Goal: Task Accomplishment & Management: Complete application form

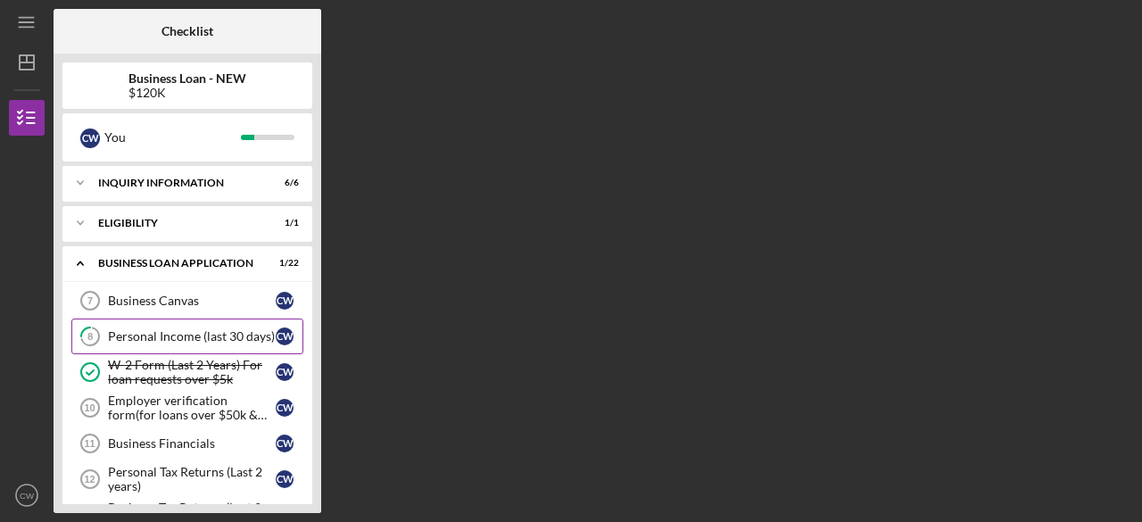
click at [161, 342] on div "Personal Income (last 30 days)" at bounding box center [192, 336] width 168 height 14
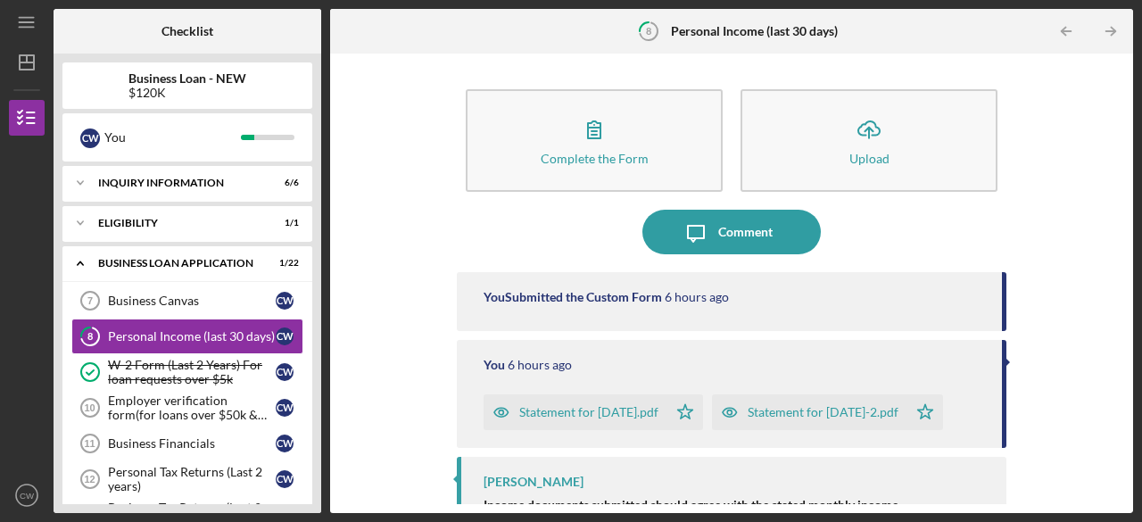
click at [1126, 199] on div "Complete the Form Form Icon/Upload Upload Icon/Message Comment You Submitted th…" at bounding box center [731, 284] width 803 height 460
click at [1125, 231] on div "Complete the Form Form Icon/Upload Upload Icon/Message Comment You Submitted th…" at bounding box center [731, 284] width 803 height 460
click at [158, 461] on link "Personal Tax Returns (Last 2 years) 12 Personal Tax Returns (Last 2 years) C W" at bounding box center [187, 479] width 232 height 36
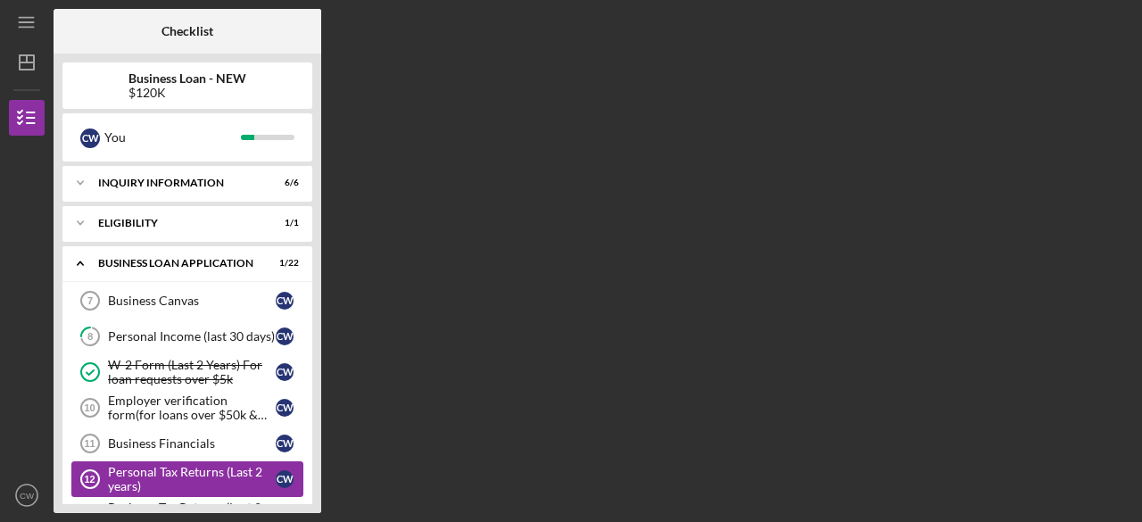
click at [158, 461] on link "Personal Tax Returns (Last 2 years) 12 Personal Tax Returns (Last 2 years) C W" at bounding box center [187, 479] width 232 height 36
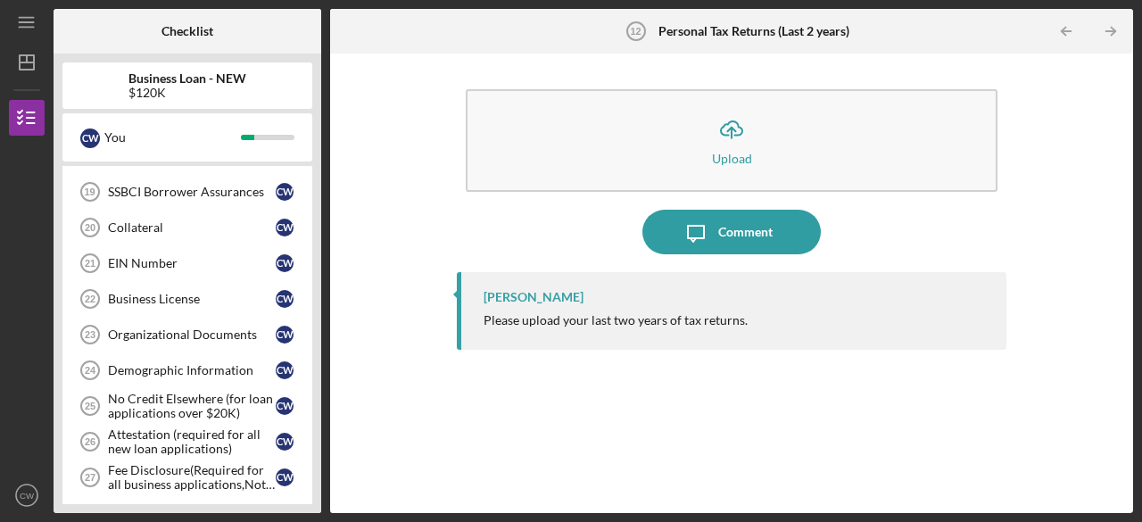
scroll to position [535, 0]
click at [158, 465] on div "Fee Disclosure(Required for all business applications,Not needed for Contractor…" at bounding box center [192, 479] width 168 height 29
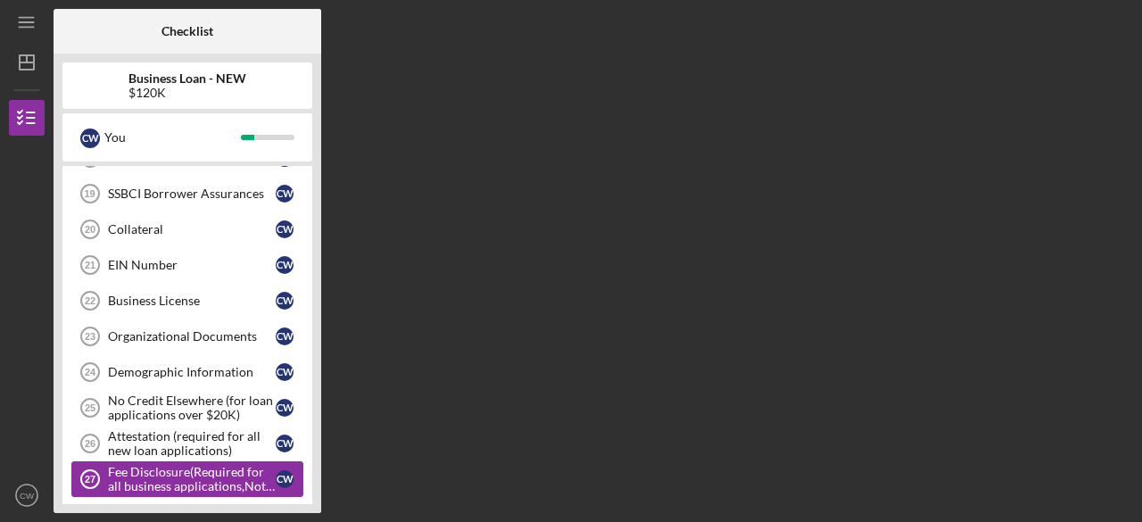
click at [158, 465] on div "Fee Disclosure(Required for all business applications,Not needed for Contractor…" at bounding box center [192, 479] width 168 height 29
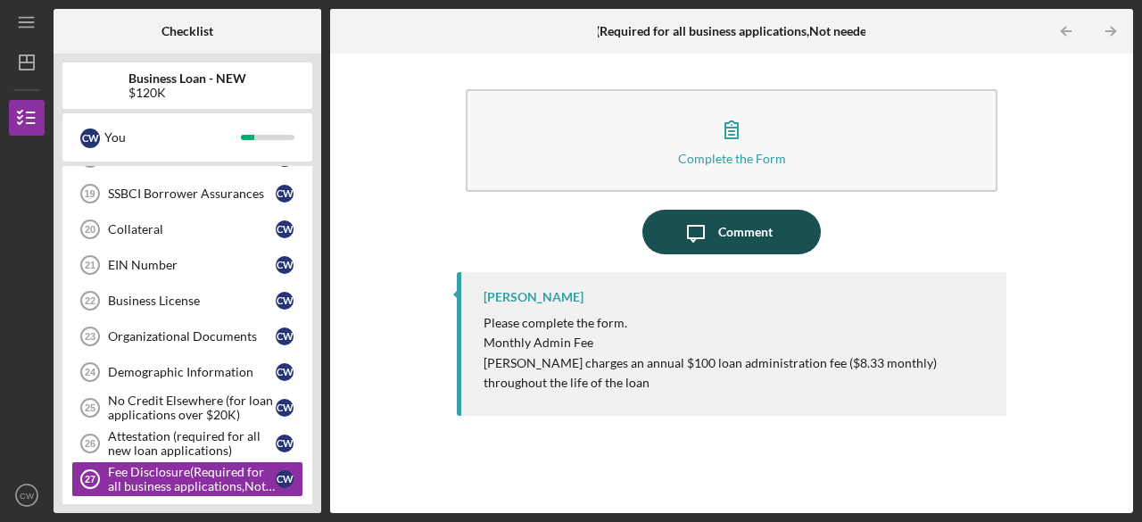
click at [727, 220] on div "Comment" at bounding box center [745, 232] width 54 height 45
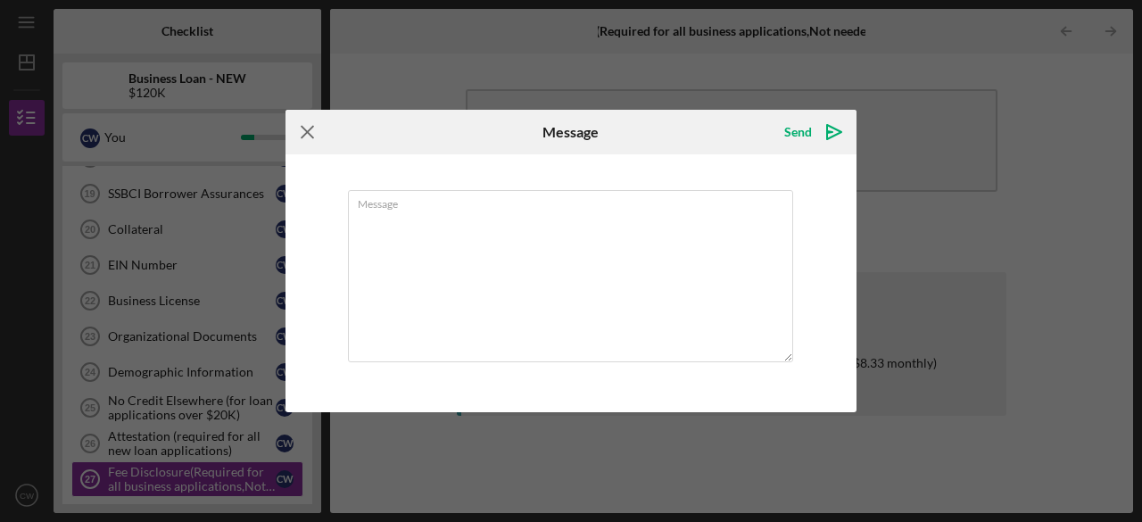
click at [312, 131] on icon "Icon/Menu Close" at bounding box center [308, 132] width 45 height 45
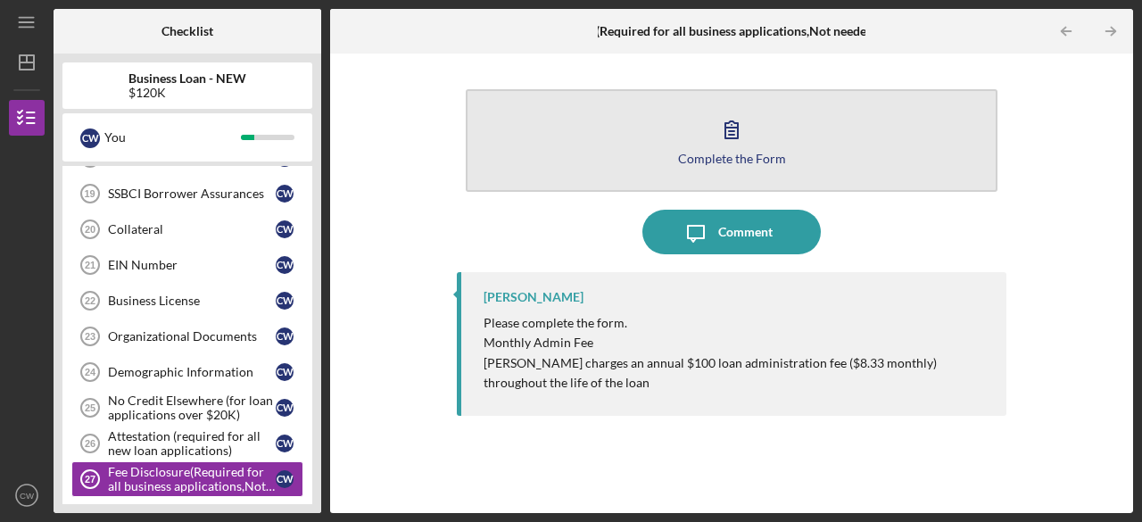
click at [746, 147] on icon "button" at bounding box center [731, 129] width 45 height 45
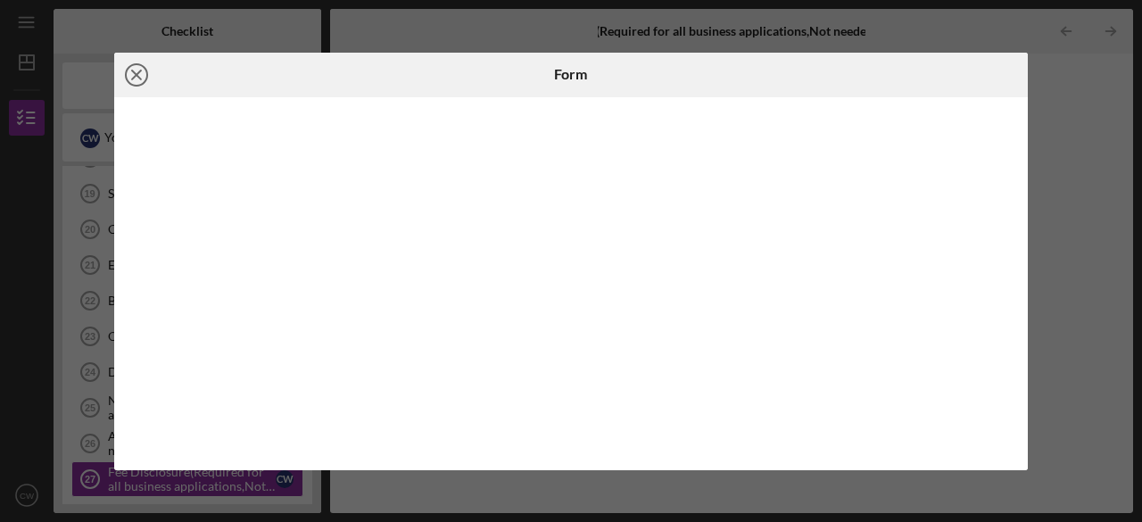
click at [130, 76] on icon "Icon/Close" at bounding box center [136, 75] width 45 height 45
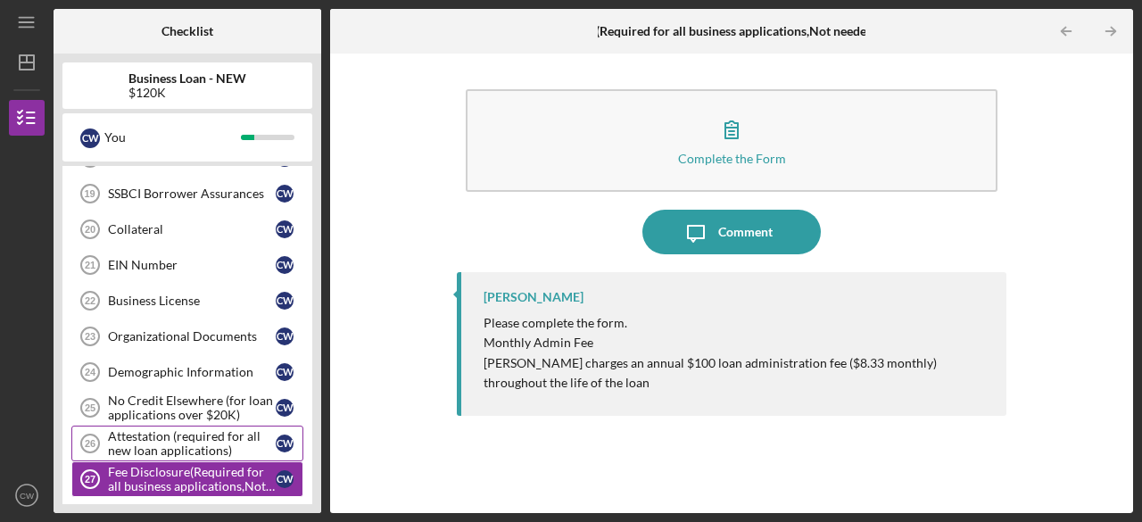
click at [137, 429] on div "Attestation (required for all new loan applications)" at bounding box center [192, 443] width 168 height 29
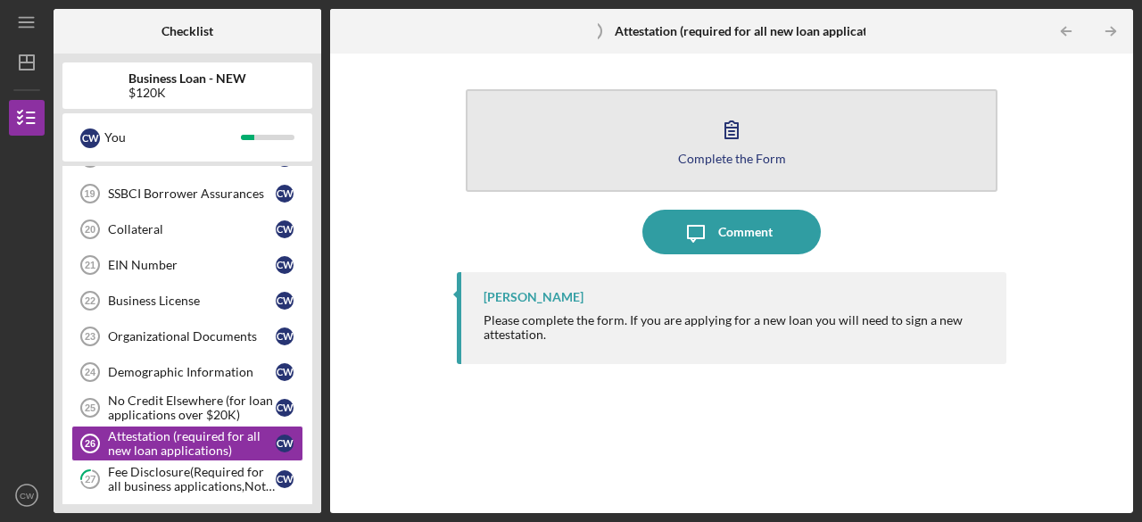
click at [716, 147] on icon "button" at bounding box center [731, 129] width 45 height 45
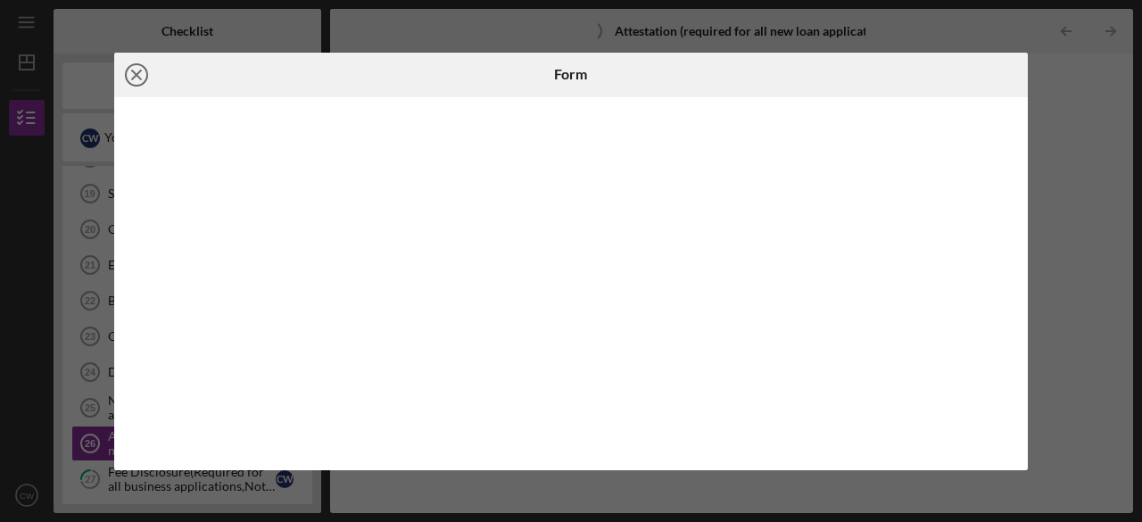
click at [146, 71] on circle at bounding box center [136, 74] width 21 height 21
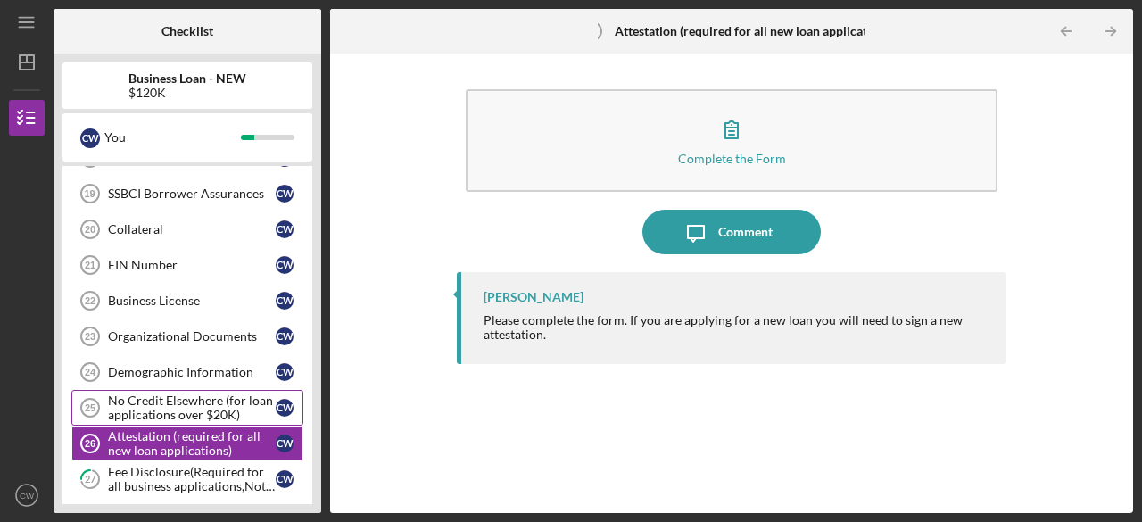
click at [160, 390] on link "No Credit Elsewhere (for loan applications over $20K) 25 No Credit Elsewhere (f…" at bounding box center [187, 408] width 232 height 36
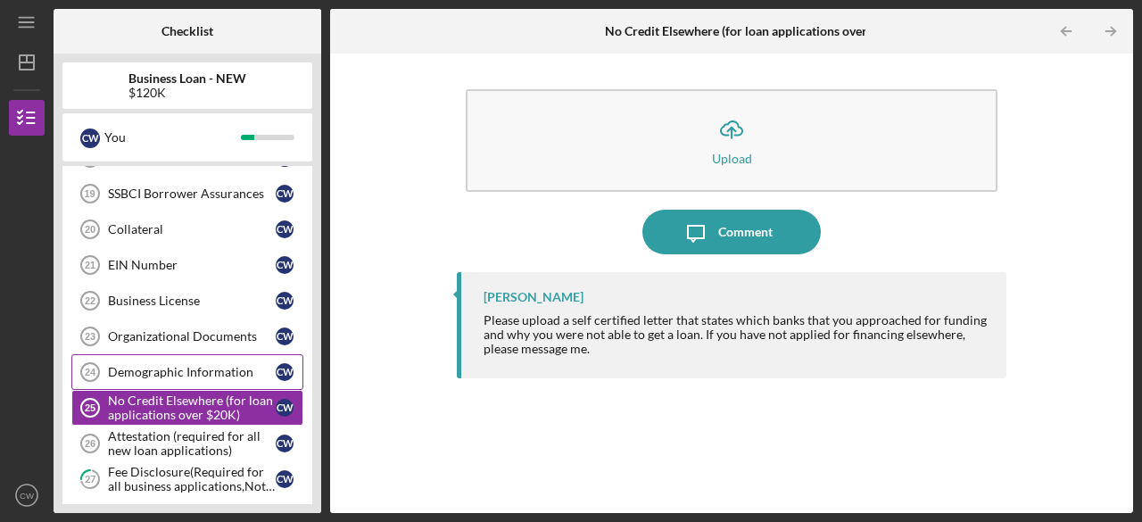
click at [135, 365] on div "Demographic Information" at bounding box center [192, 372] width 168 height 14
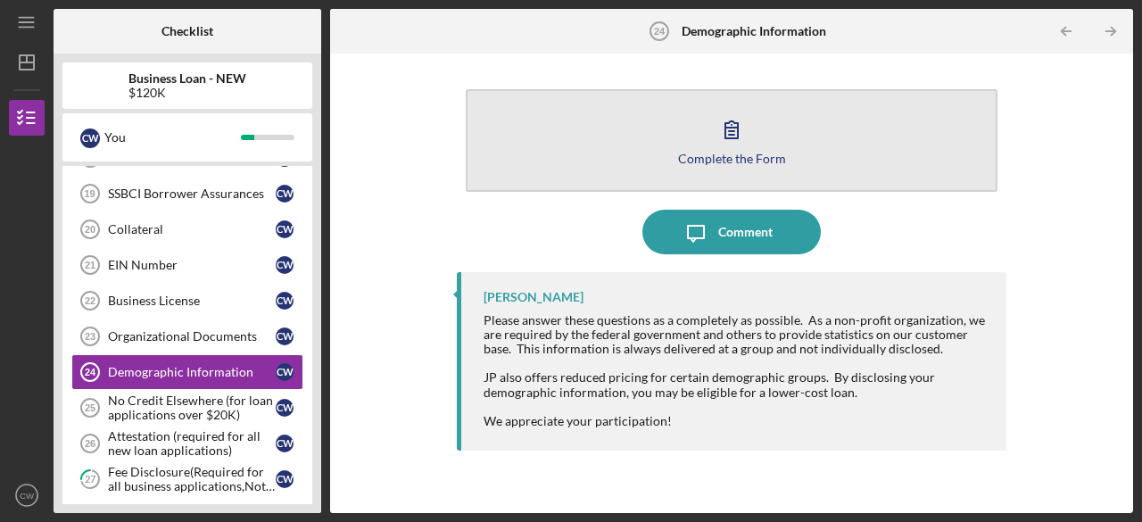
click at [726, 156] on div "Complete the Form" at bounding box center [732, 158] width 108 height 13
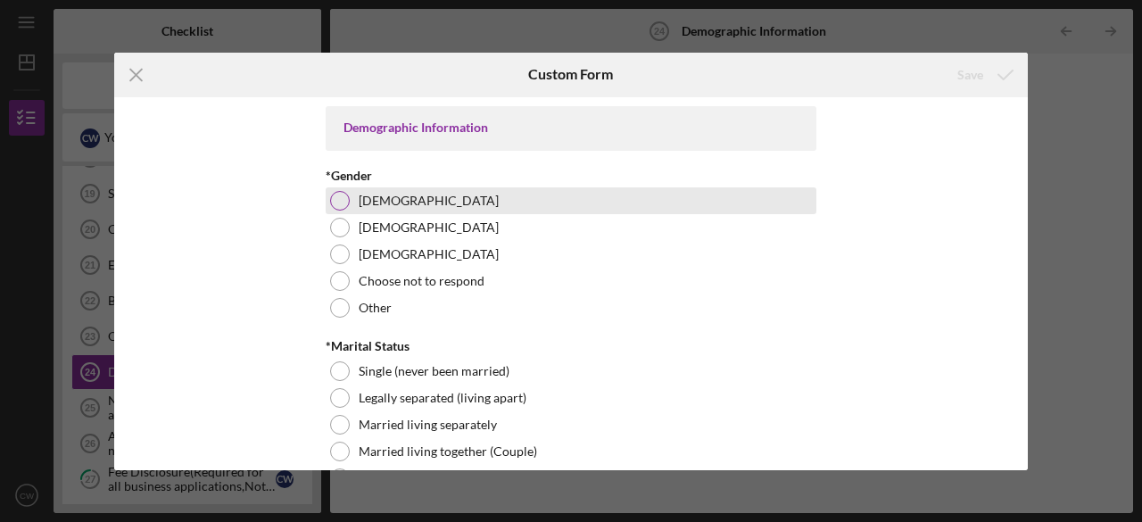
click at [343, 193] on div at bounding box center [340, 201] width 20 height 20
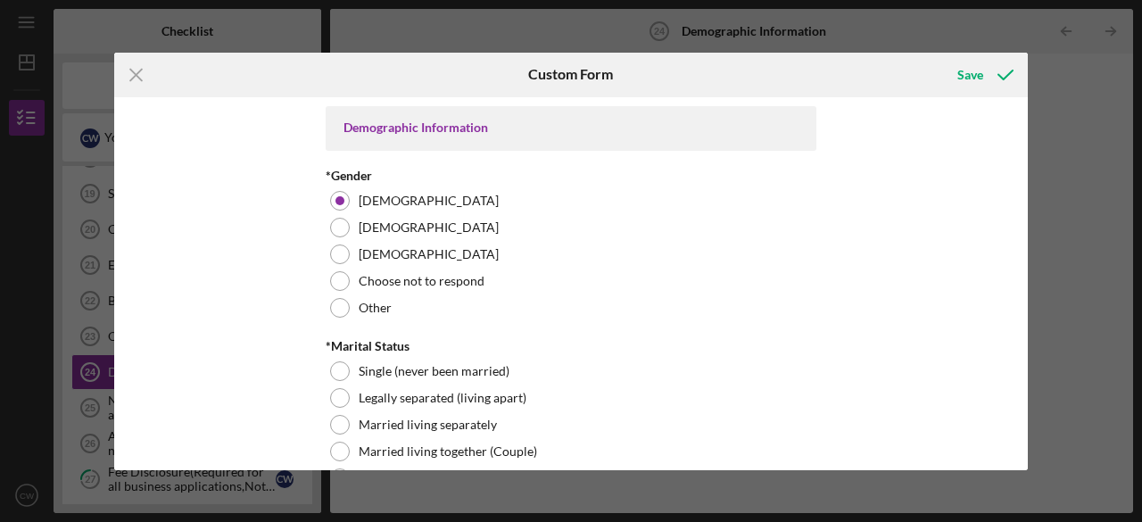
click at [1006, 442] on div "Demographic Information *Gender [DEMOGRAPHIC_DATA] [DEMOGRAPHIC_DATA] [DEMOGRAP…" at bounding box center [571, 283] width 914 height 373
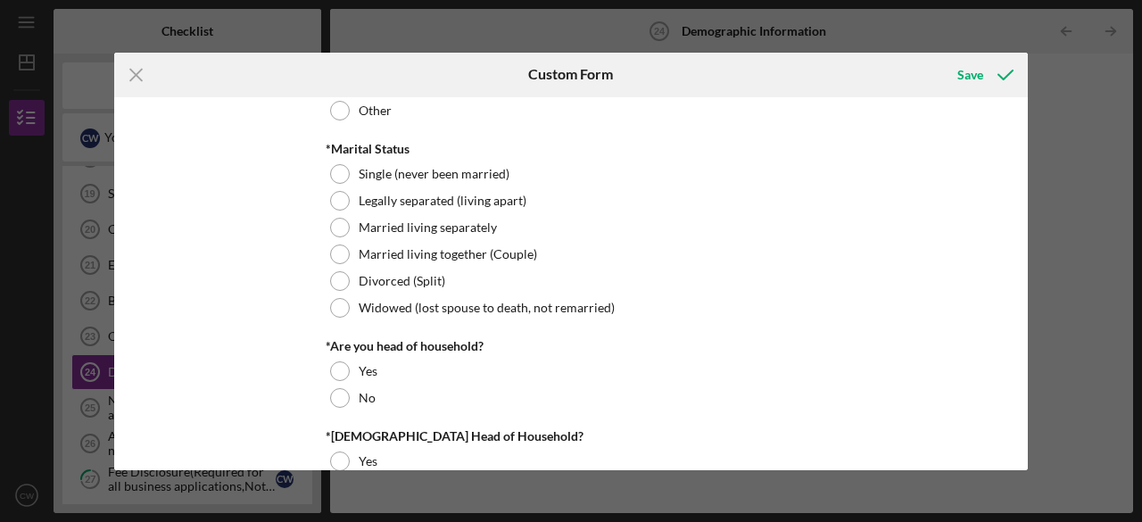
scroll to position [178, 0]
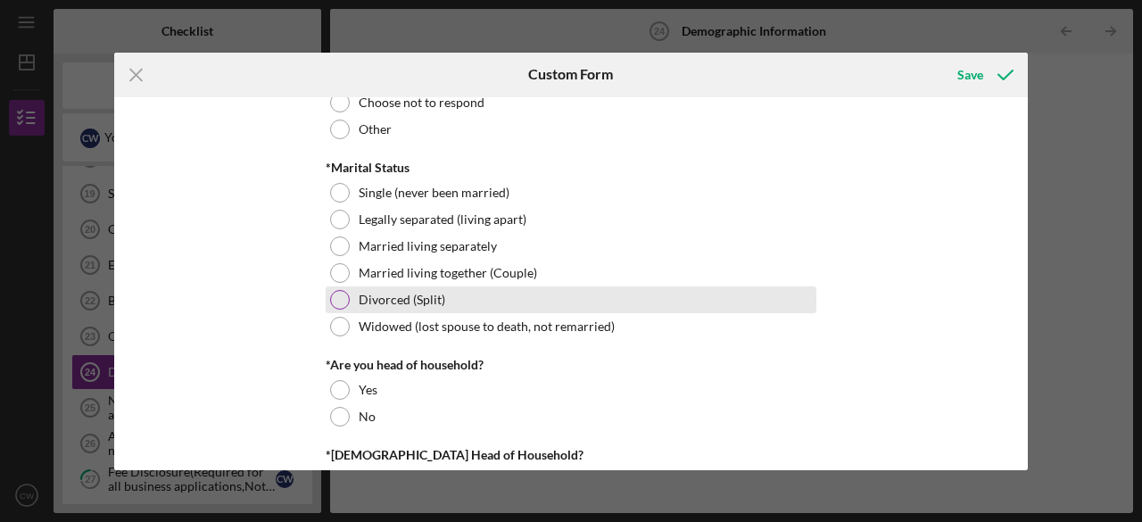
click at [332, 299] on div at bounding box center [340, 300] width 20 height 20
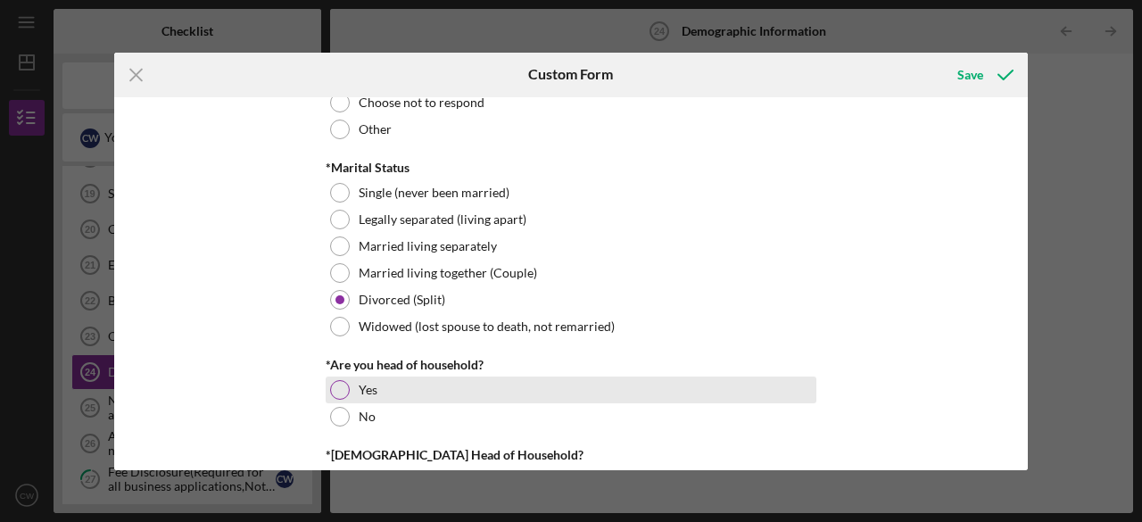
click at [332, 380] on div "Yes" at bounding box center [571, 390] width 491 height 27
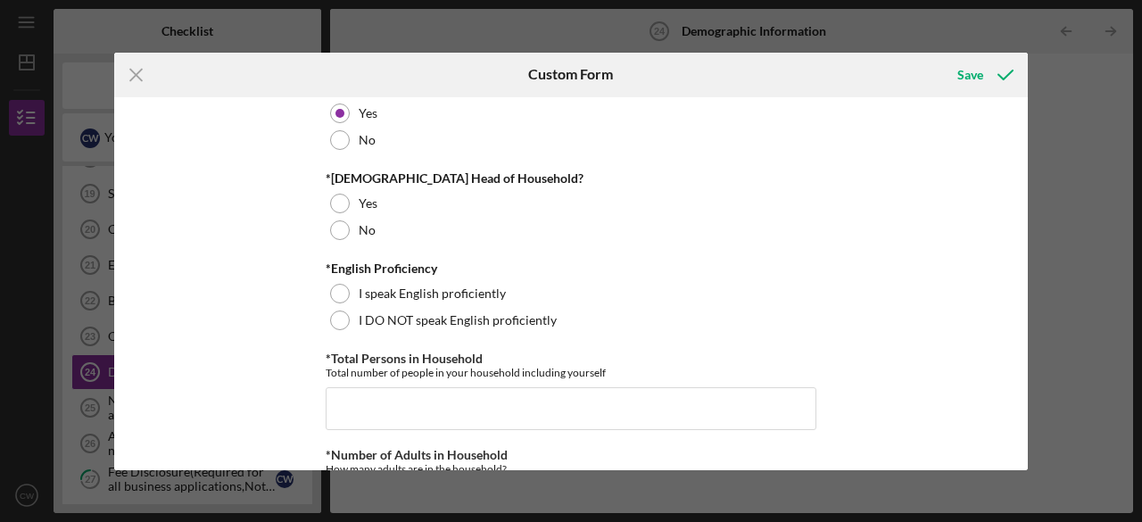
scroll to position [462, 0]
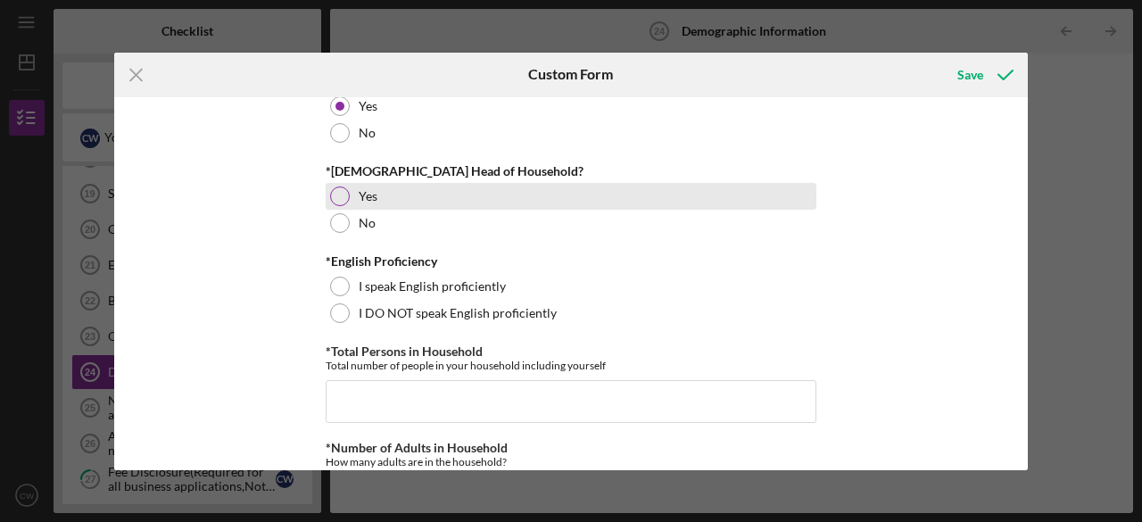
click at [344, 195] on div at bounding box center [340, 197] width 20 height 20
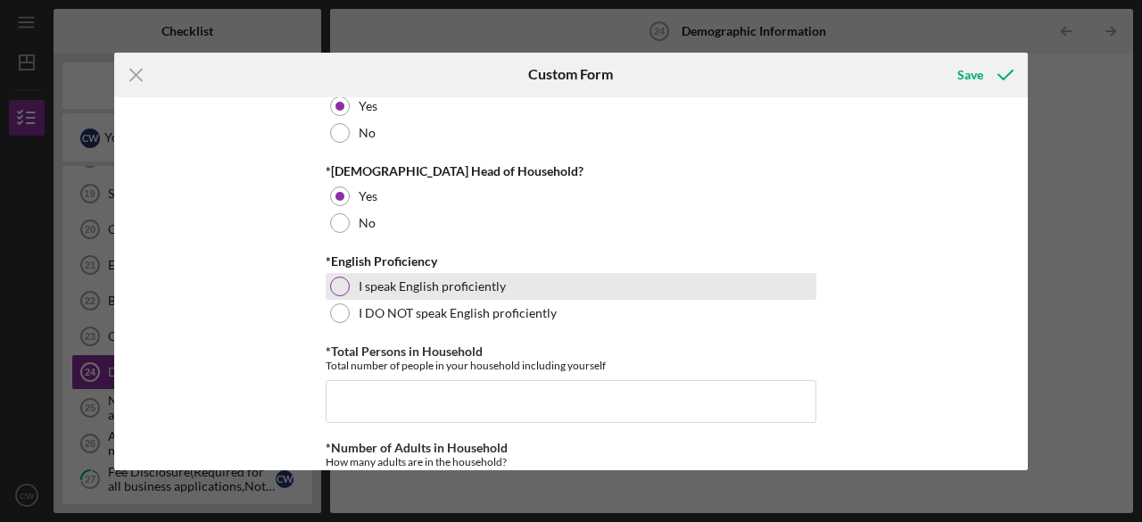
click at [336, 290] on div at bounding box center [340, 287] width 20 height 20
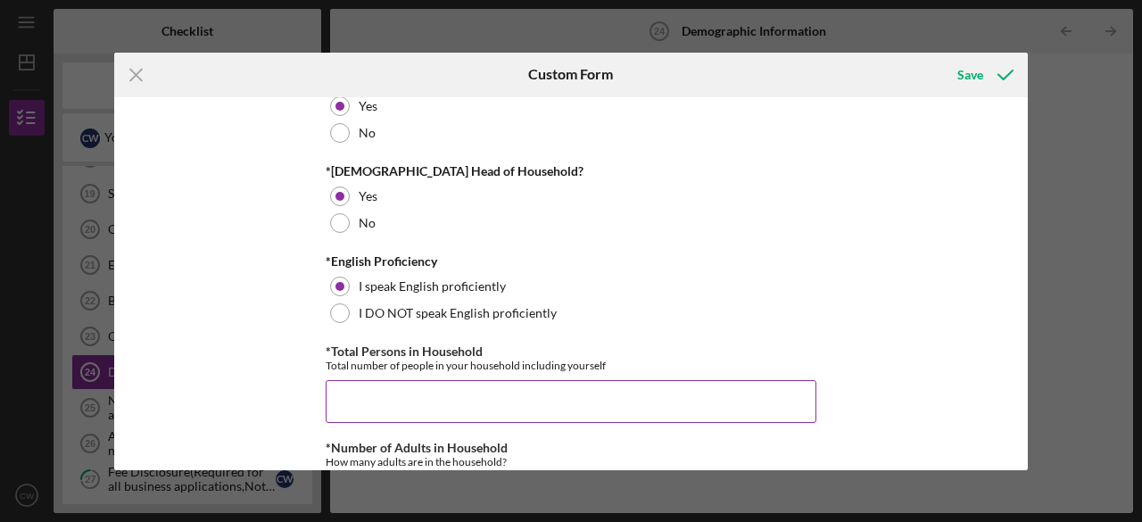
click at [350, 395] on input "*Total Persons in Household" at bounding box center [571, 401] width 491 height 43
type input "2"
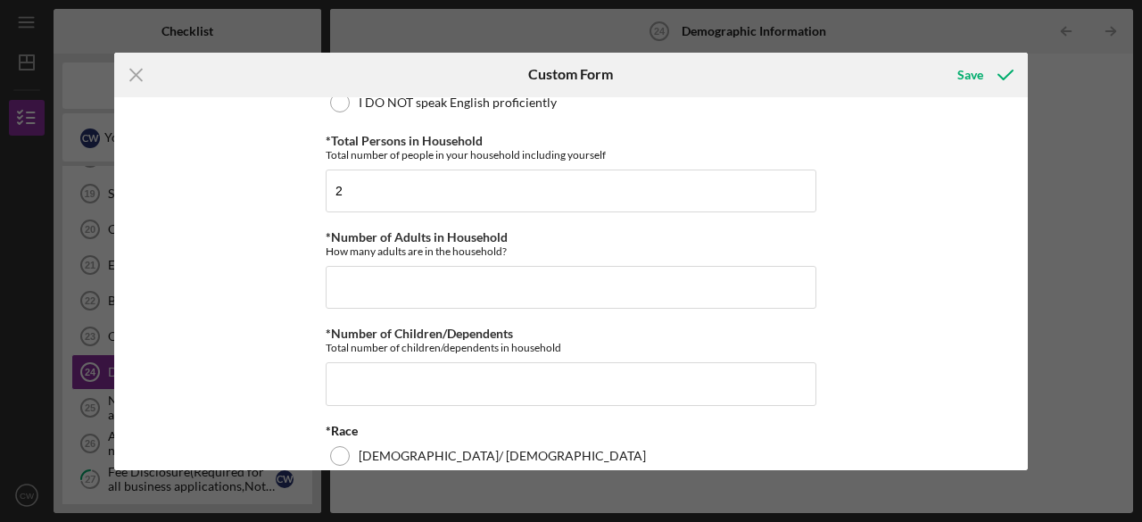
scroll to position [707, 0]
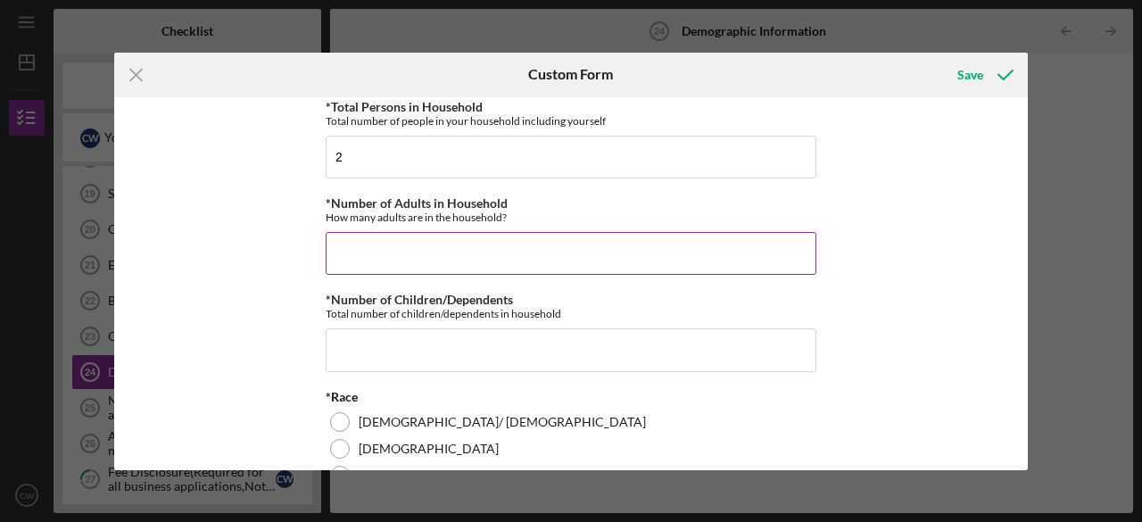
click at [605, 244] on input "*Number of Adults in Household" at bounding box center [571, 253] width 491 height 43
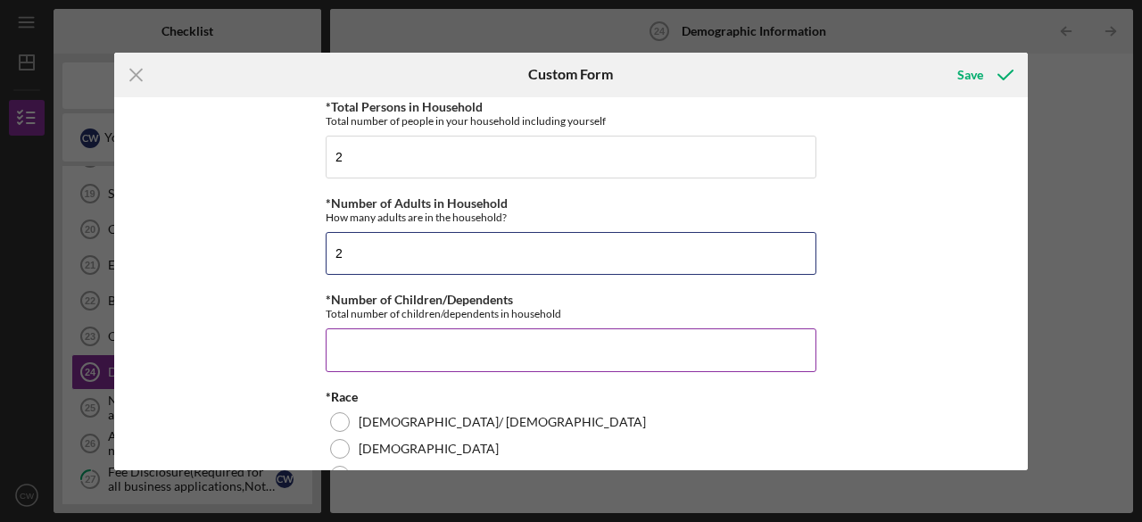
type input "2"
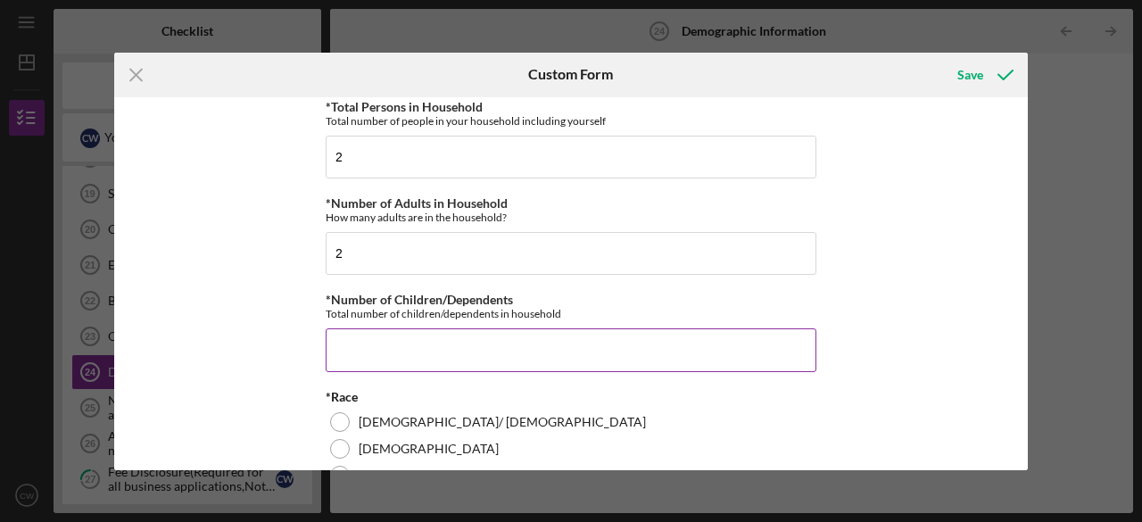
click at [430, 346] on input "*Number of Children/Dependents" at bounding box center [571, 349] width 491 height 43
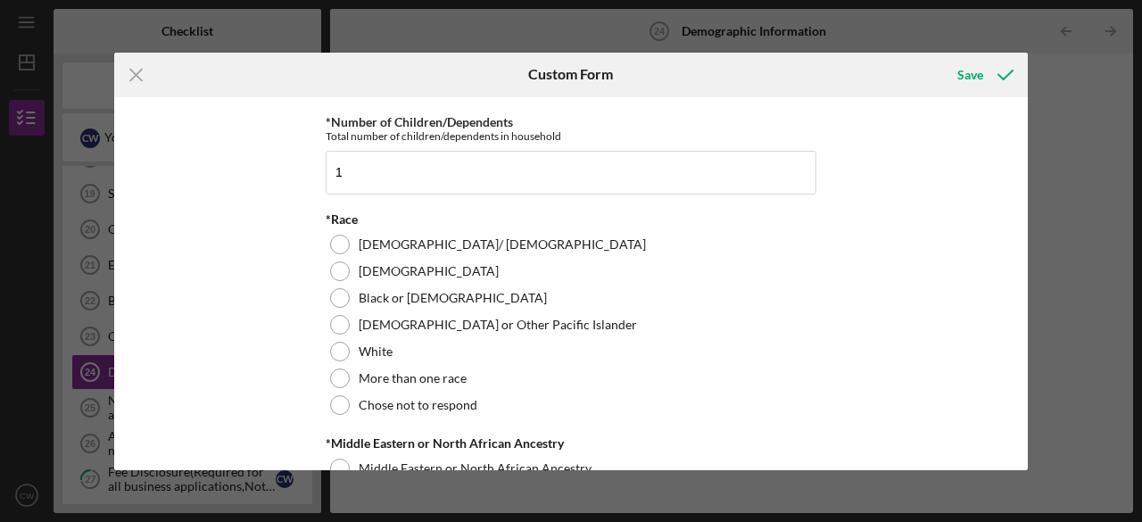
scroll to position [858, 0]
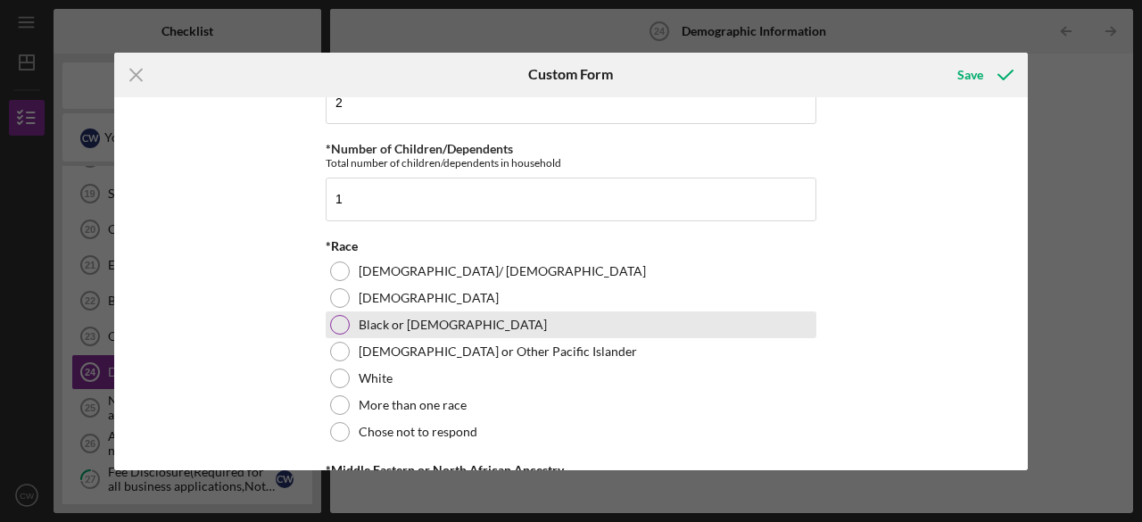
click at [327, 319] on div "Black or [DEMOGRAPHIC_DATA]" at bounding box center [571, 324] width 491 height 27
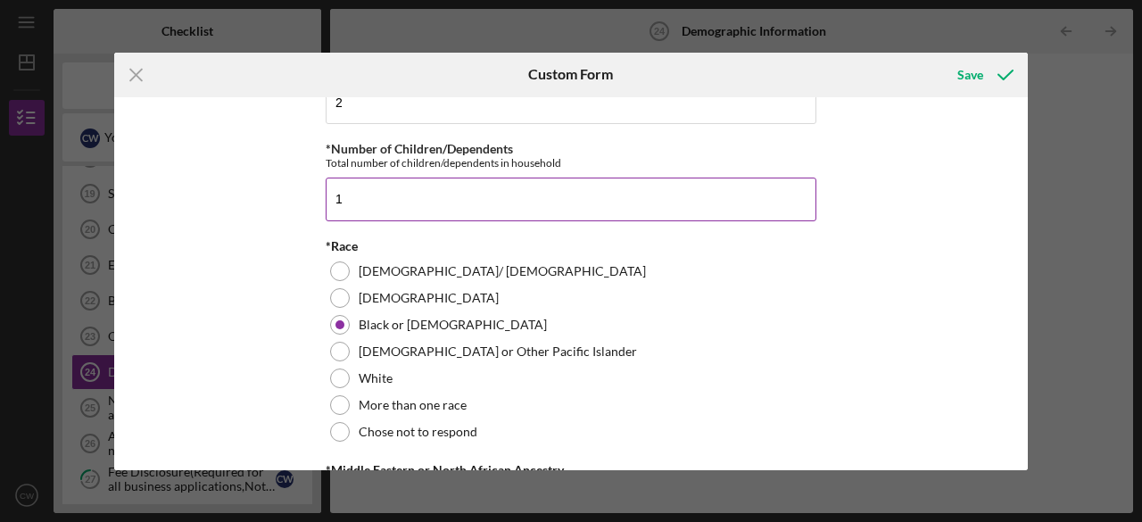
click at [719, 192] on input "1" at bounding box center [571, 199] width 491 height 43
type input "1"
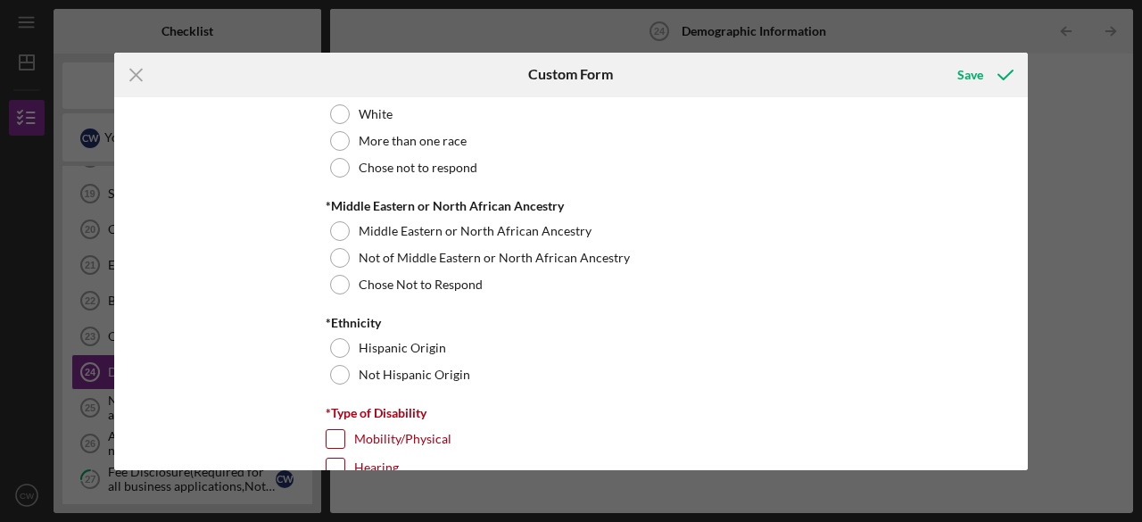
scroll to position [1142, 0]
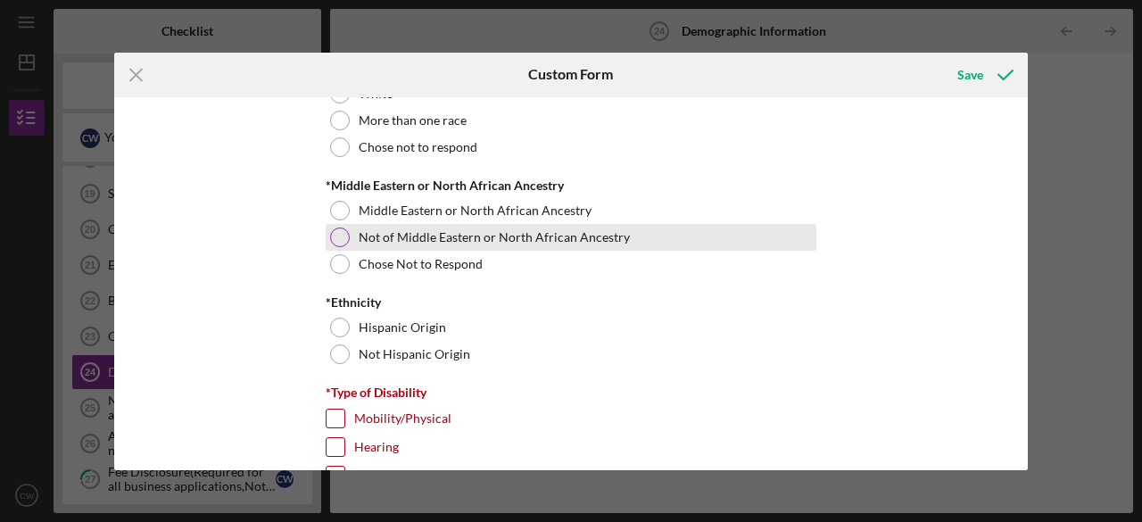
click at [338, 230] on div at bounding box center [340, 238] width 20 height 20
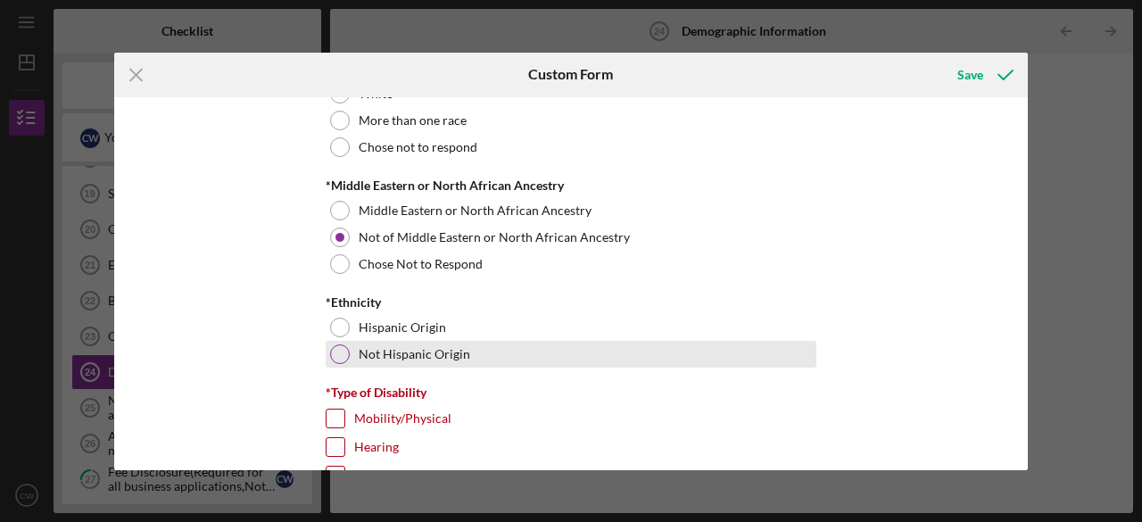
click at [339, 360] on div "Not Hispanic Origin" at bounding box center [571, 354] width 491 height 27
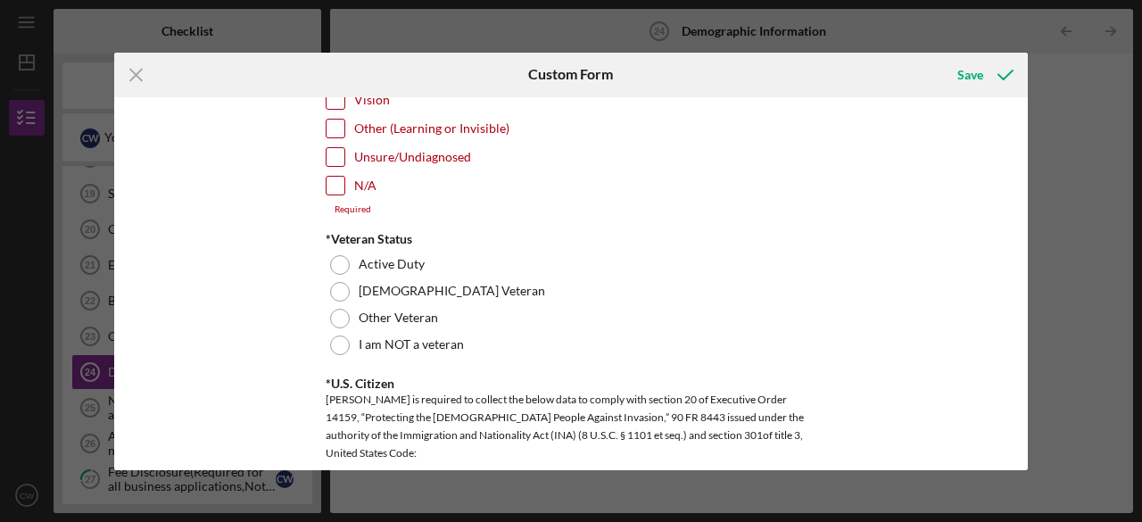
scroll to position [1524, 0]
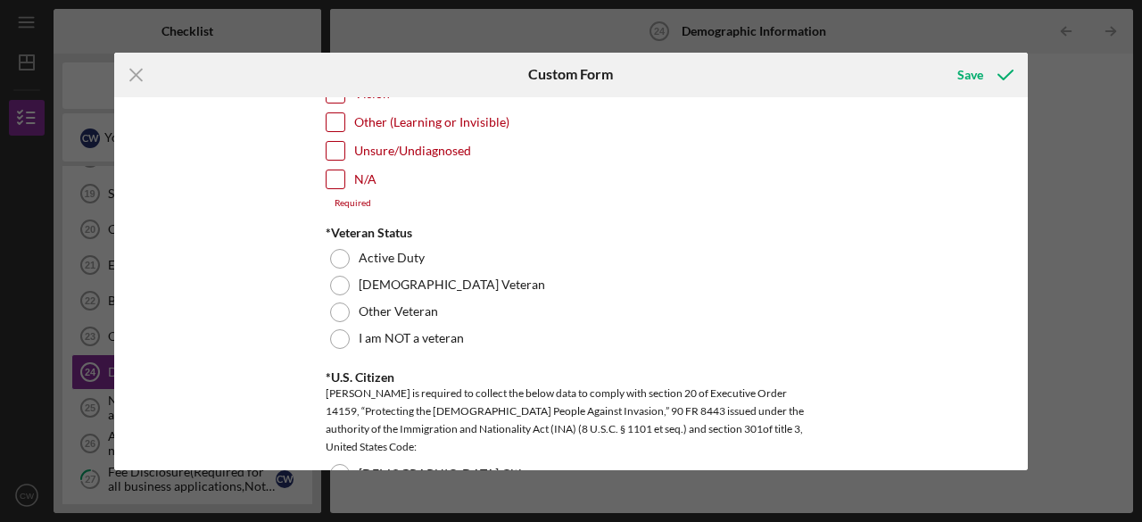
click at [338, 170] on input "N/A" at bounding box center [336, 179] width 18 height 18
checkbox input "true"
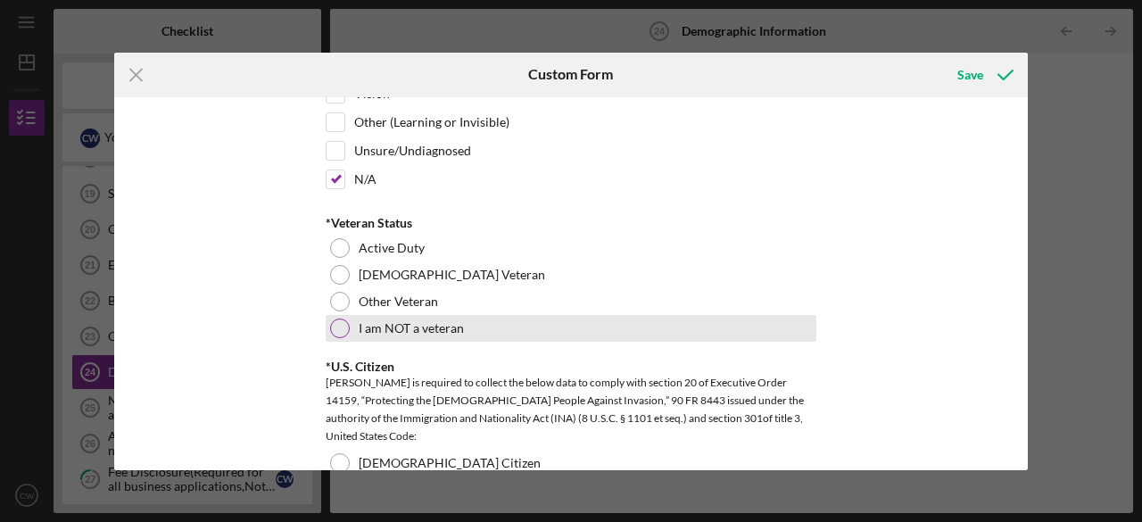
click at [341, 320] on div at bounding box center [340, 329] width 20 height 20
click at [341, 324] on div at bounding box center [340, 328] width 9 height 9
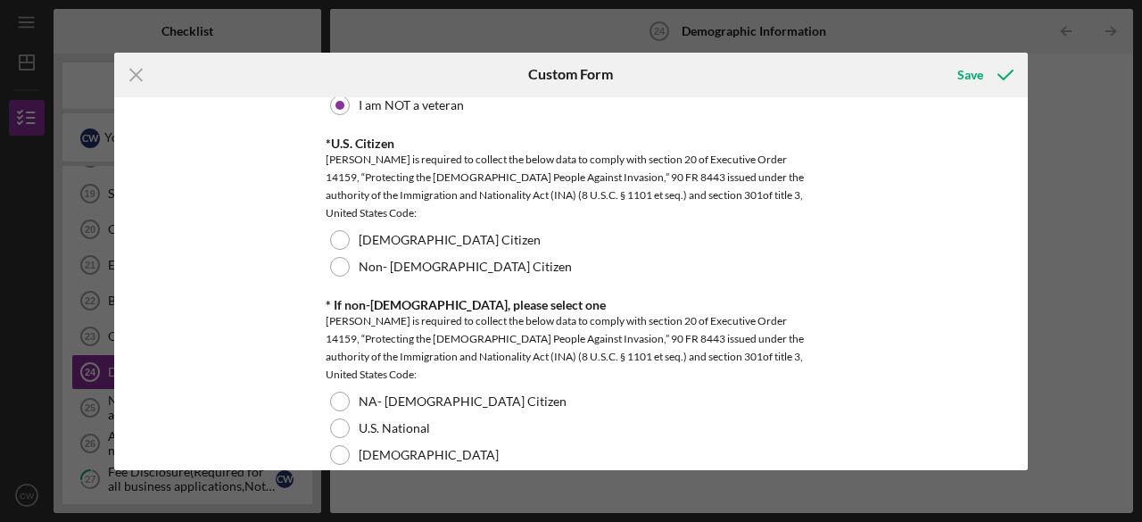
scroll to position [1761, 0]
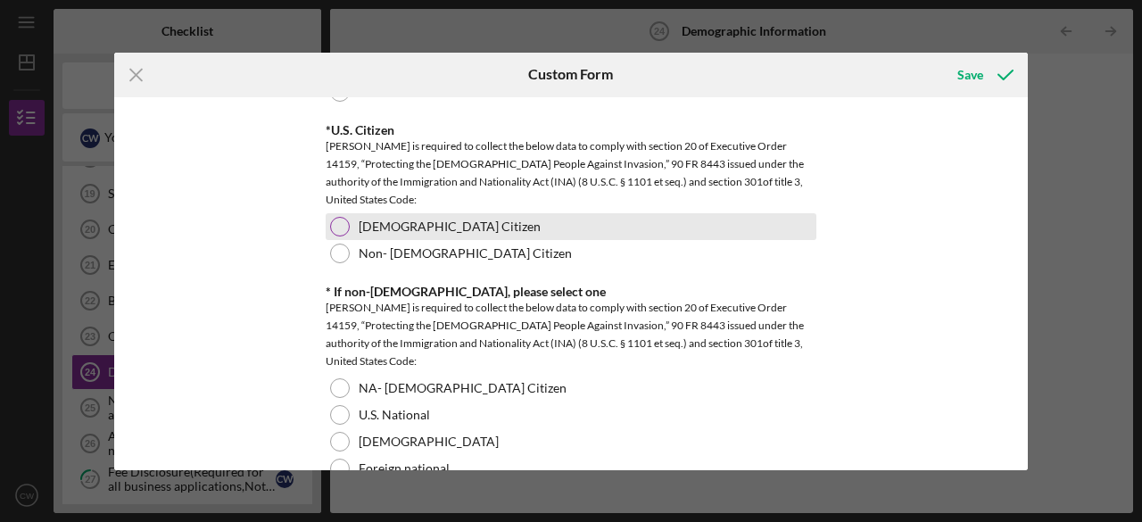
click at [344, 220] on div at bounding box center [340, 227] width 20 height 20
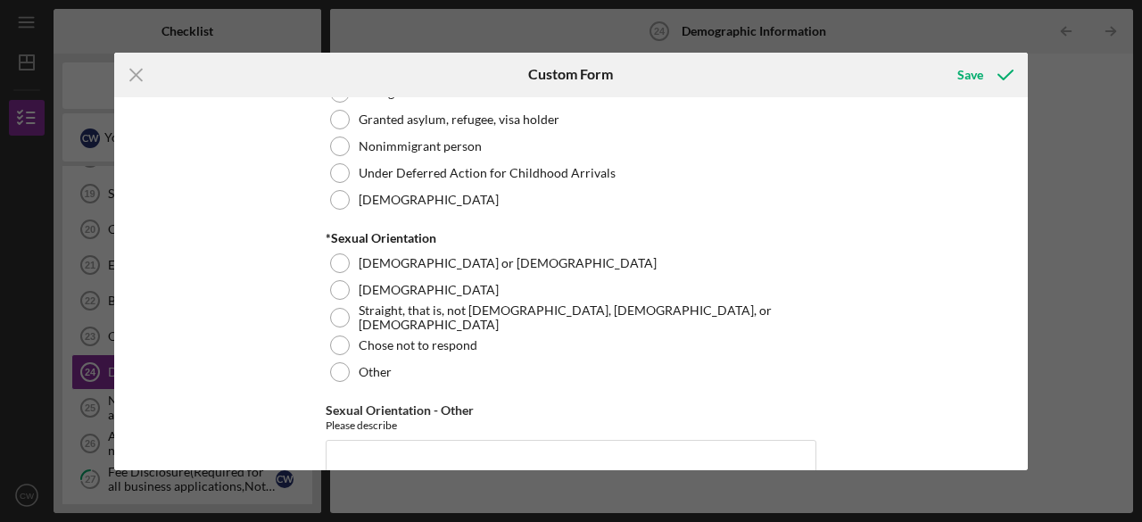
scroll to position [2183, 0]
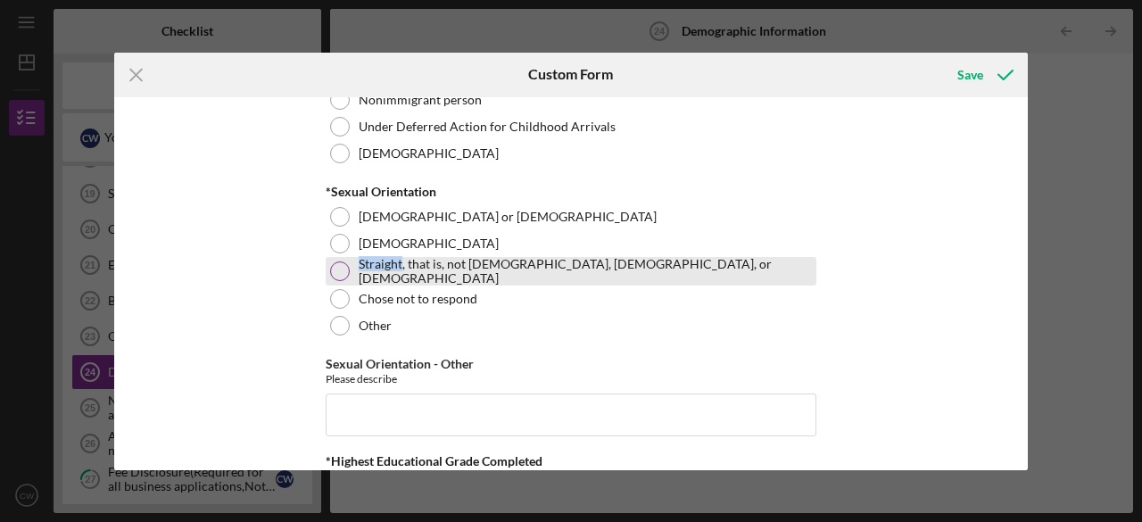
click at [337, 274] on div at bounding box center [340, 271] width 20 height 20
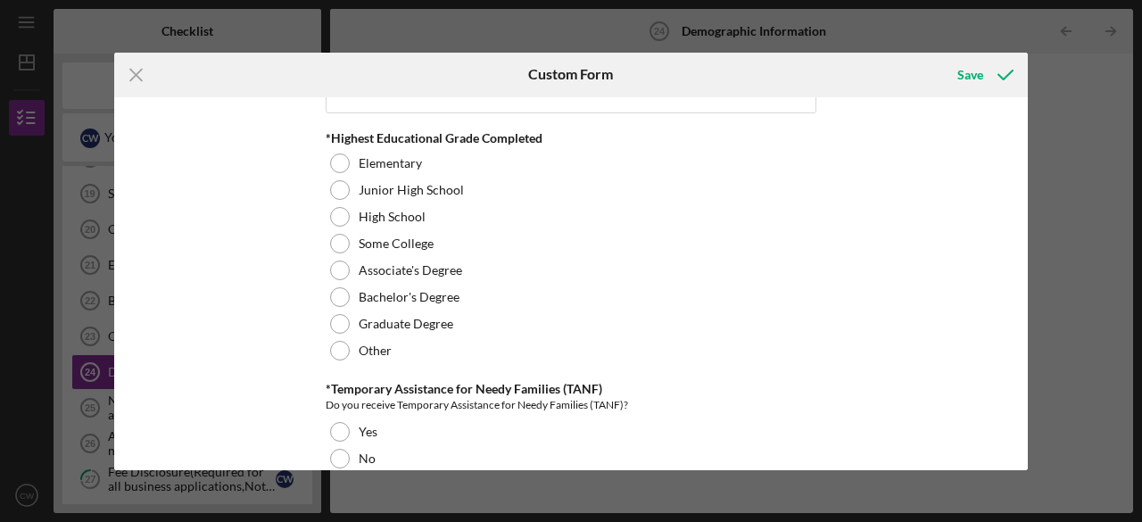
scroll to position [2512, 0]
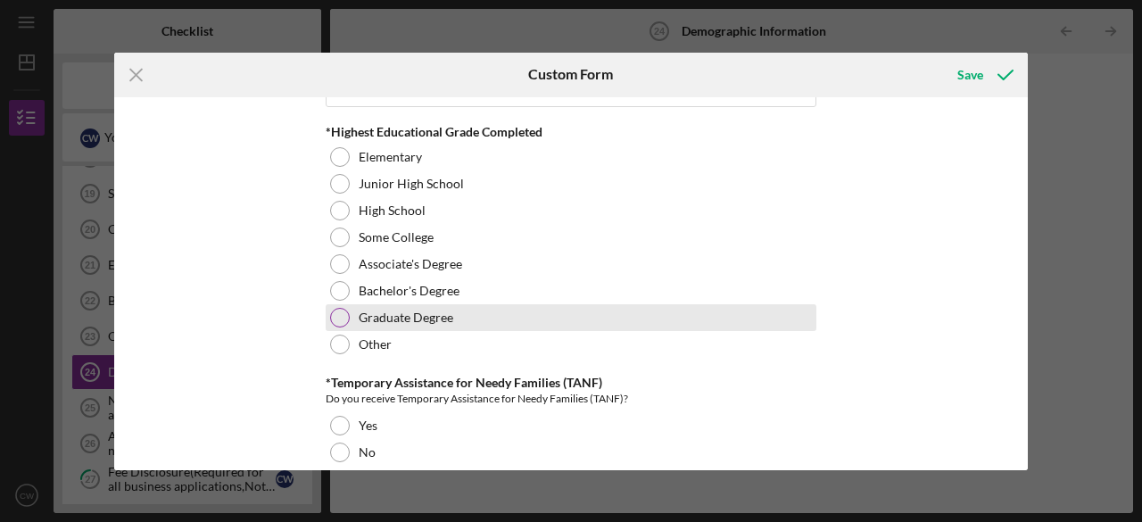
click at [336, 304] on div "Graduate Degree" at bounding box center [571, 317] width 491 height 27
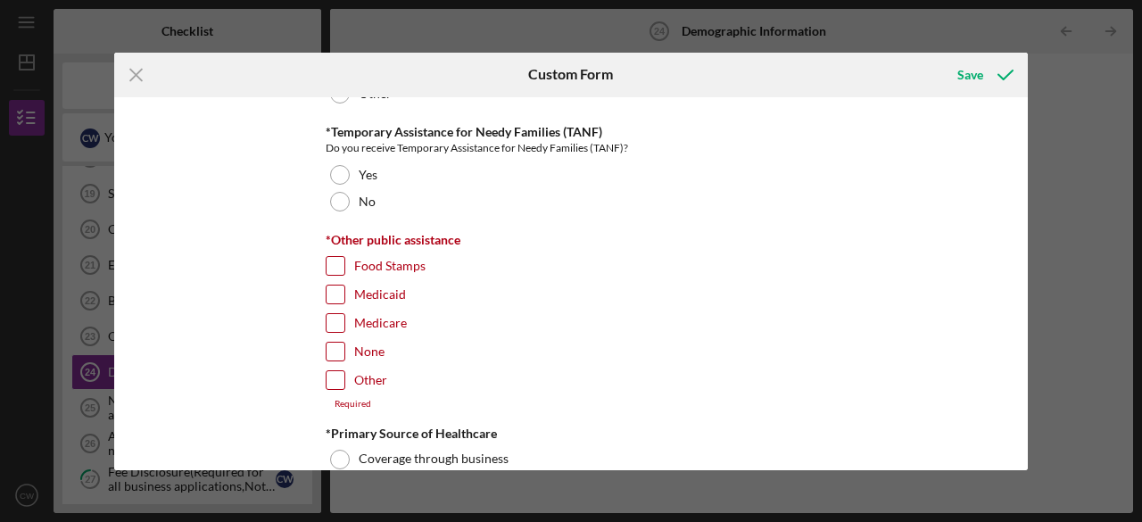
scroll to position [2776, 0]
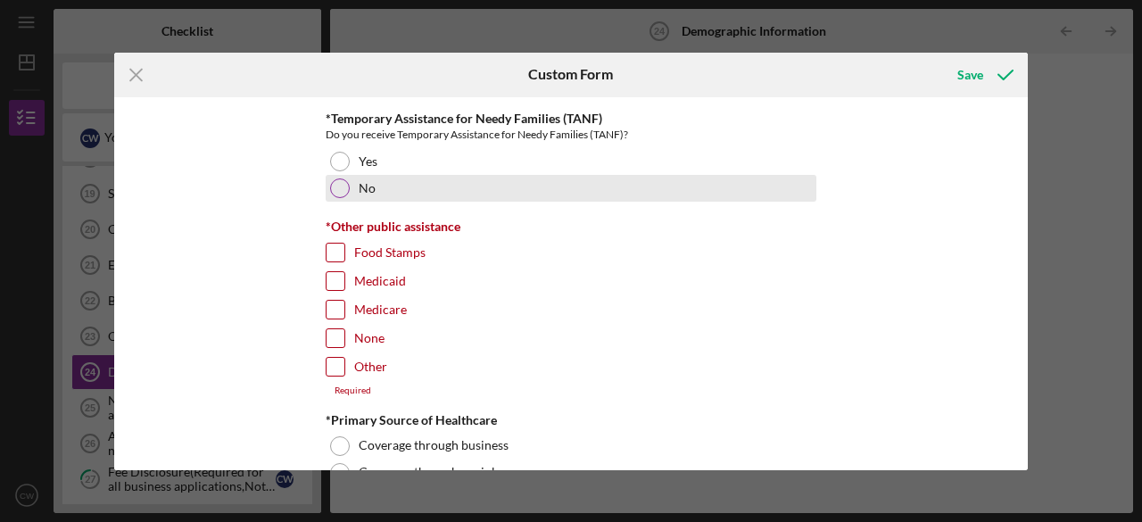
click at [337, 186] on div at bounding box center [340, 188] width 20 height 20
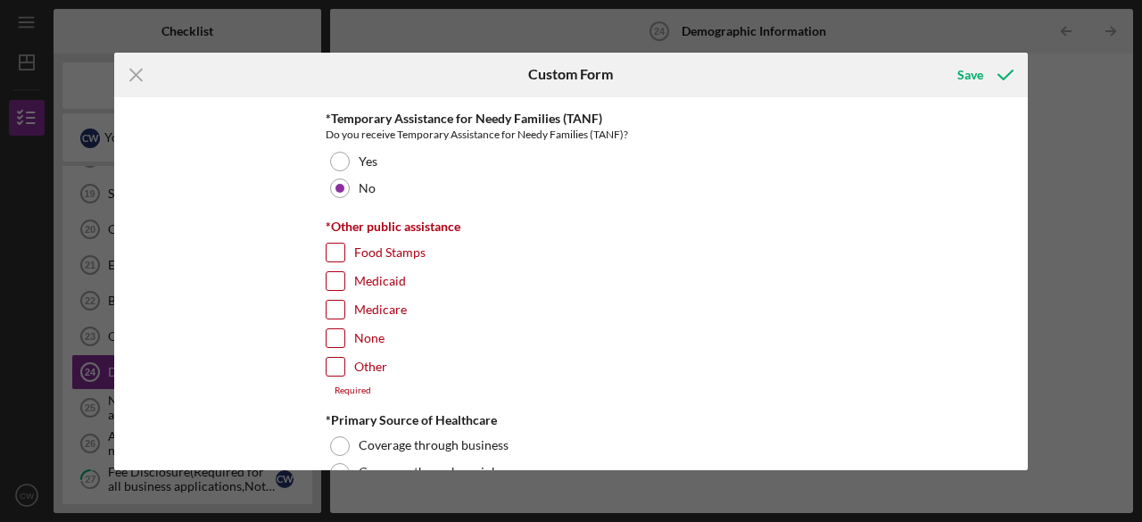
click at [334, 329] on input "None" at bounding box center [336, 338] width 18 height 18
checkbox input "false"
drag, startPoint x: 1022, startPoint y: 370, endPoint x: 1026, endPoint y: 390, distance: 20.1
click at [1026, 390] on div "Demographic Information *Gender [DEMOGRAPHIC_DATA] [DEMOGRAPHIC_DATA] [DEMOGRAP…" at bounding box center [571, 283] width 914 height 373
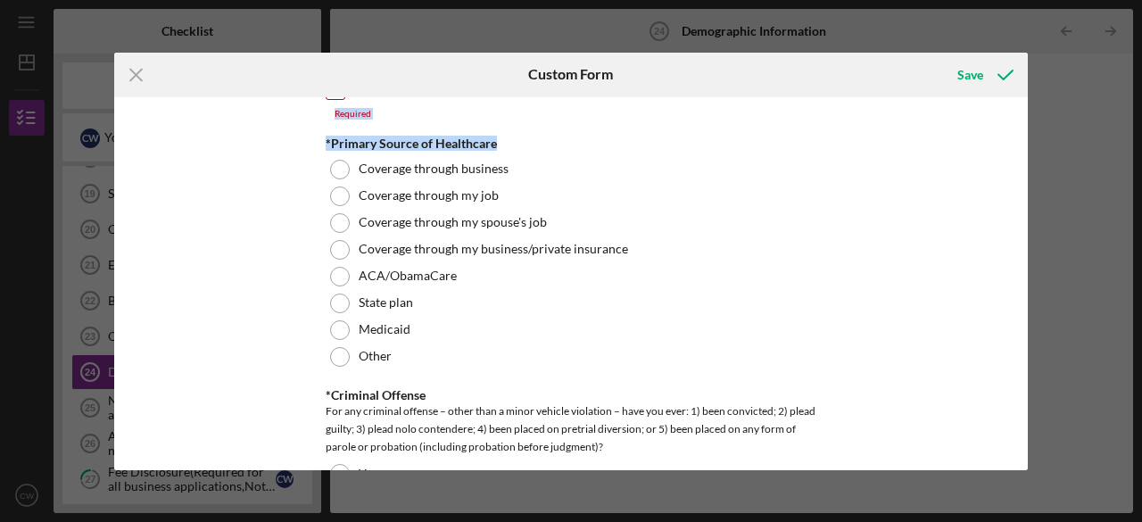
scroll to position [3066, 0]
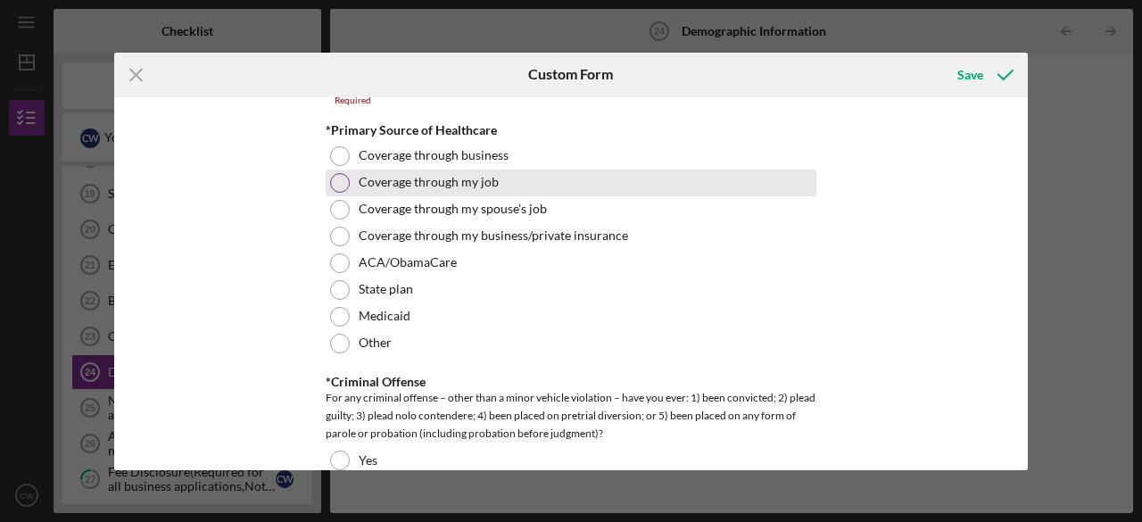
click at [345, 173] on div at bounding box center [340, 183] width 20 height 20
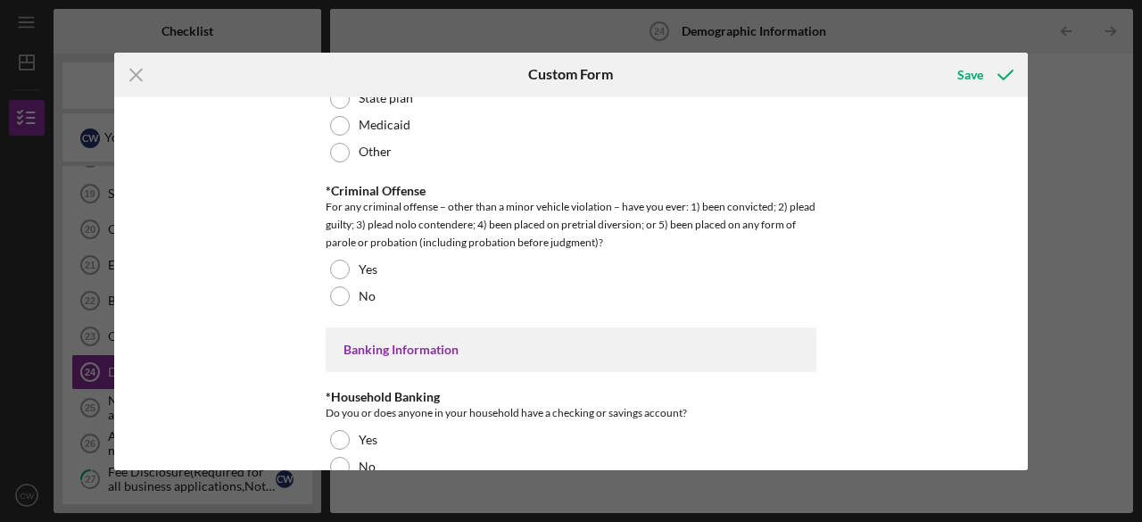
scroll to position [3317, 0]
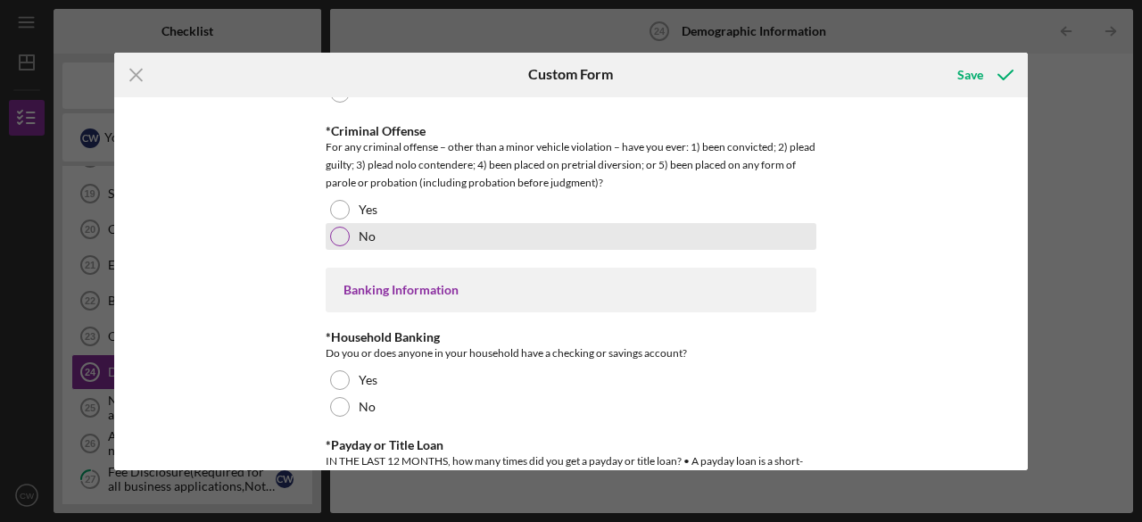
click at [336, 227] on div at bounding box center [340, 237] width 20 height 20
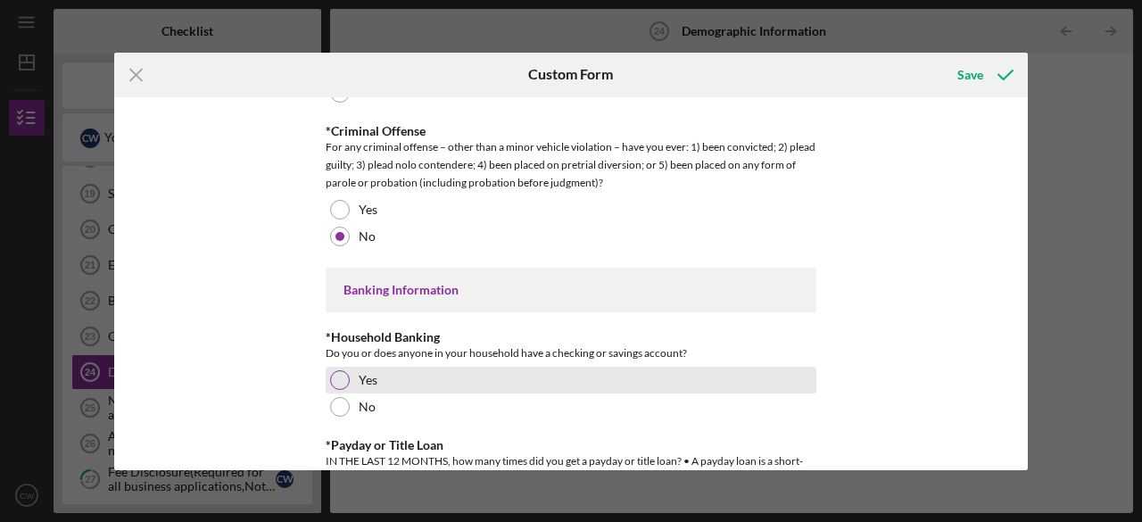
click at [339, 370] on div at bounding box center [340, 380] width 20 height 20
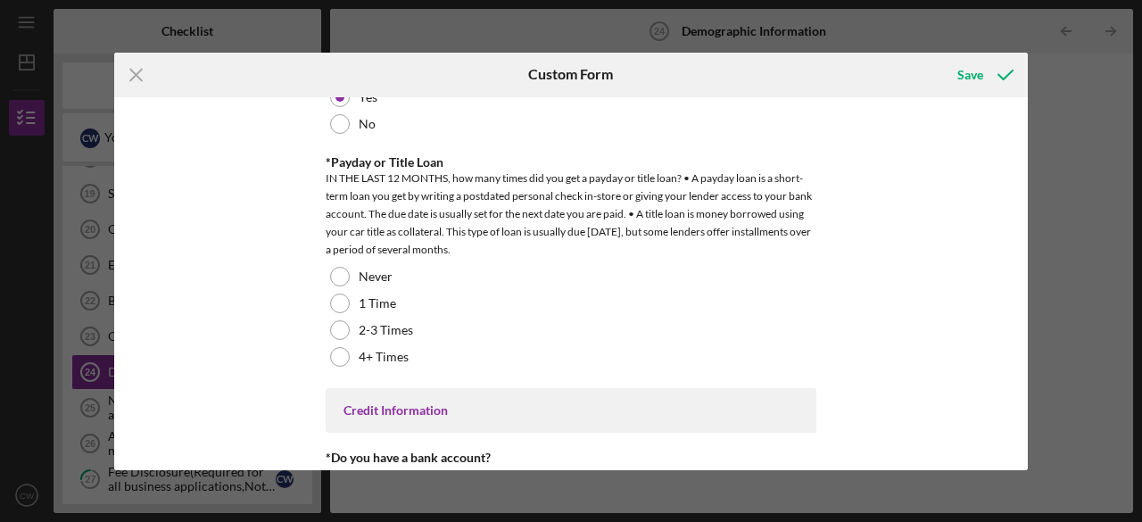
scroll to position [3594, 0]
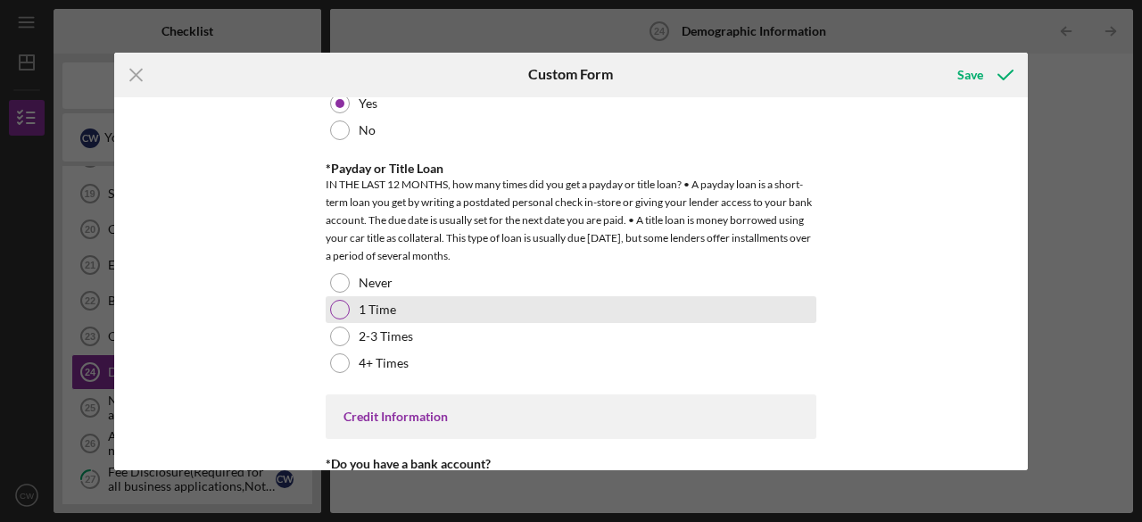
click at [340, 300] on div at bounding box center [340, 310] width 20 height 20
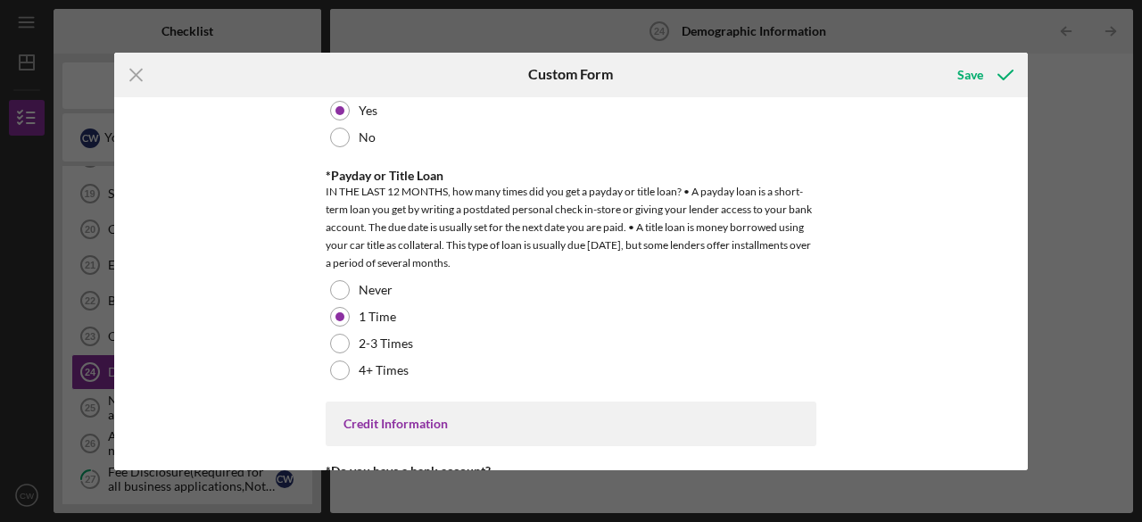
scroll to position [3759, 0]
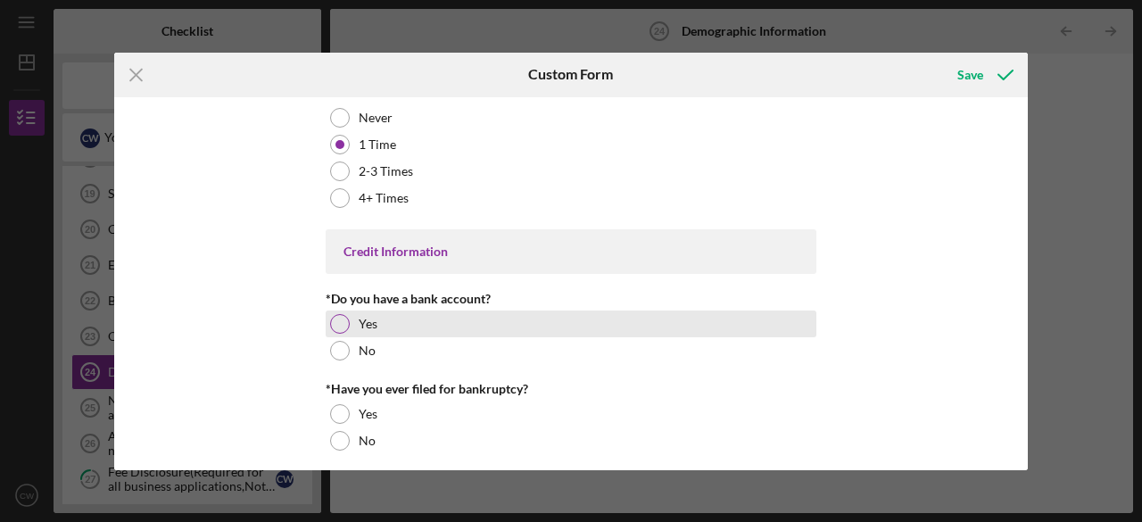
click at [336, 314] on div at bounding box center [340, 324] width 20 height 20
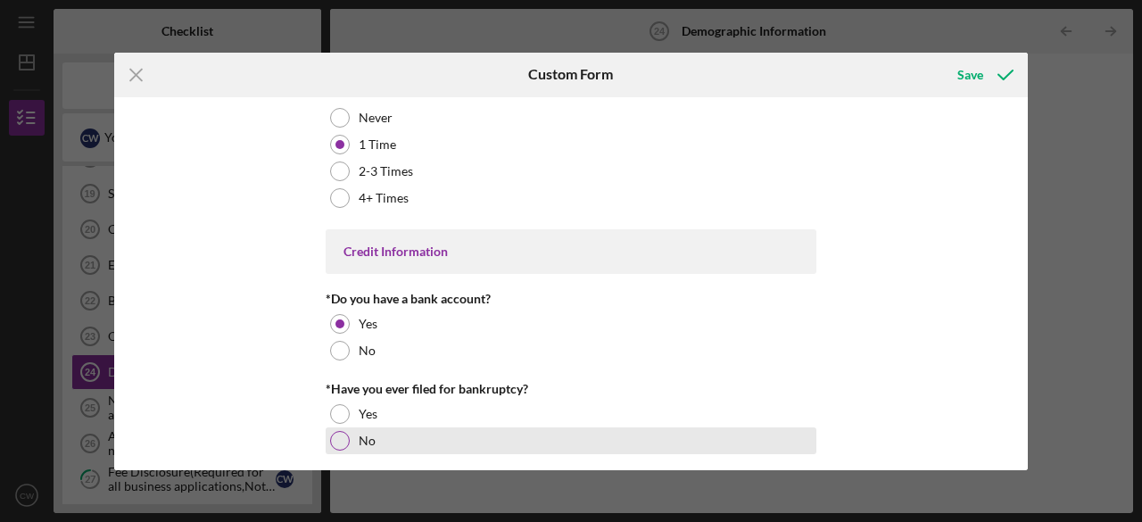
click at [336, 431] on div at bounding box center [340, 441] width 20 height 20
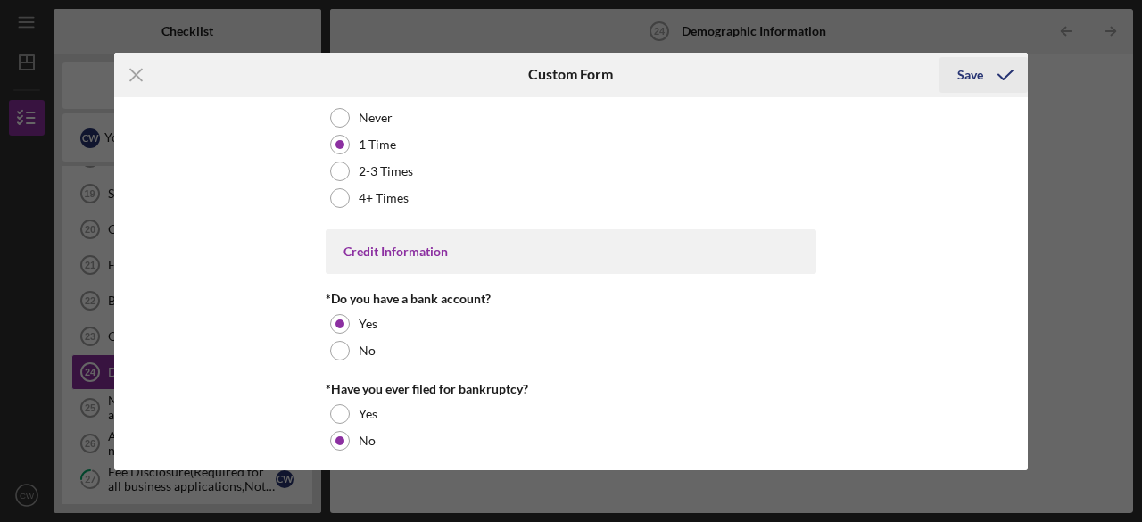
click at [964, 79] on div "Save" at bounding box center [971, 75] width 26 height 36
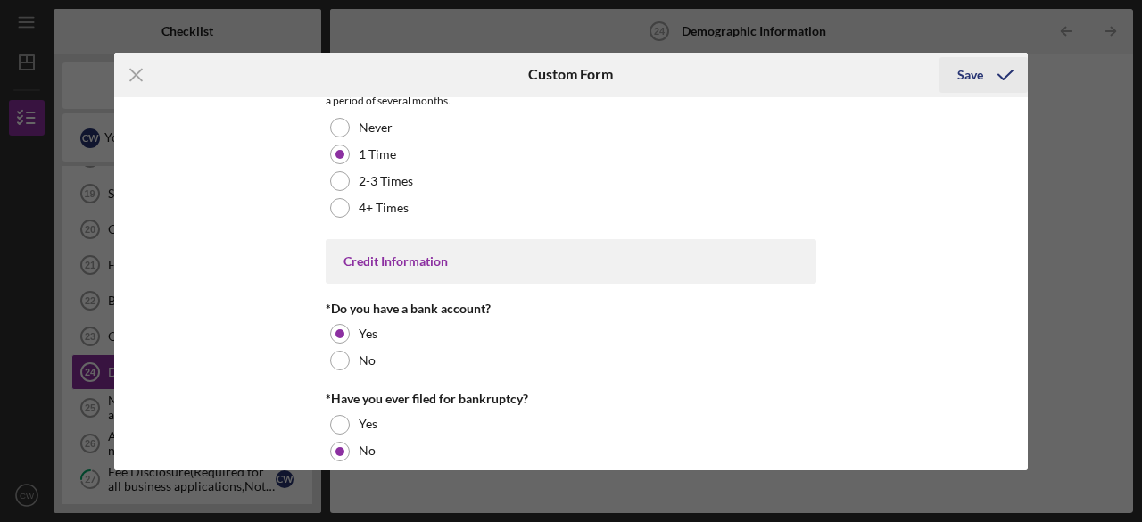
scroll to position [3769, 0]
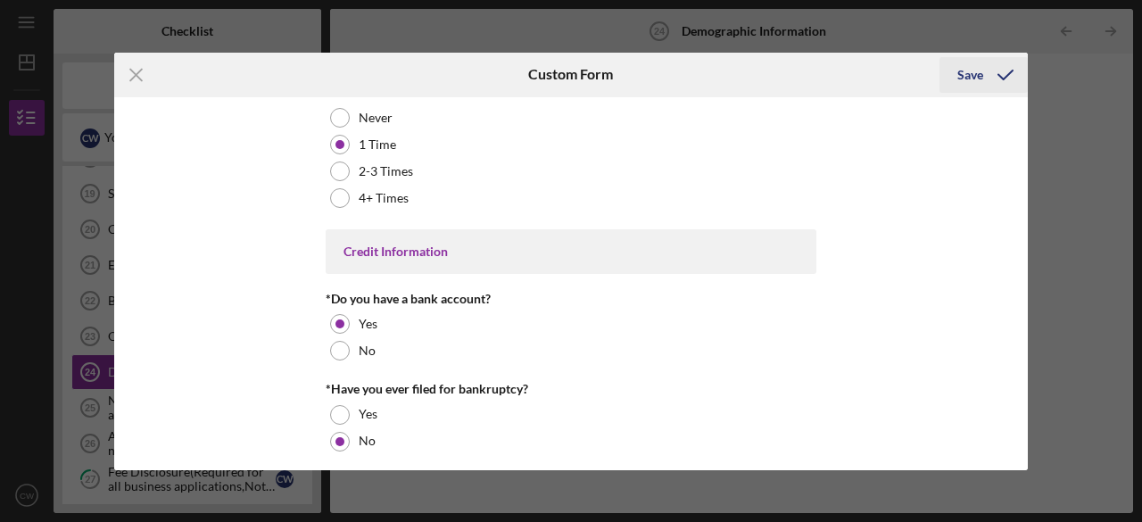
click at [974, 78] on div "Save" at bounding box center [971, 75] width 26 height 36
click at [989, 72] on icon "submit" at bounding box center [1005, 75] width 45 height 45
click at [131, 72] on icon "Icon/Menu Close" at bounding box center [136, 75] width 45 height 45
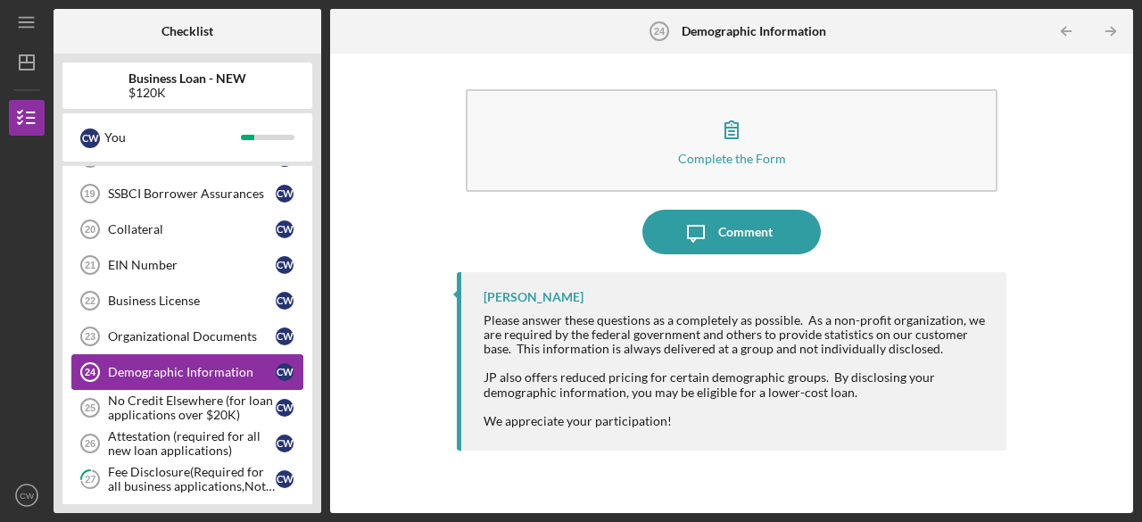
click at [232, 365] on div "Demographic Information" at bounding box center [192, 372] width 168 height 14
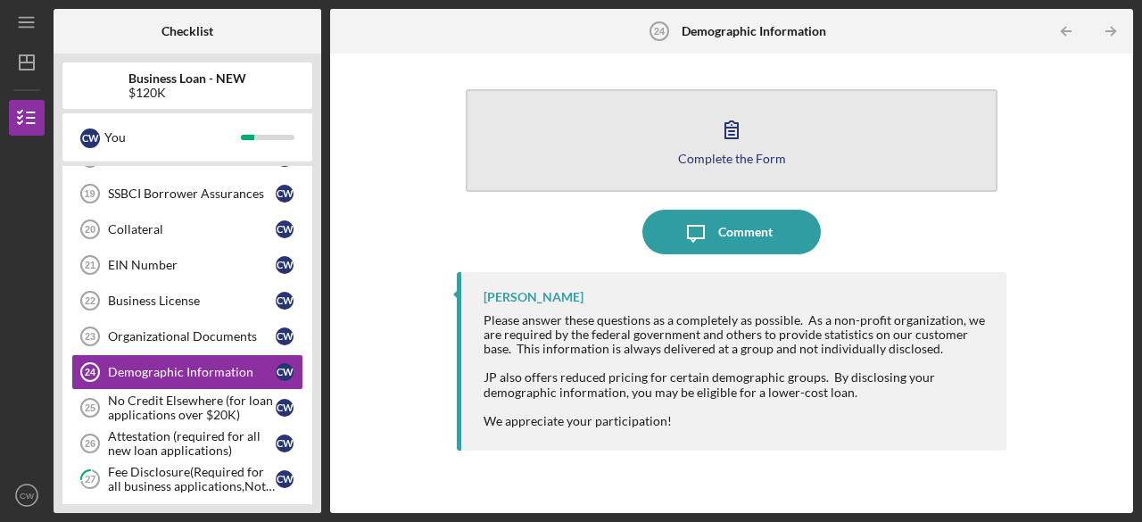
click at [678, 144] on button "Complete the Form Form" at bounding box center [732, 140] width 532 height 103
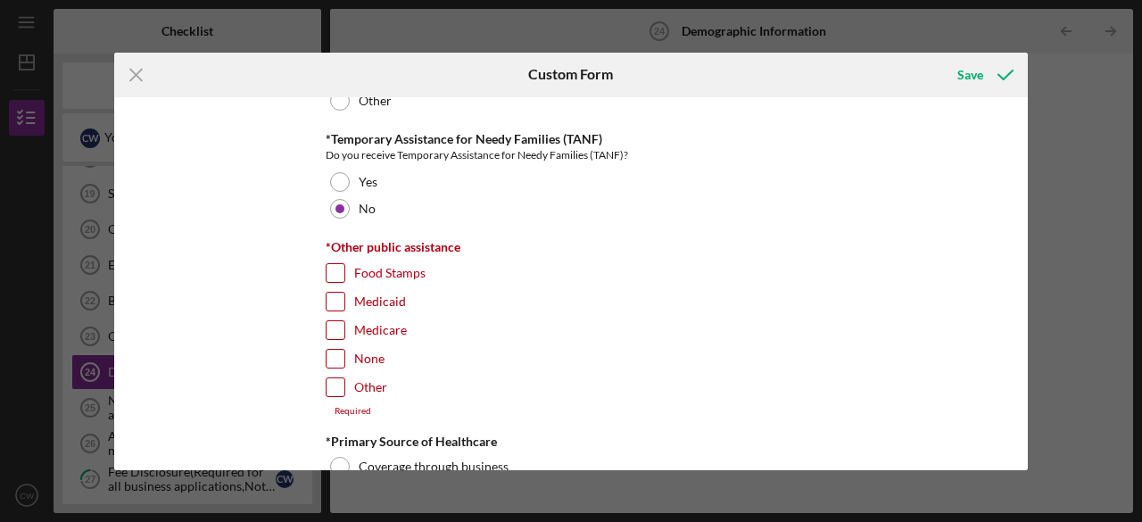
scroll to position [2752, 0]
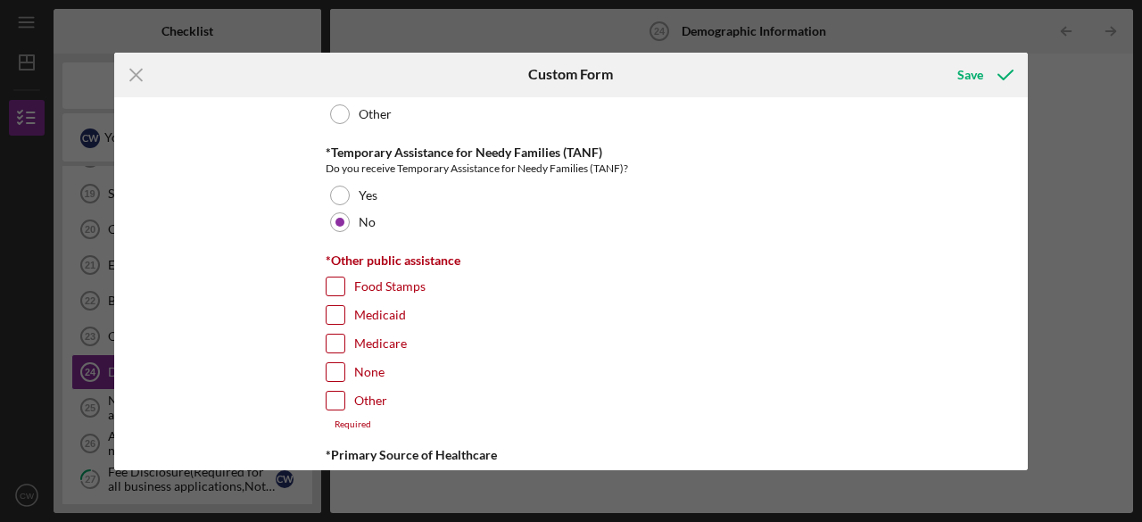
click at [334, 363] on input "None" at bounding box center [336, 372] width 18 height 18
checkbox input "true"
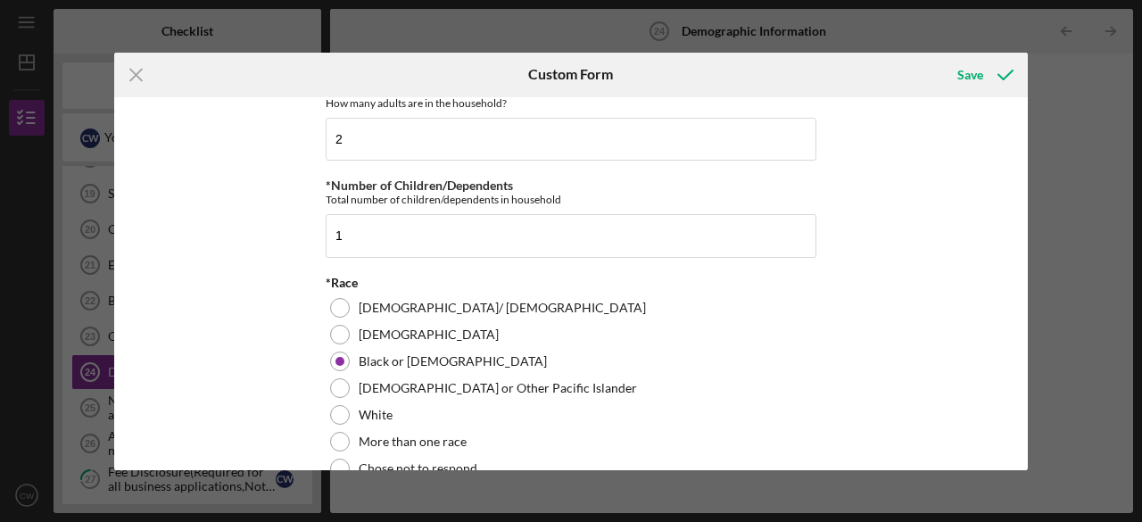
scroll to position [857, 0]
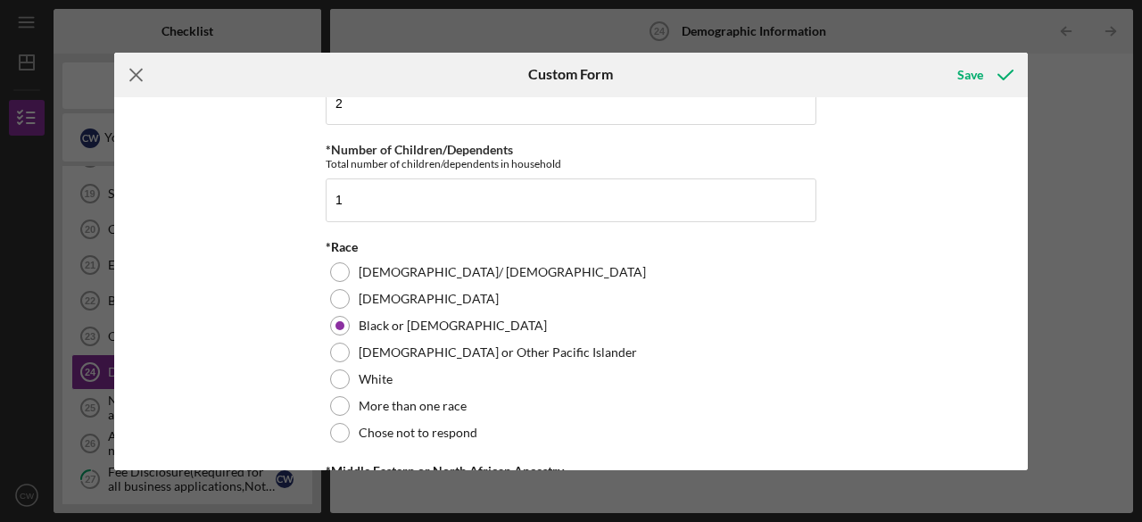
click at [141, 79] on line at bounding box center [136, 75] width 12 height 12
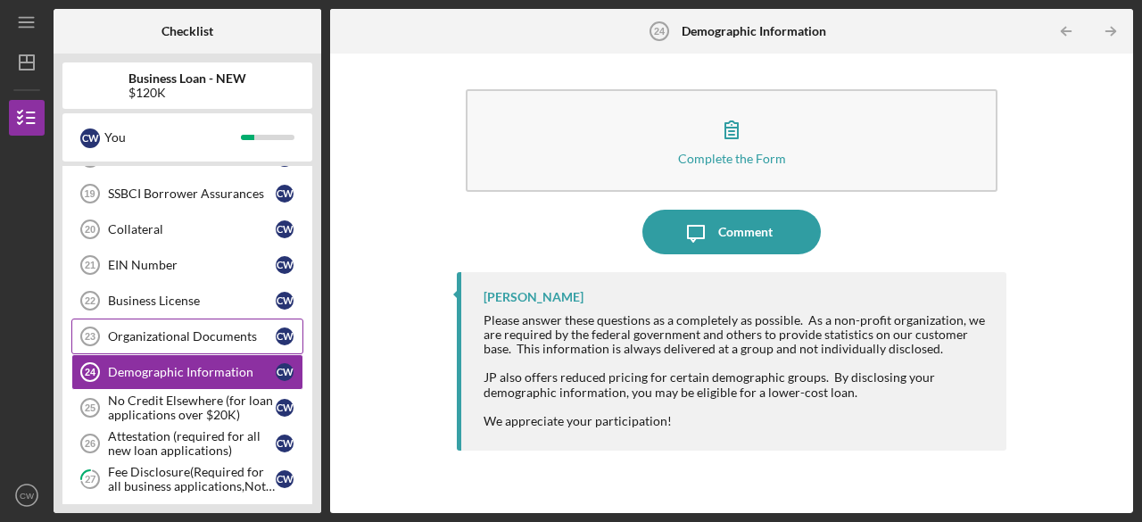
click at [129, 319] on link "Organizational Documents 23 Organizational Documents C W" at bounding box center [187, 337] width 232 height 36
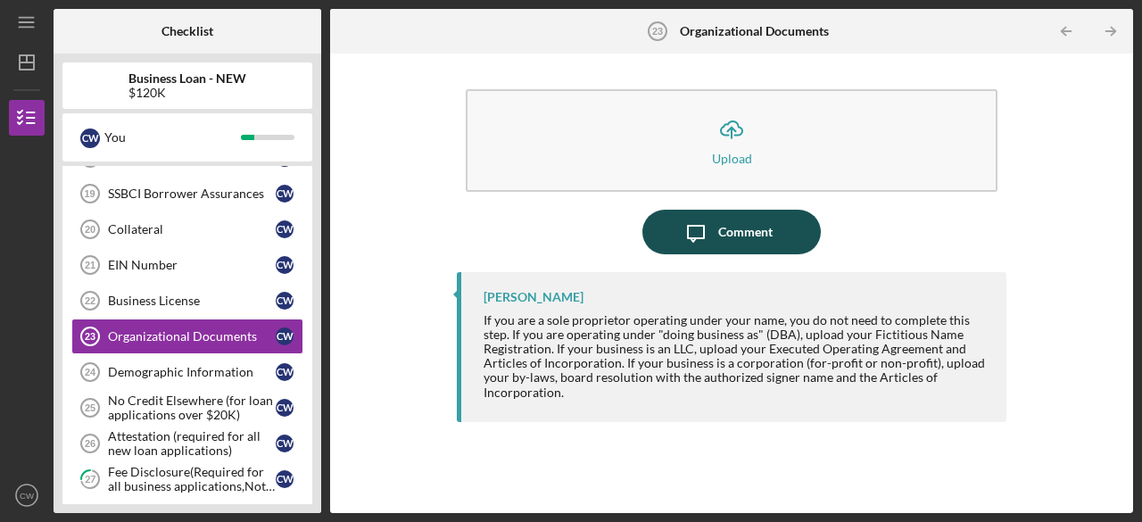
drag, startPoint x: 422, startPoint y: 279, endPoint x: 740, endPoint y: 233, distance: 321.1
click at [740, 233] on button "Icon/Message Comment" at bounding box center [732, 232] width 178 height 45
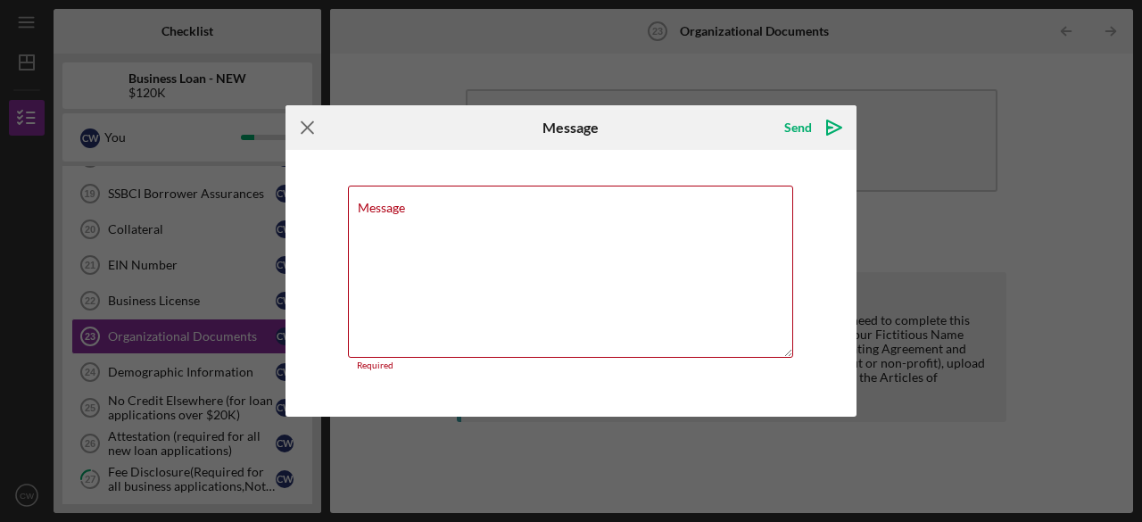
click at [305, 133] on icon "Icon/Menu Close" at bounding box center [308, 127] width 45 height 45
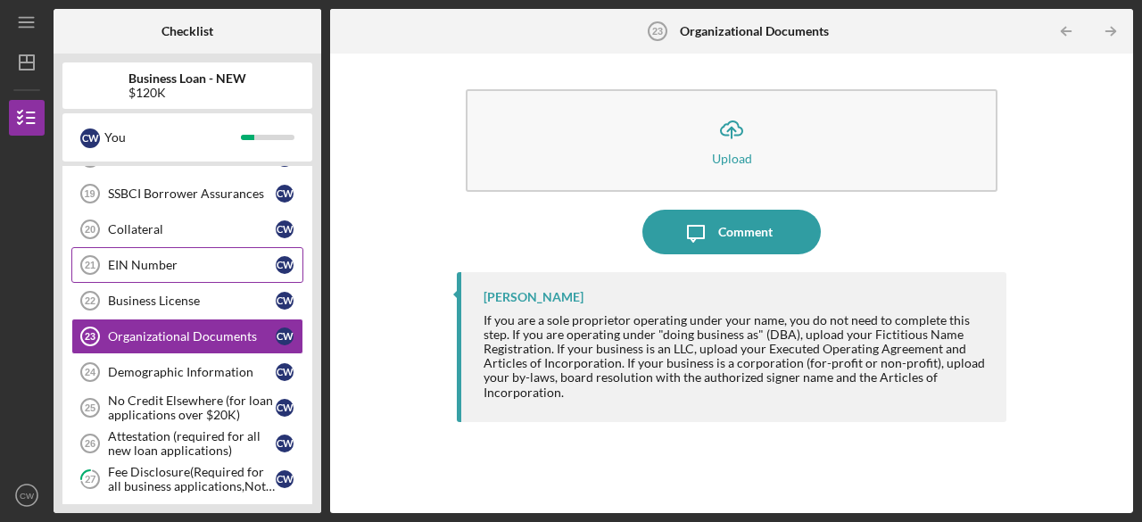
drag, startPoint x: 163, startPoint y: 246, endPoint x: 158, endPoint y: 236, distance: 11.2
click at [158, 236] on div "Business Canvas 7 Business Canvas C W 8 Personal Income (last 30 days) C W W-2 …" at bounding box center [187, 144] width 250 height 794
click at [157, 247] on link "EIN Number 21 EIN Number C W" at bounding box center [187, 265] width 232 height 36
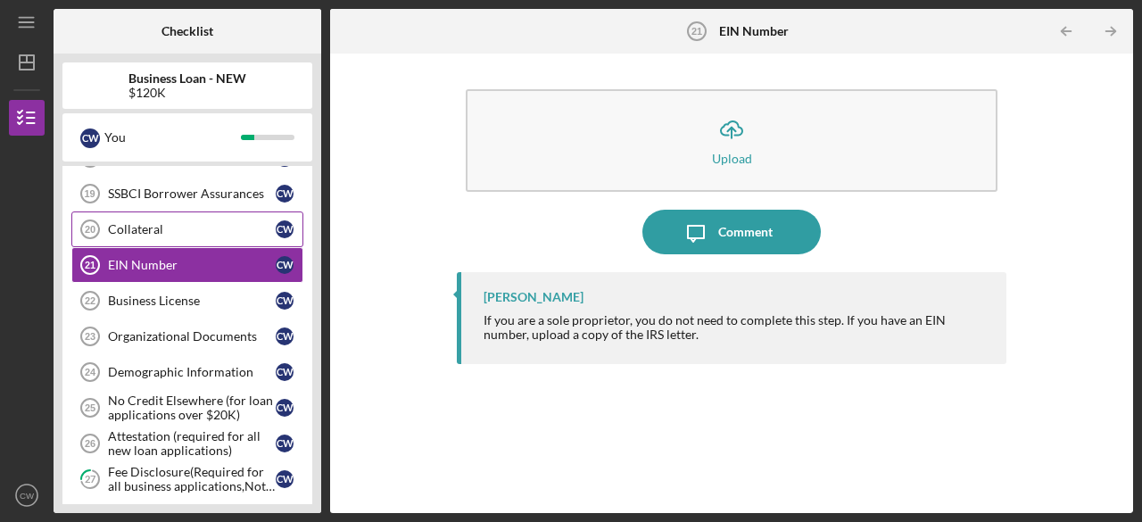
click at [195, 227] on div "Collateral" at bounding box center [192, 229] width 168 height 14
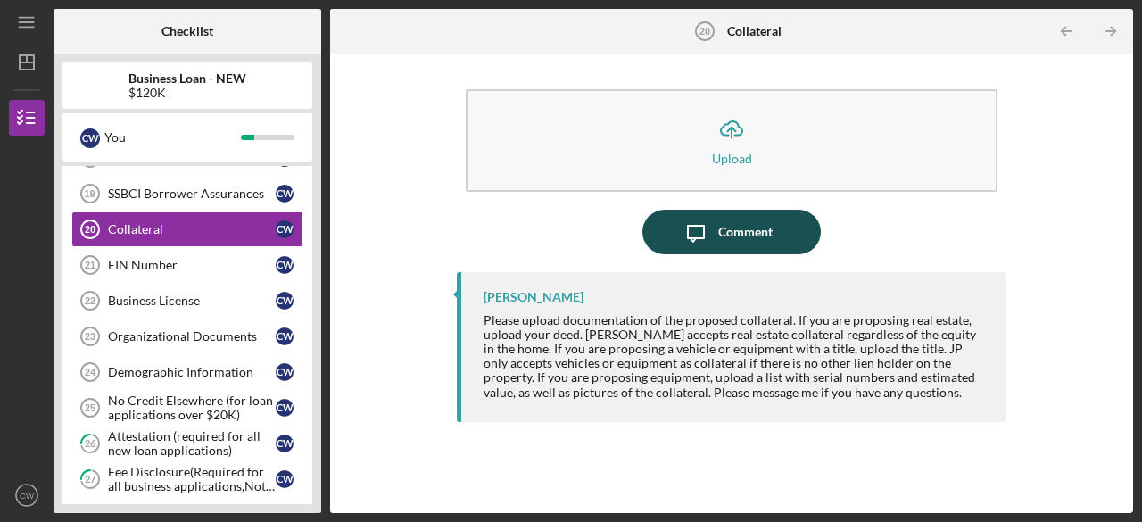
click at [762, 236] on div "Comment" at bounding box center [745, 232] width 54 height 45
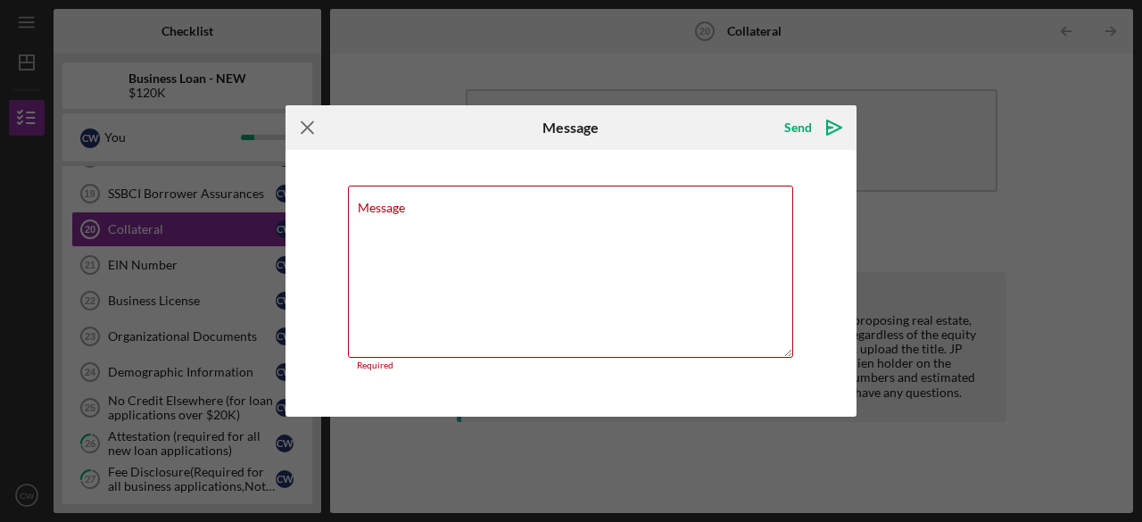
click at [307, 135] on icon "Icon/Menu Close" at bounding box center [308, 127] width 45 height 45
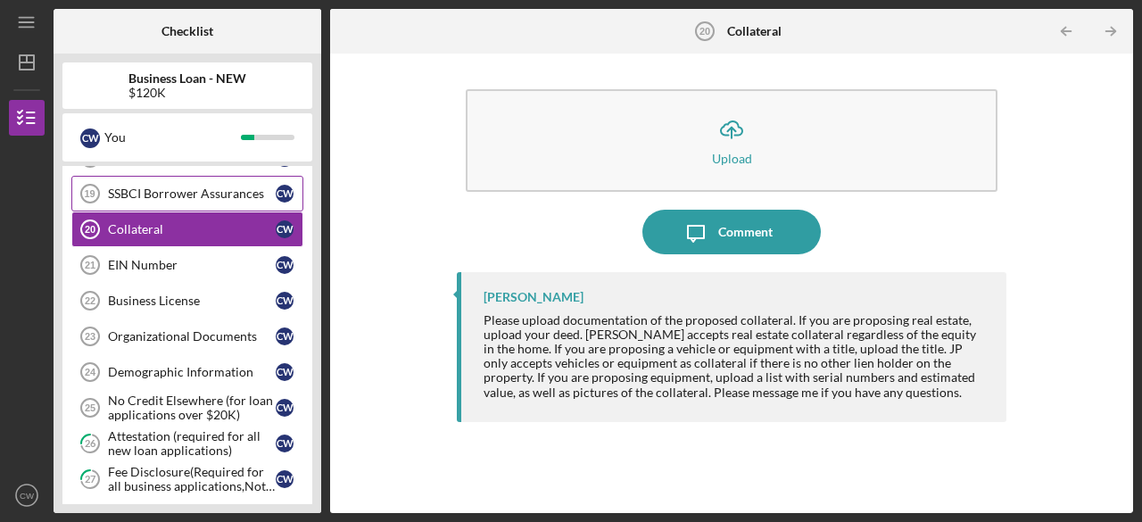
click at [193, 178] on link "SSBCI Borrower Assurances 19 SSBCI Borrower Assurances C W" at bounding box center [187, 194] width 232 height 36
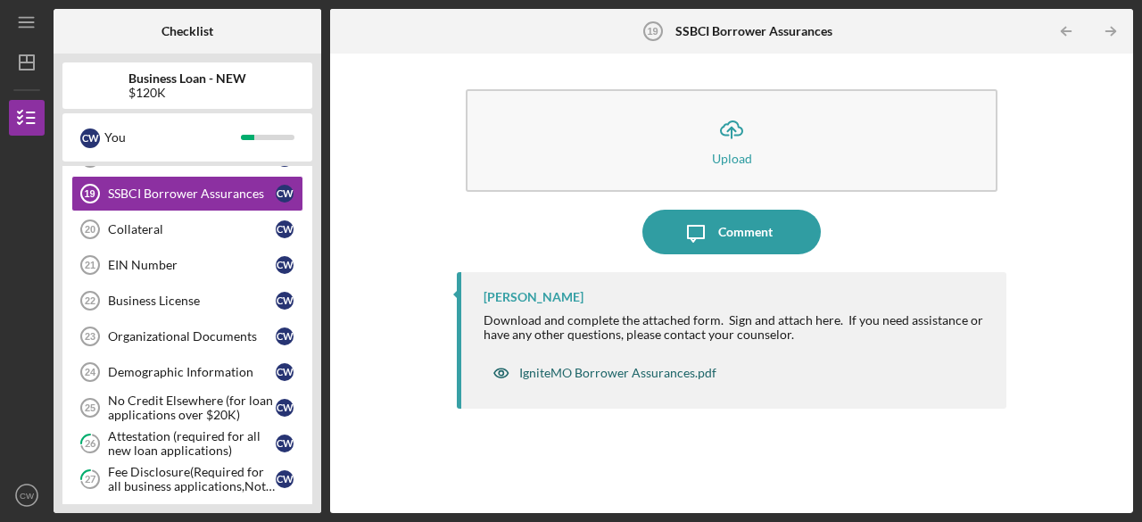
click at [564, 370] on div "IgniteMO Borrower Assurances.pdf" at bounding box center [617, 373] width 197 height 14
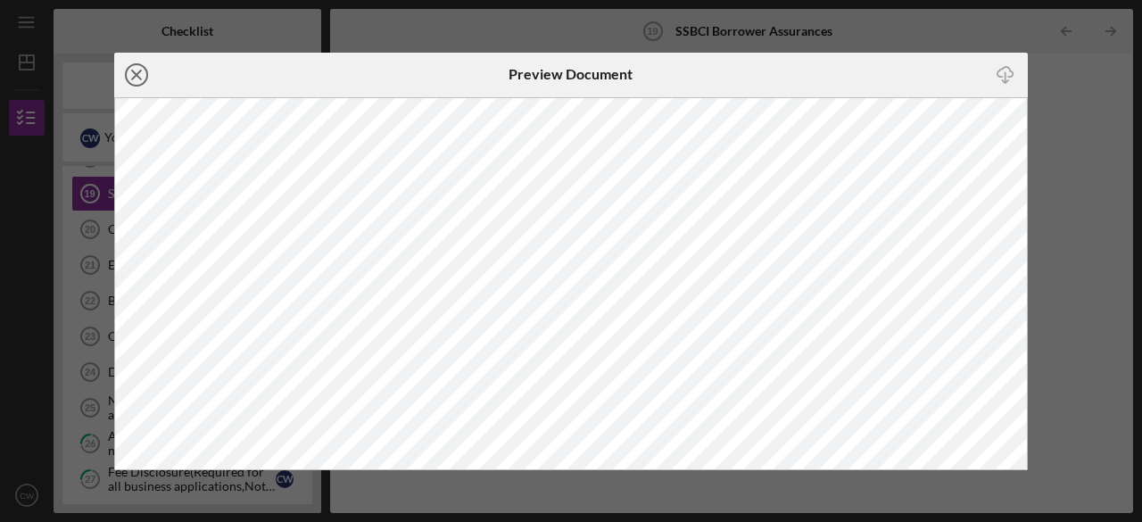
click at [137, 70] on icon "Icon/Close" at bounding box center [136, 75] width 45 height 45
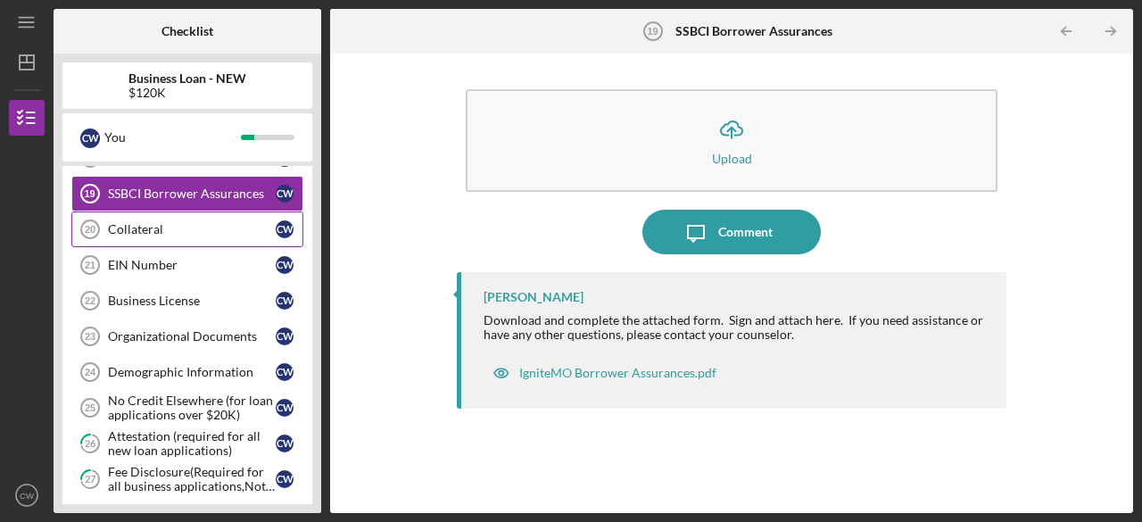
click at [181, 230] on link "Collateral 20 Collateral C W" at bounding box center [187, 229] width 232 height 36
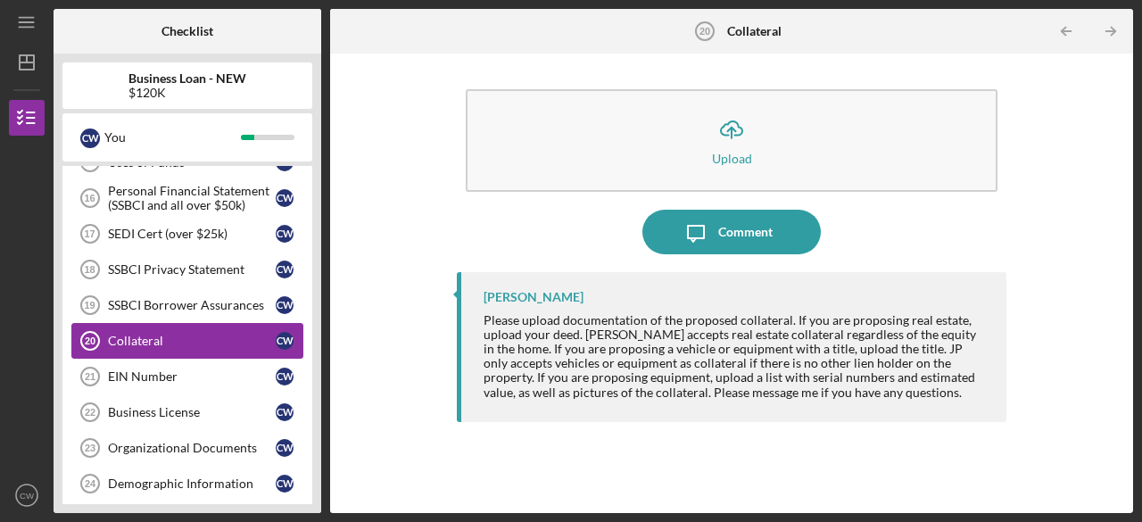
scroll to position [428, 0]
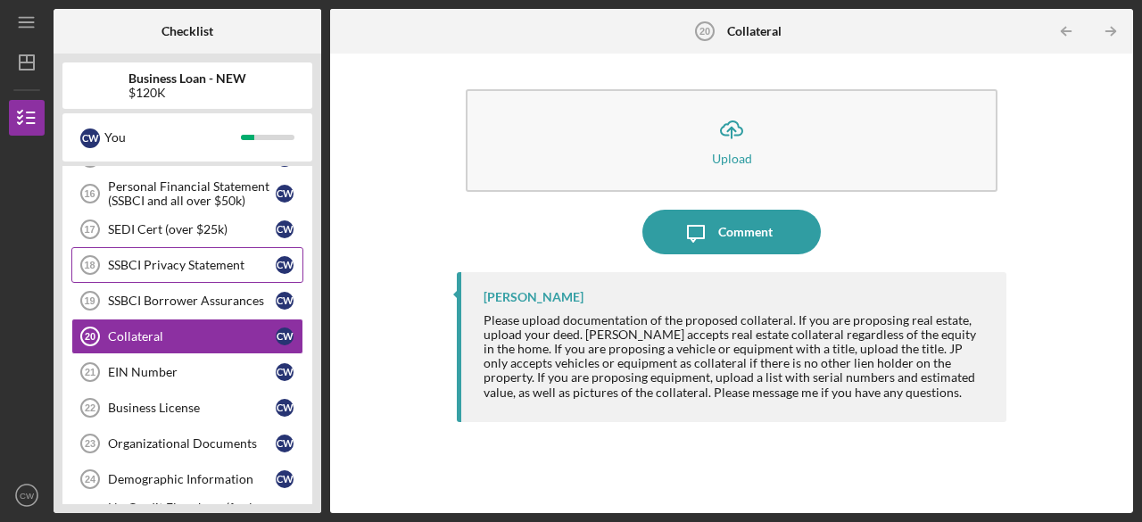
click at [178, 247] on link "SSBCI Privacy Statement 18 SSBCI Privacy Statement C W" at bounding box center [187, 265] width 232 height 36
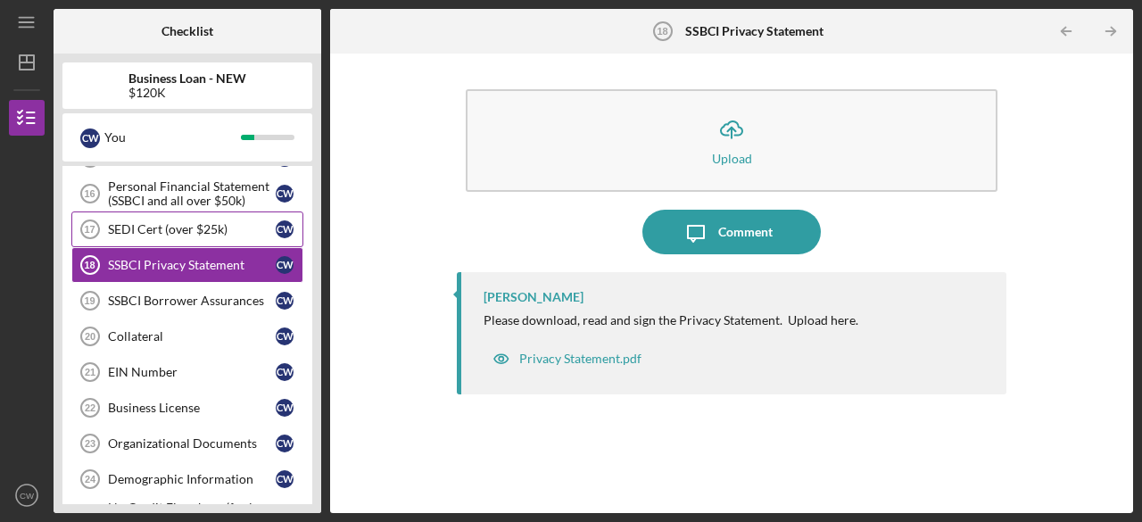
click at [131, 228] on div "SEDI Cert (over $25k)" at bounding box center [192, 229] width 168 height 14
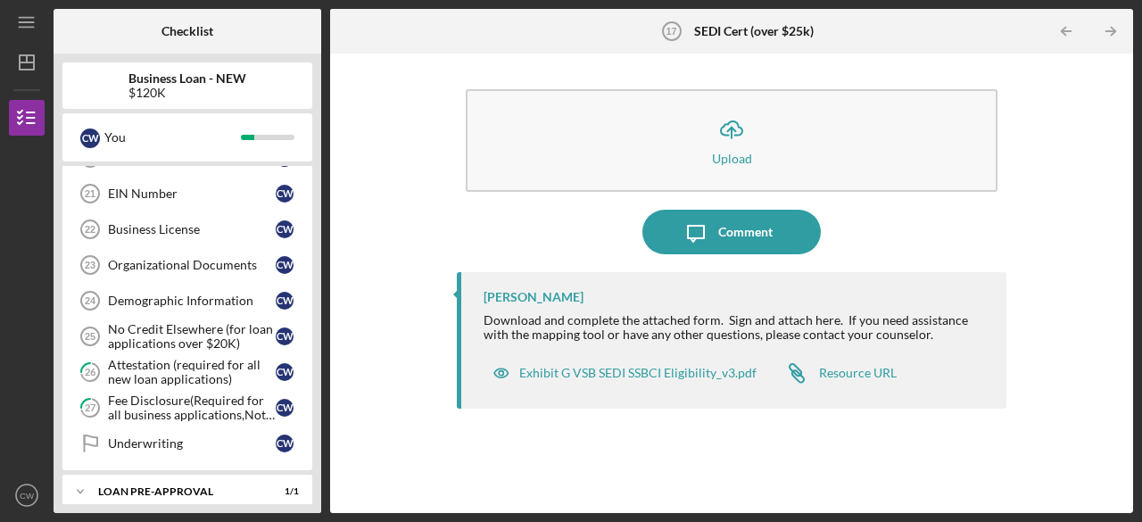
scroll to position [582, 0]
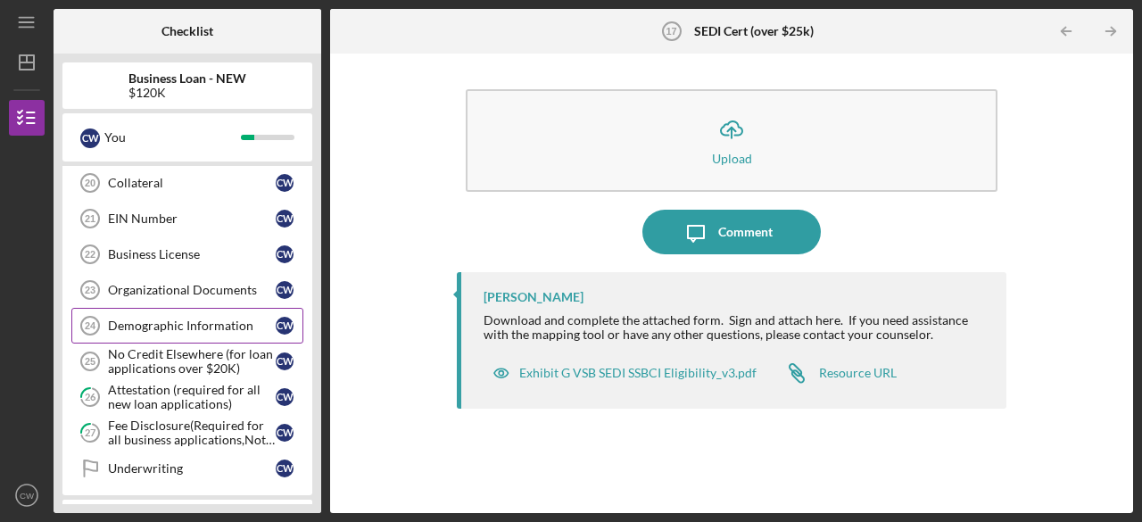
click at [143, 319] on div "Demographic Information" at bounding box center [192, 326] width 168 height 14
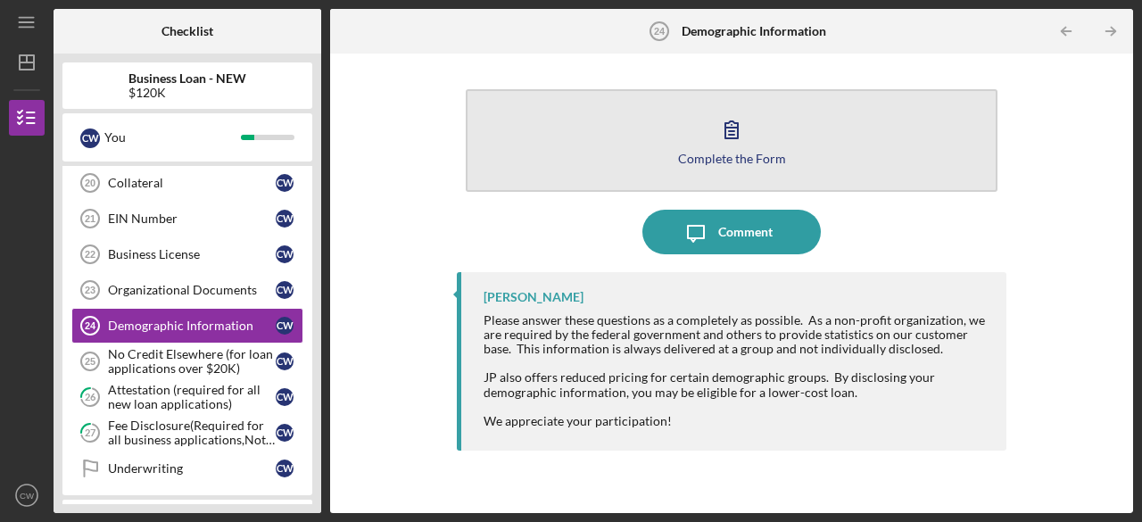
click at [743, 169] on button "Complete the Form Form" at bounding box center [732, 140] width 532 height 103
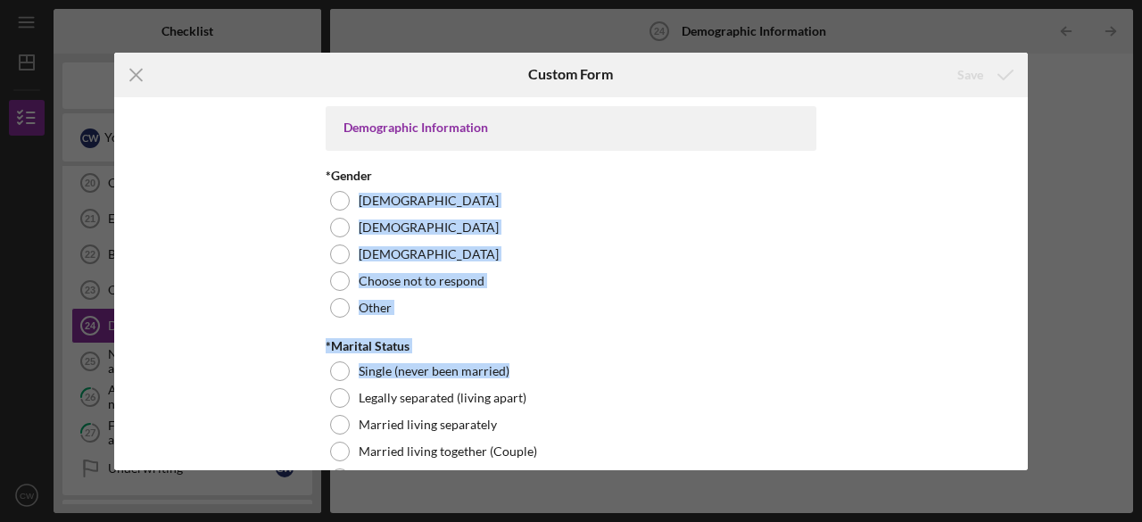
drag, startPoint x: 743, startPoint y: 169, endPoint x: 1012, endPoint y: 385, distance: 344.7
click at [1012, 385] on div "Demographic Information *Gender [DEMOGRAPHIC_DATA] [DEMOGRAPHIC_DATA] [DEMOGRAP…" at bounding box center [571, 283] width 914 height 373
click at [1064, 151] on div "Icon/Menu Close Custom Form Save Demographic Information *Gender [DEMOGRAPHIC_D…" at bounding box center [571, 261] width 1142 height 522
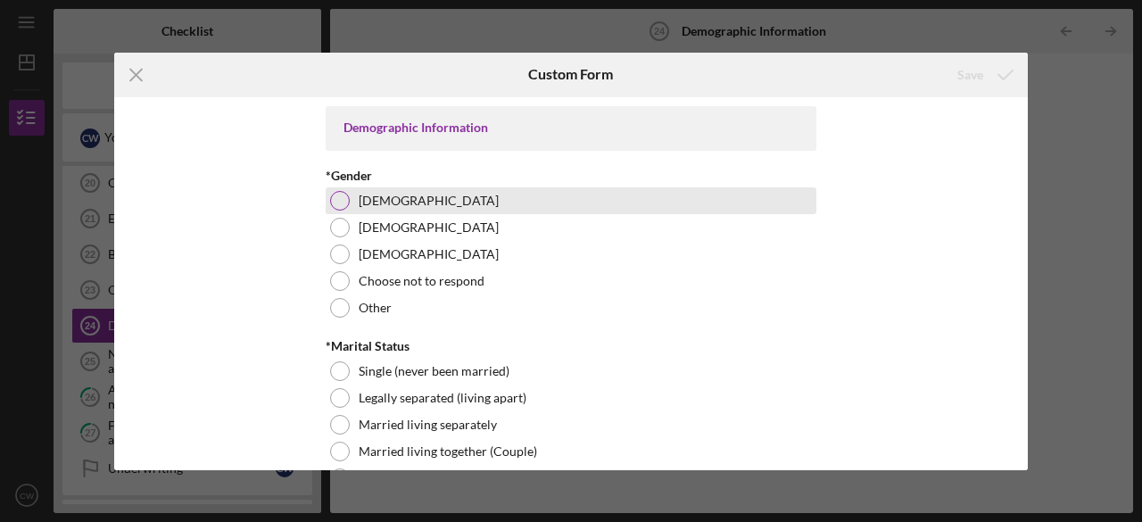
click at [340, 200] on div at bounding box center [340, 201] width 20 height 20
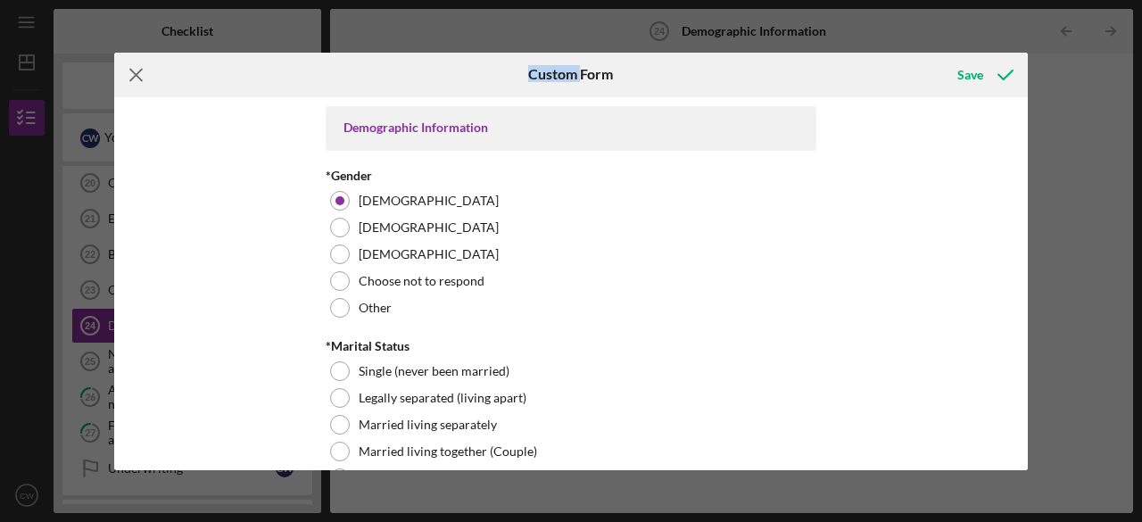
click at [141, 71] on icon "Icon/Menu Close" at bounding box center [136, 75] width 45 height 45
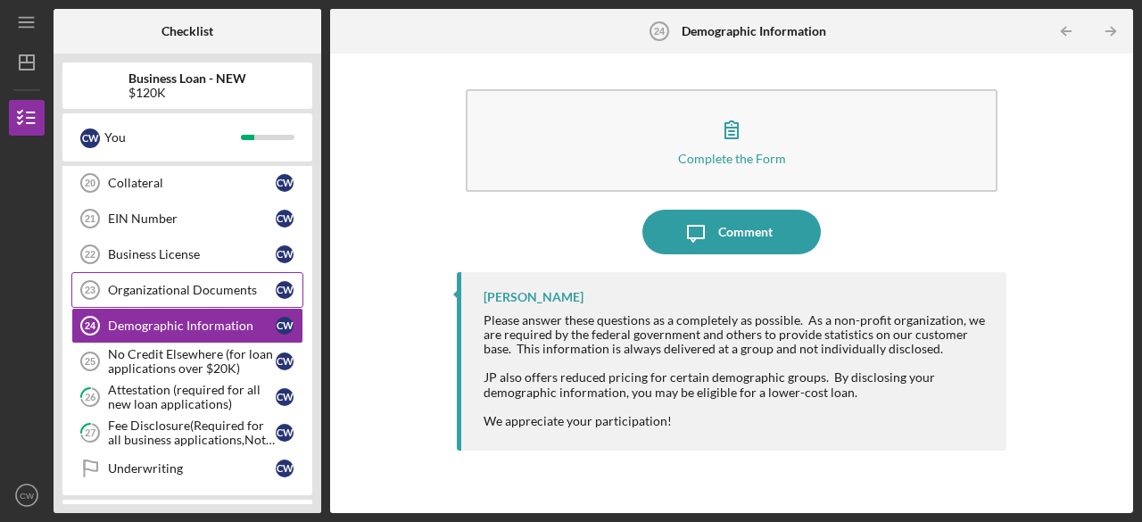
click at [167, 283] on div "Organizational Documents" at bounding box center [192, 290] width 168 height 14
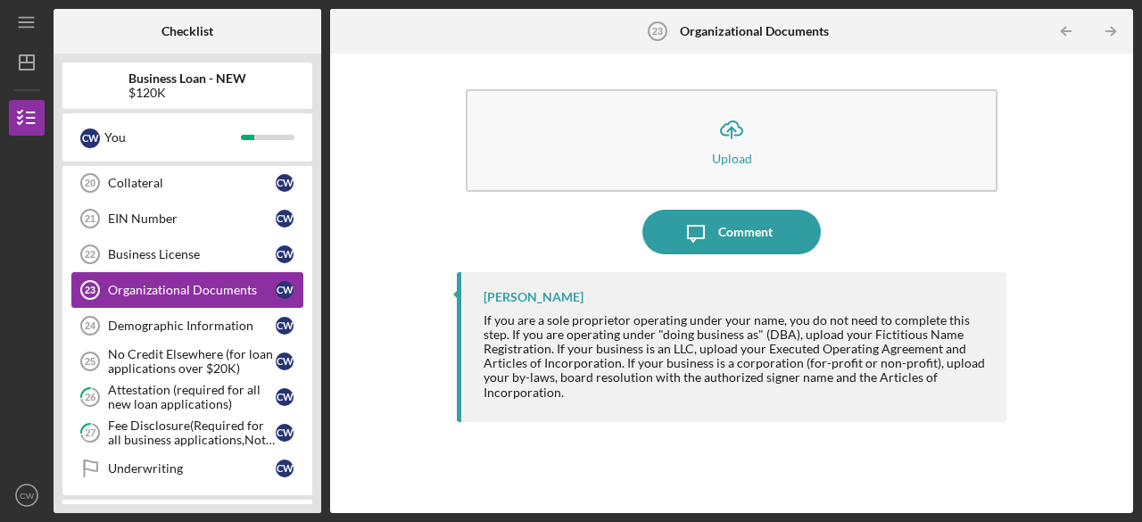
click at [167, 283] on div "Organizational Documents" at bounding box center [192, 290] width 168 height 14
click at [155, 253] on link "Business License 22 Business License C W" at bounding box center [187, 254] width 232 height 36
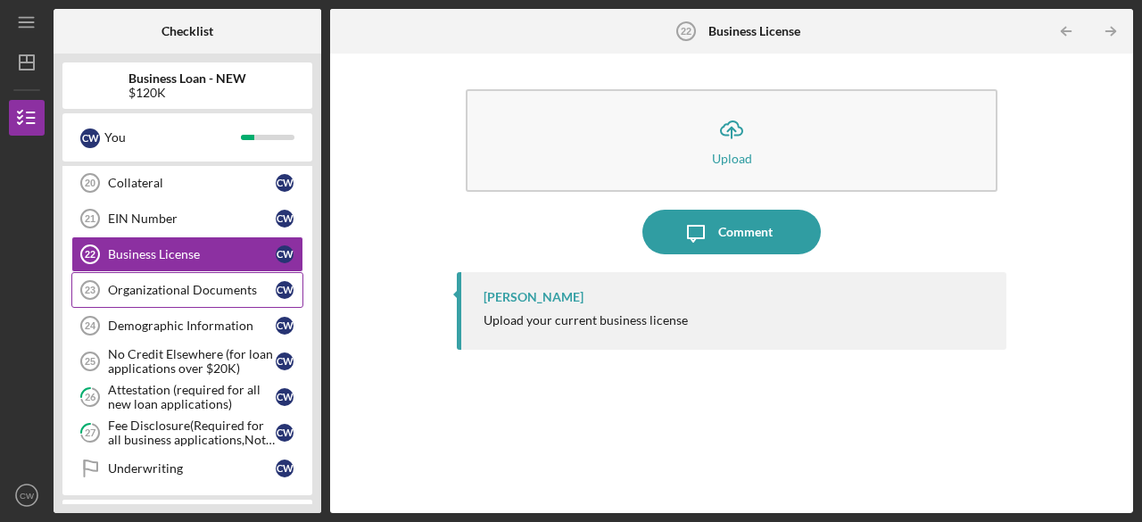
click at [152, 288] on link "Organizational Documents 23 Organizational Documents C W" at bounding box center [187, 290] width 232 height 36
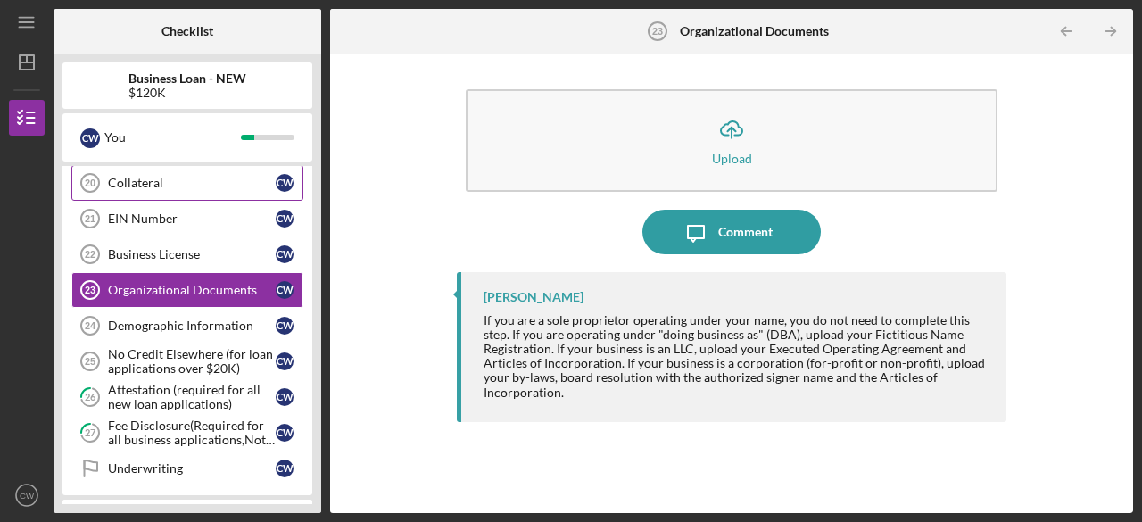
click at [247, 188] on link "Collateral 20 Collateral C W" at bounding box center [187, 183] width 232 height 36
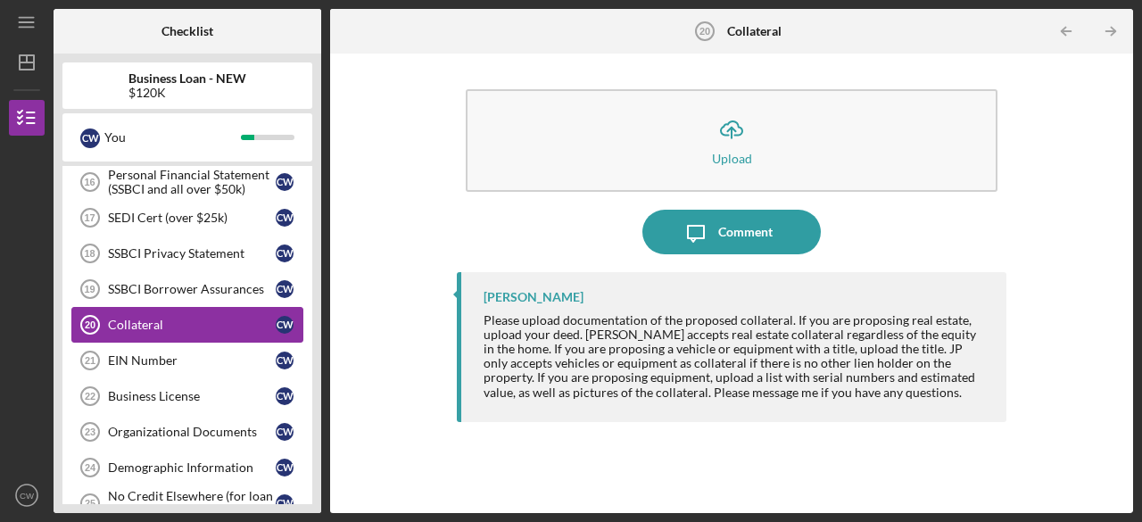
scroll to position [439, 0]
click at [239, 283] on div "SSBCI Borrower Assurances" at bounding box center [192, 290] width 168 height 14
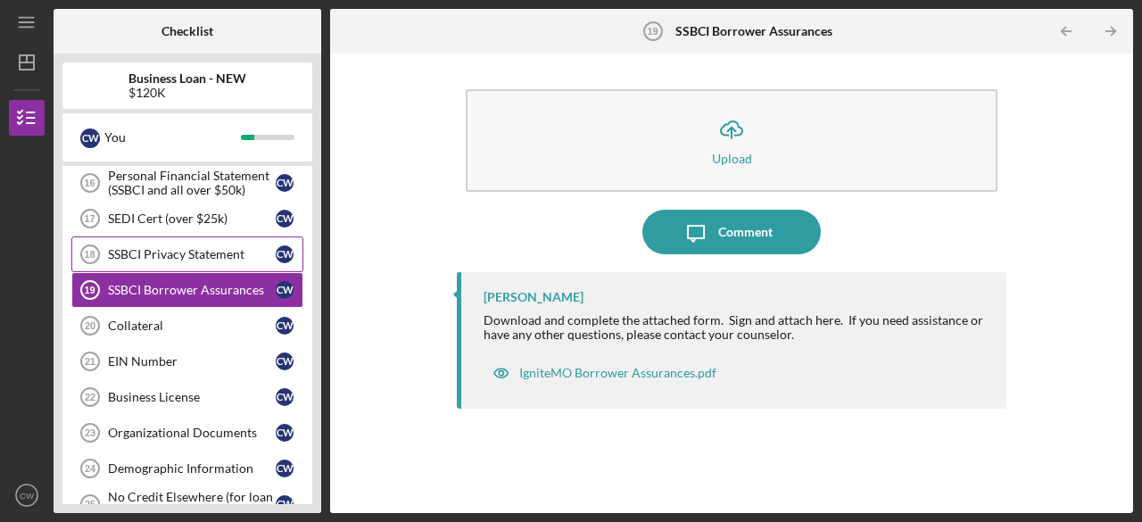
click at [226, 253] on div "SSBCI Privacy Statement" at bounding box center [192, 254] width 168 height 14
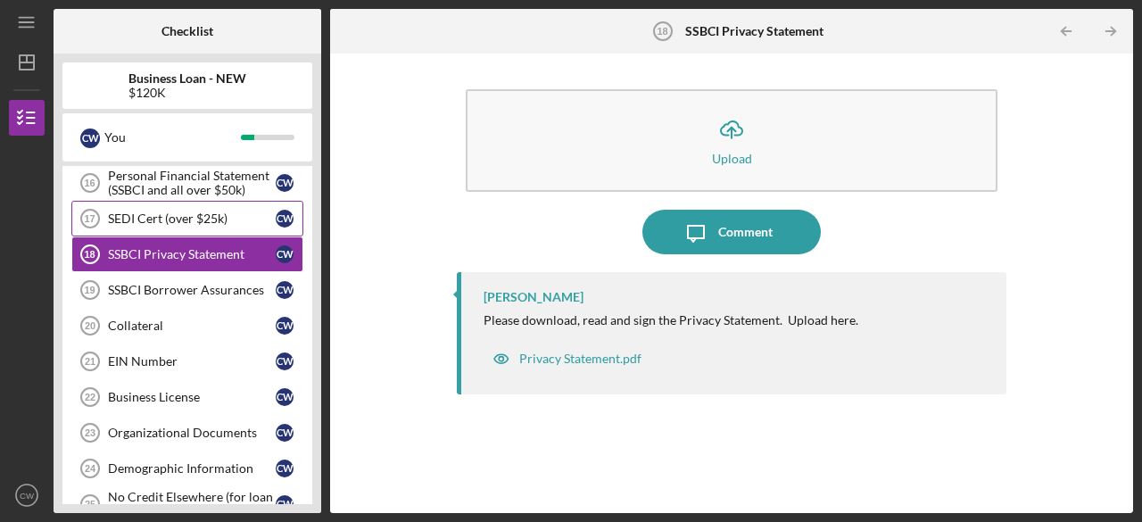
click at [211, 224] on link "SEDI Cert (over $25k) 17 SEDI Cert (over $25k) C W" at bounding box center [187, 219] width 232 height 36
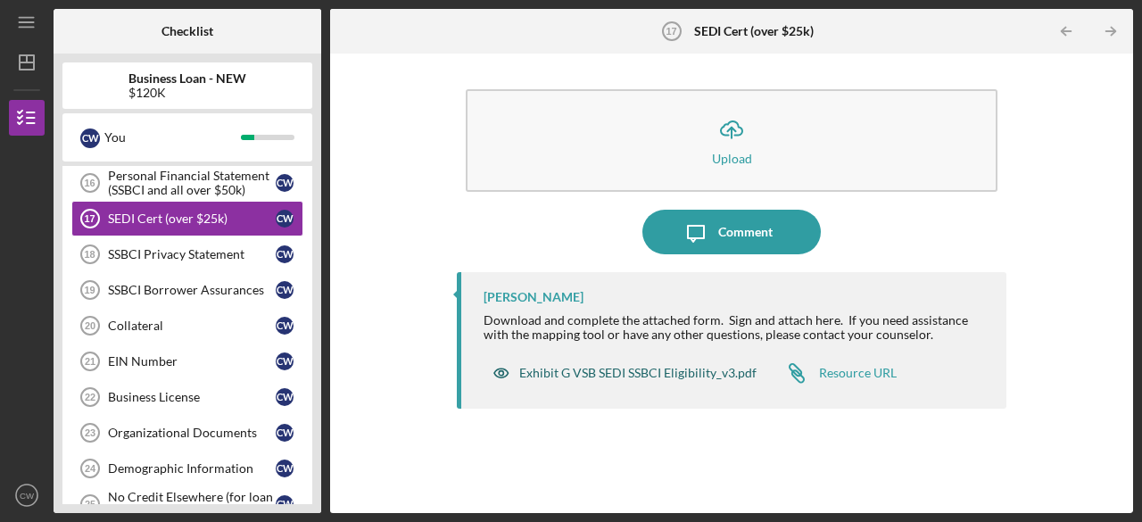
click at [580, 375] on div "Exhibit G VSB SEDI SSBCI Eligibility_v3.pdf" at bounding box center [637, 373] width 237 height 14
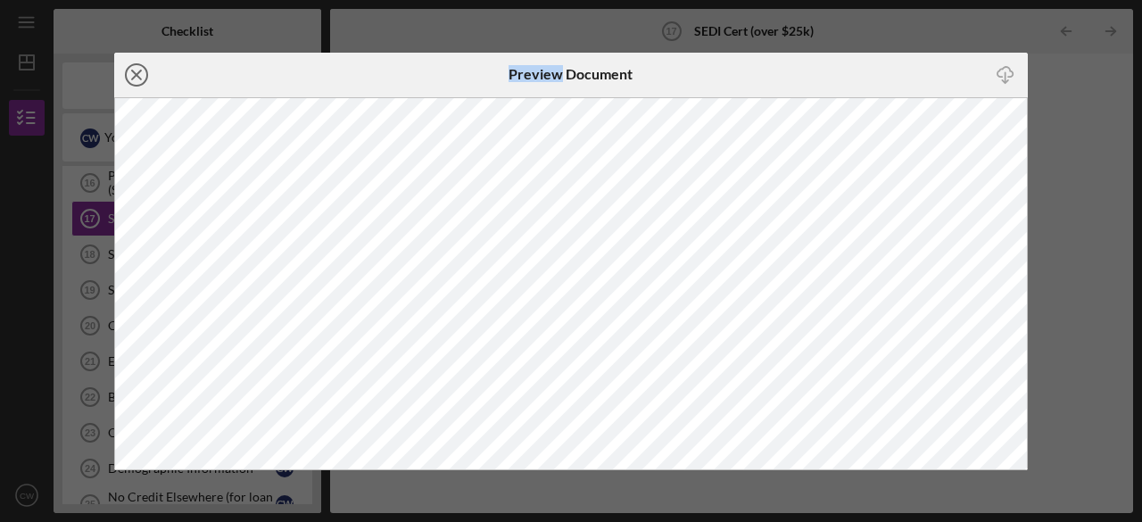
click at [141, 74] on icon "Icon/Close" at bounding box center [136, 75] width 45 height 45
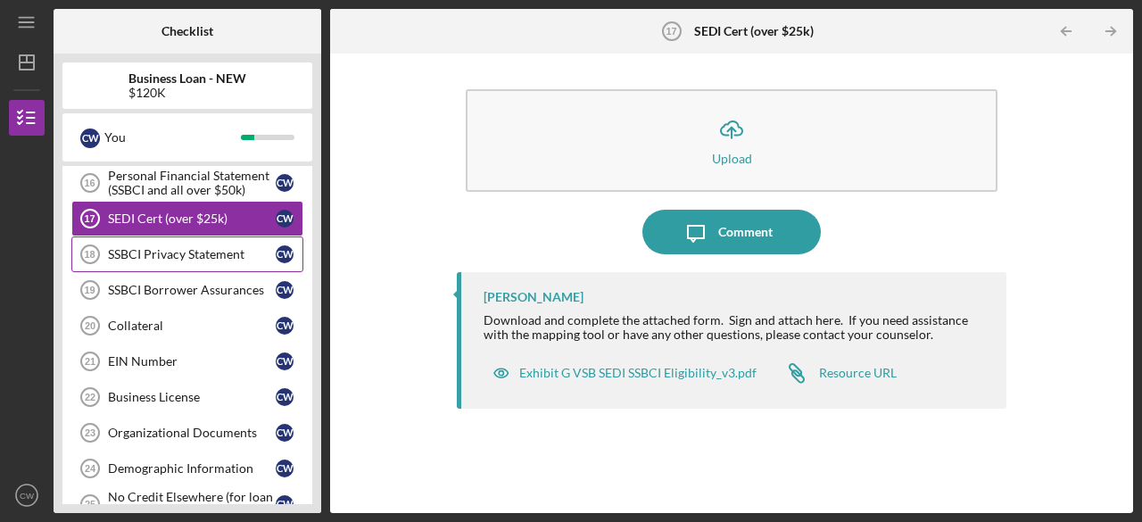
click at [127, 247] on div "SSBCI Privacy Statement" at bounding box center [192, 254] width 168 height 14
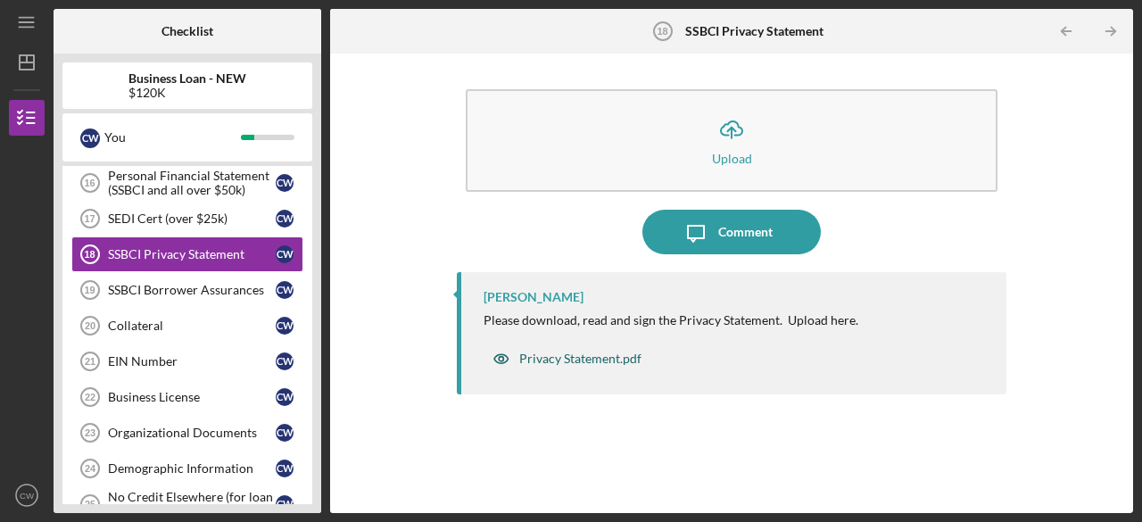
click at [558, 349] on div "Privacy Statement.pdf" at bounding box center [567, 359] width 167 height 36
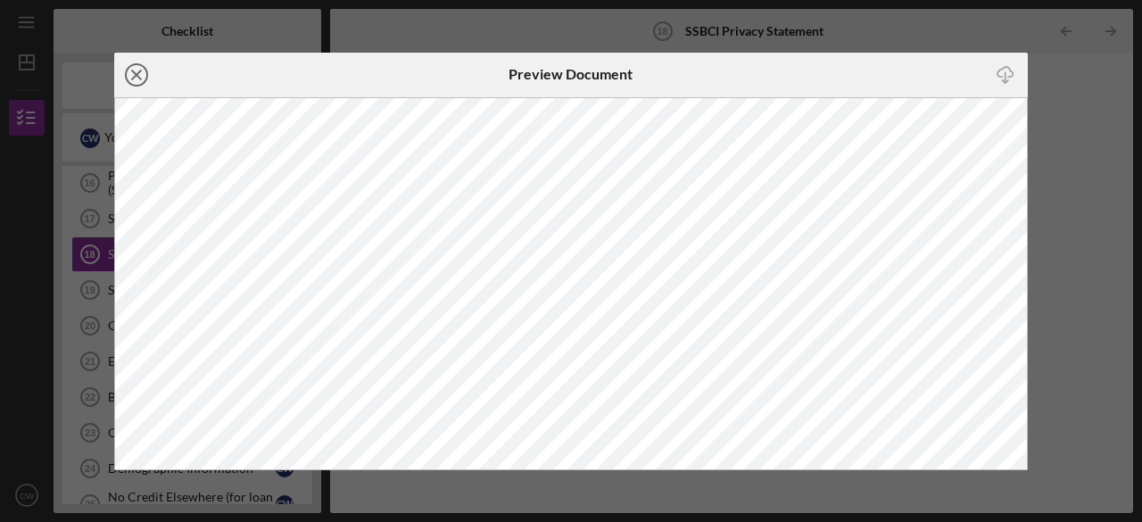
click at [140, 71] on line at bounding box center [136, 74] width 9 height 9
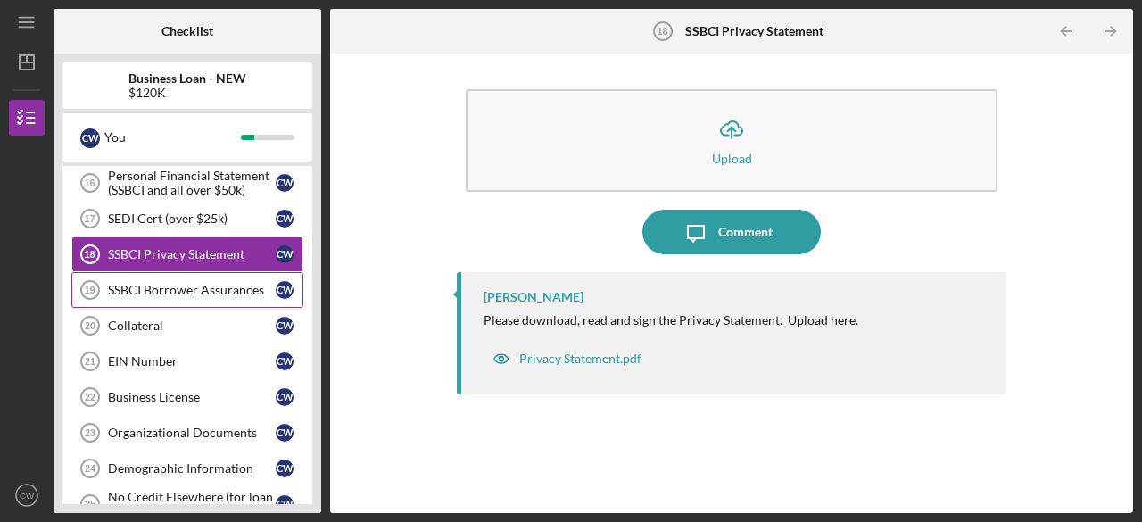
click at [152, 286] on div "SSBCI Borrower Assurances" at bounding box center [192, 290] width 168 height 14
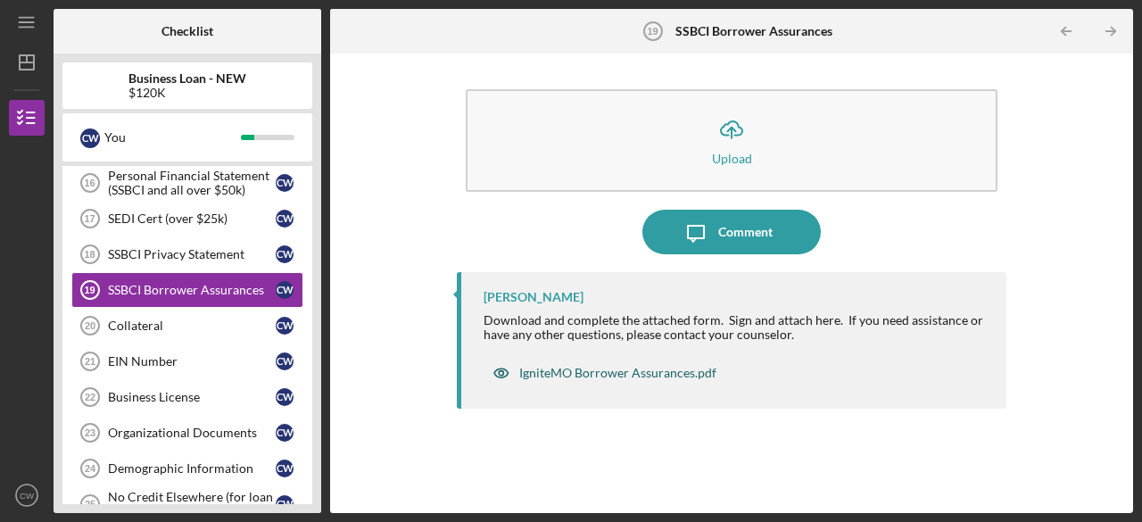
click at [604, 372] on div "IgniteMO Borrower Assurances.pdf" at bounding box center [617, 373] width 197 height 14
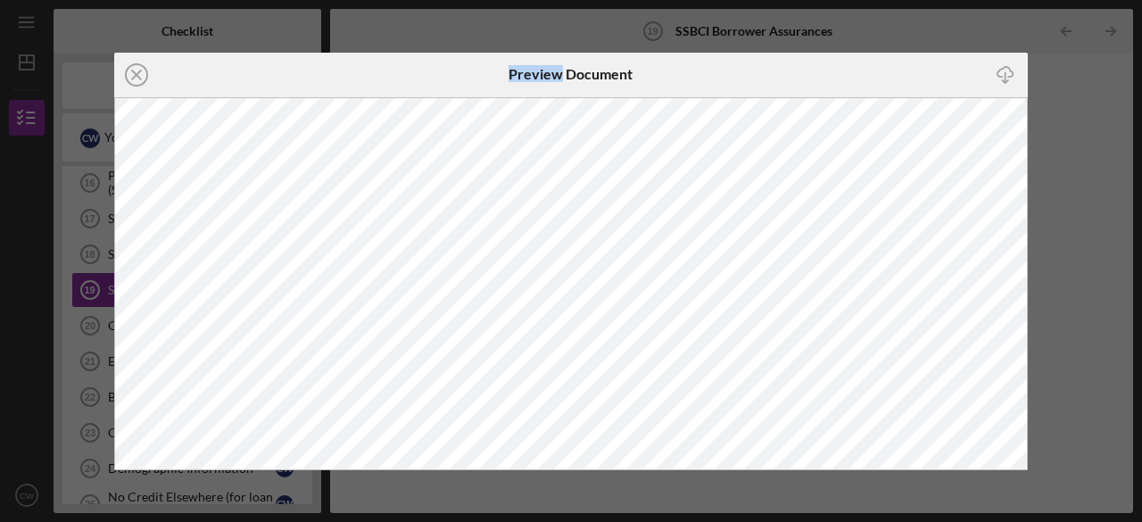
click at [165, 71] on div "Icon/Close" at bounding box center [266, 75] width 304 height 45
click at [141, 70] on line at bounding box center [136, 74] width 9 height 9
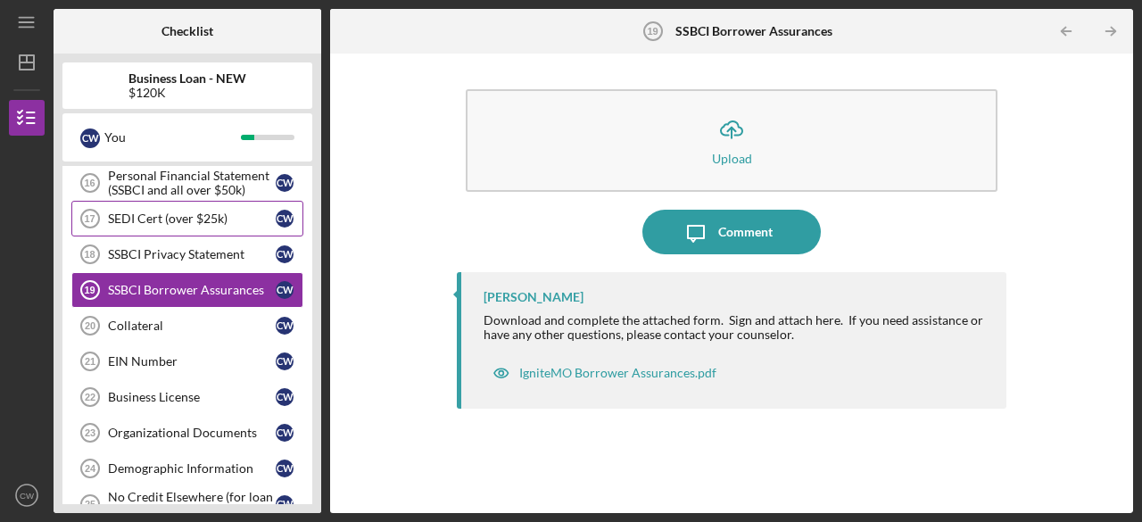
click at [139, 220] on link "SEDI Cert (over $25k) 17 SEDI Cert (over $25k) C W" at bounding box center [187, 219] width 232 height 36
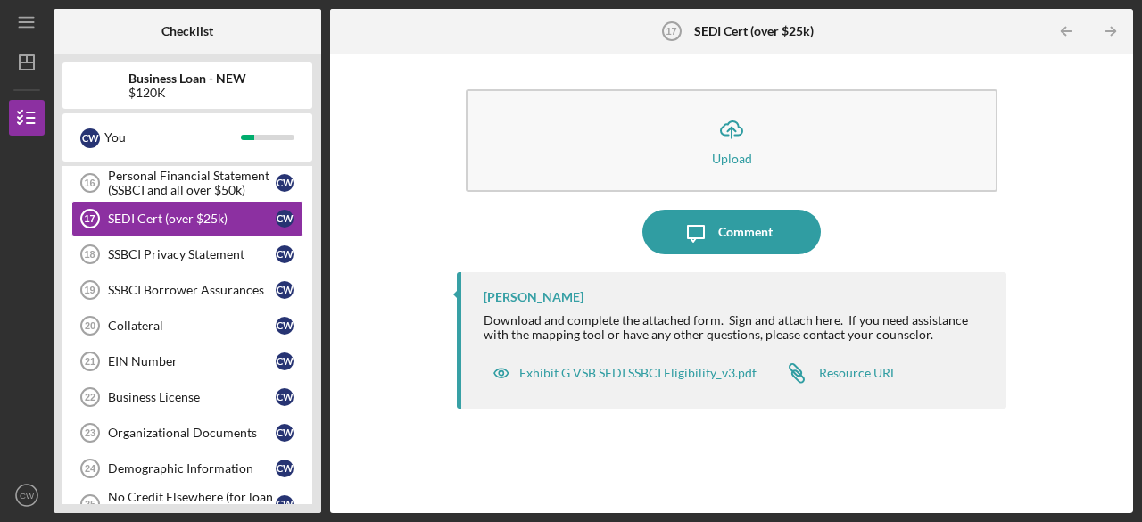
click at [23, 334] on div at bounding box center [27, 392] width 36 height 171
click at [167, 253] on div "SSBCI Privacy Statement" at bounding box center [192, 254] width 168 height 14
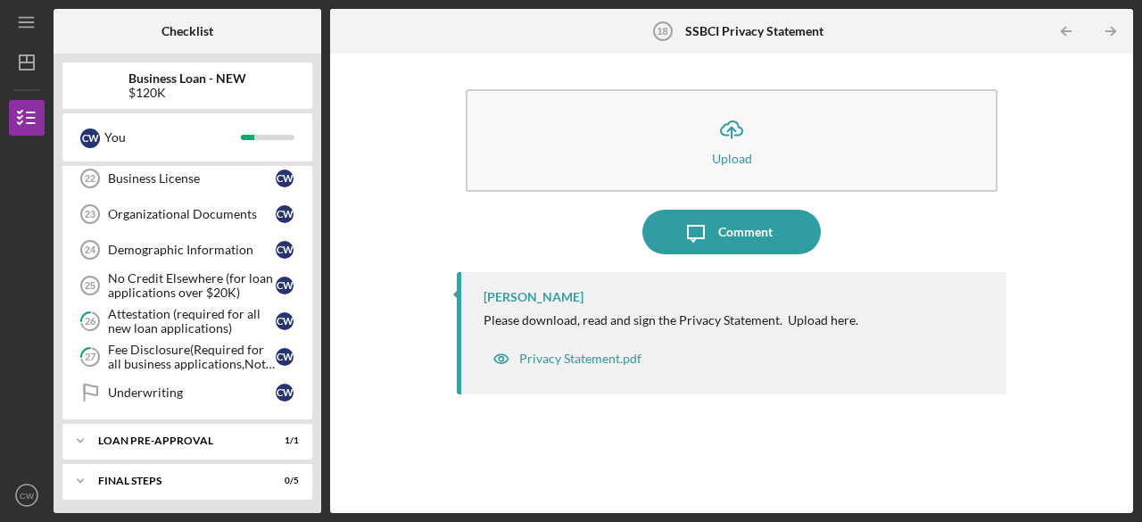
scroll to position [689, 0]
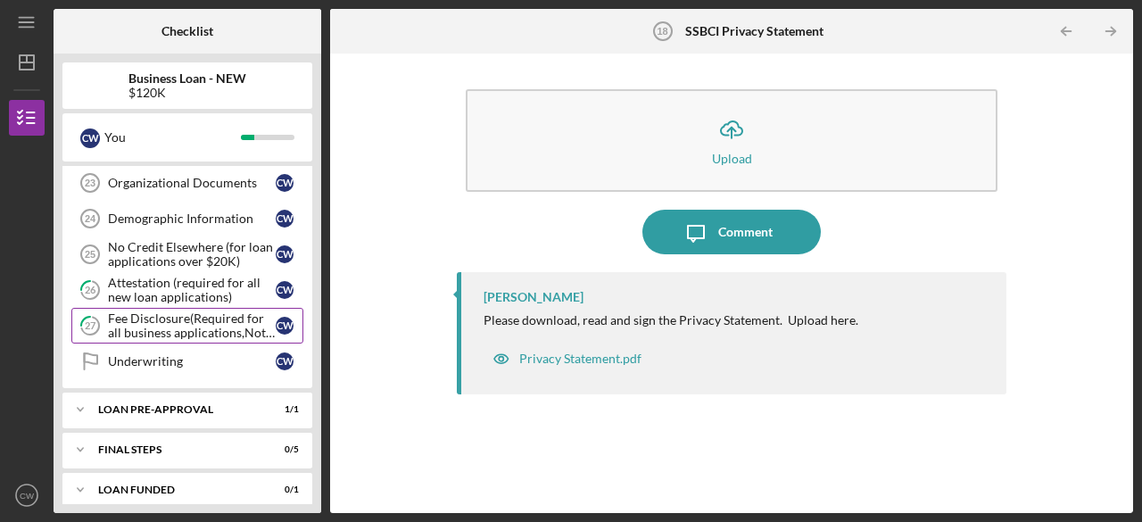
click at [189, 311] on div "Fee Disclosure(Required for all business applications,Not needed for Contractor…" at bounding box center [192, 325] width 168 height 29
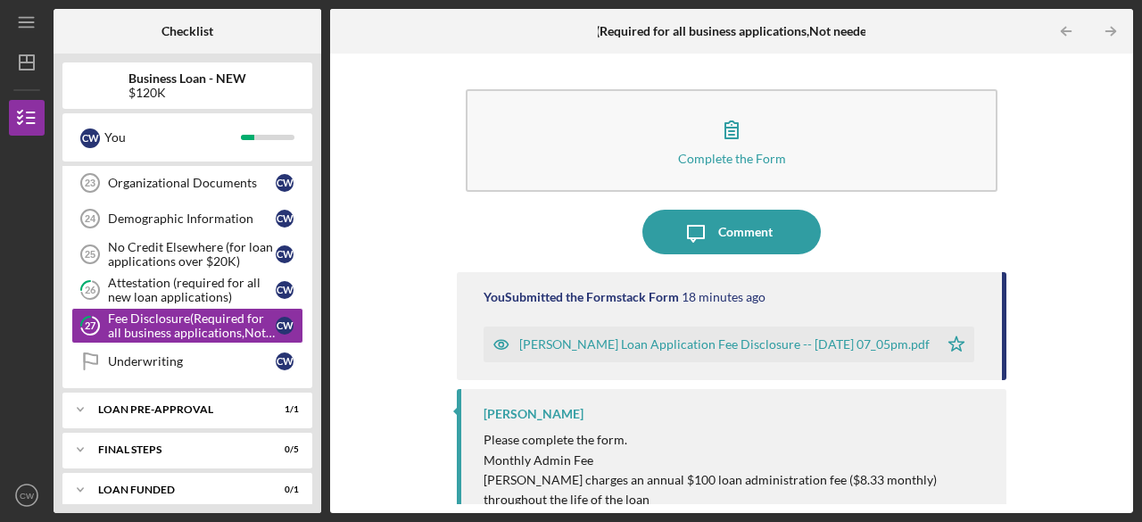
click at [726, 340] on div "[PERSON_NAME] Loan Application Fee Disclosure -- [DATE] 07_05pm.pdf" at bounding box center [724, 344] width 410 height 14
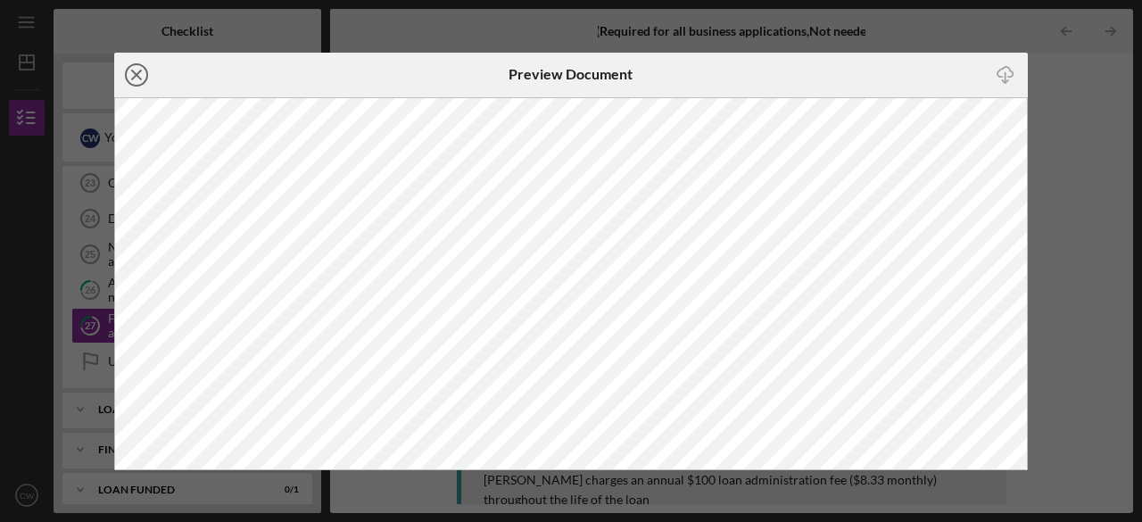
click at [139, 62] on icon "Icon/Close" at bounding box center [136, 75] width 45 height 45
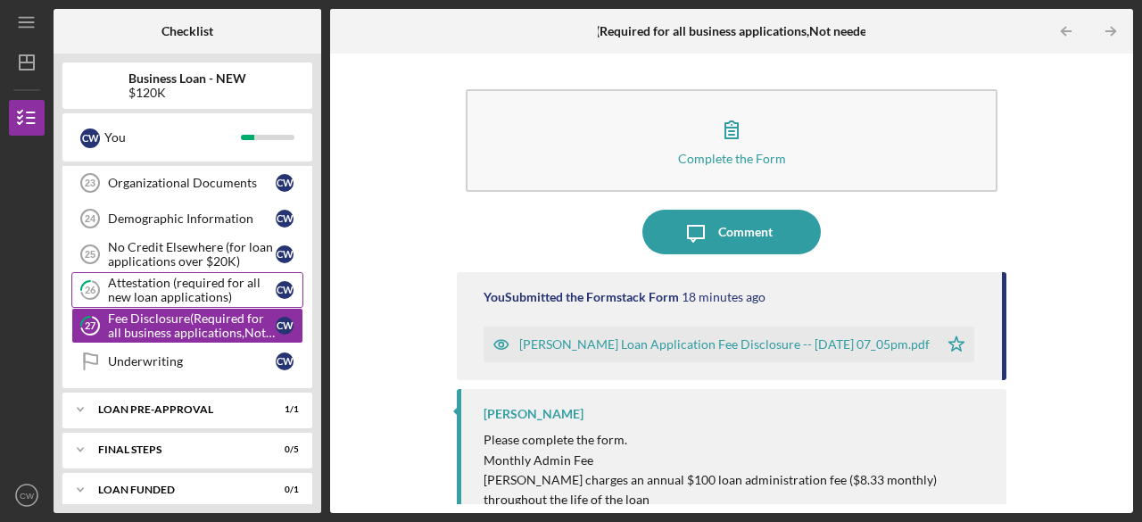
click at [140, 278] on div "Attestation (required for all new loan applications)" at bounding box center [192, 290] width 168 height 29
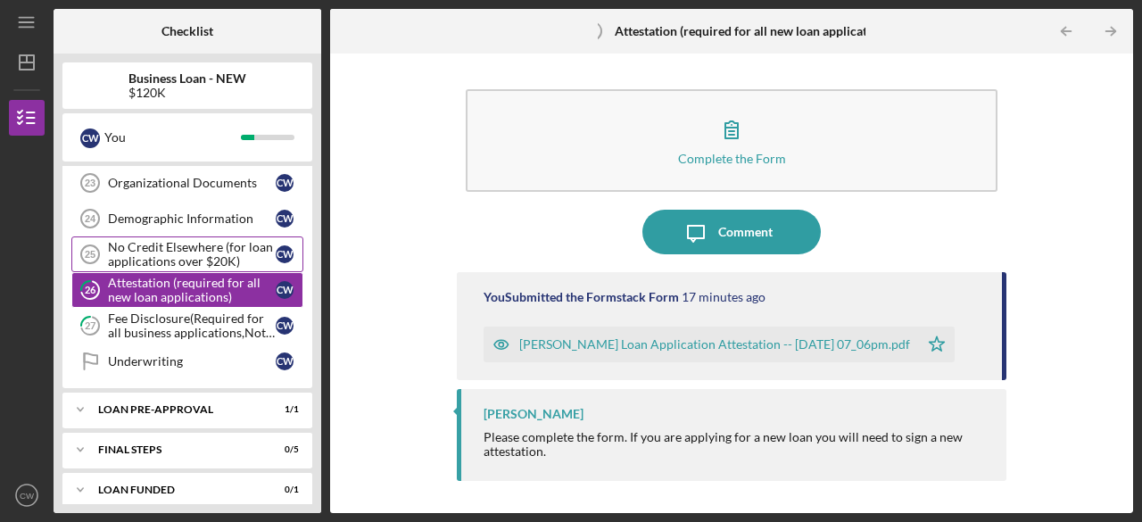
click at [123, 240] on div "No Credit Elsewhere (for loan applications over $20K)" at bounding box center [192, 254] width 168 height 29
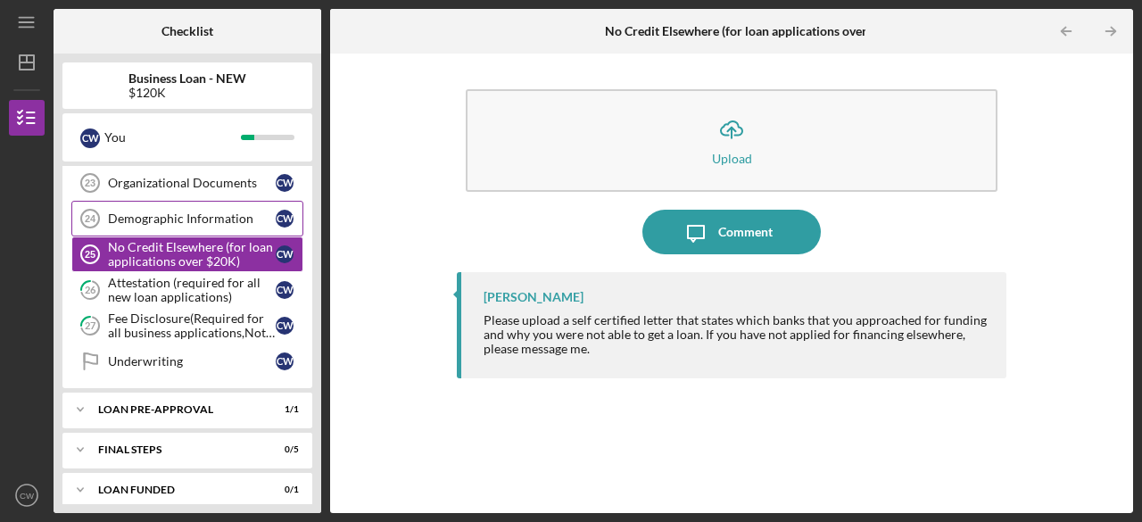
click at [132, 215] on div "Demographic Information" at bounding box center [192, 218] width 168 height 14
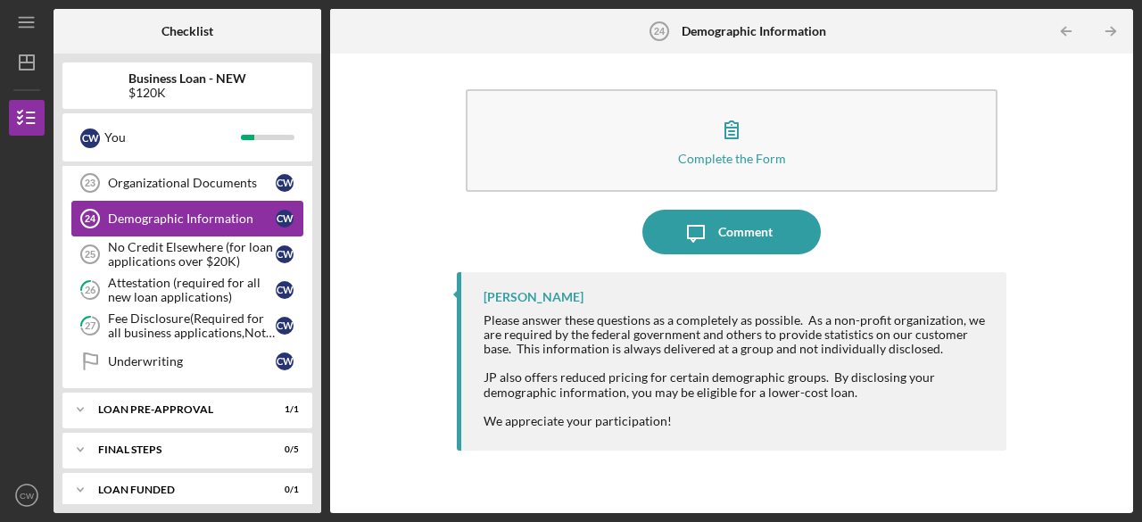
click at [132, 215] on div "Demographic Information" at bounding box center [192, 218] width 168 height 14
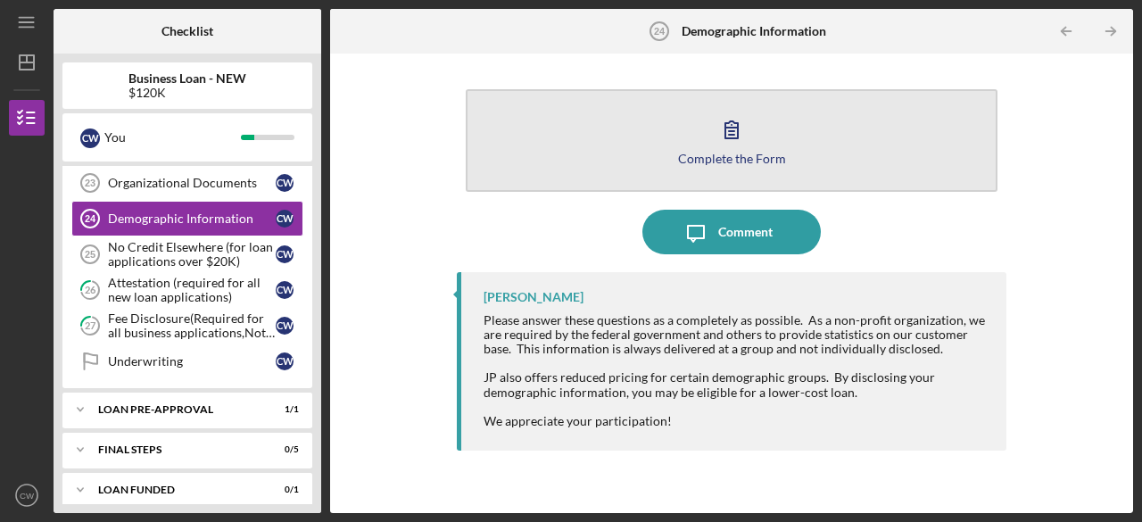
click at [678, 156] on button "Complete the Form Form" at bounding box center [732, 140] width 532 height 103
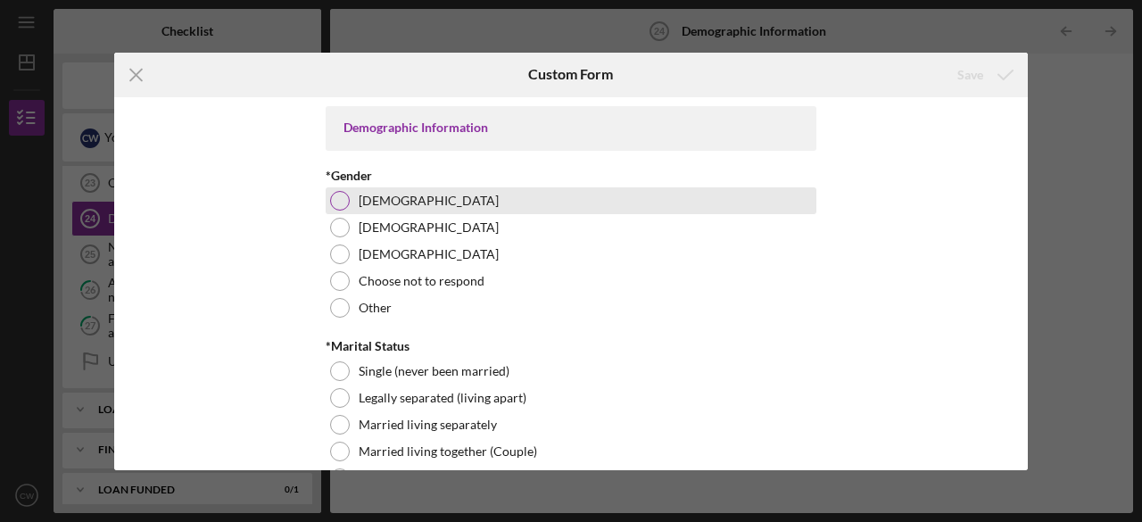
click at [339, 196] on div at bounding box center [340, 201] width 20 height 20
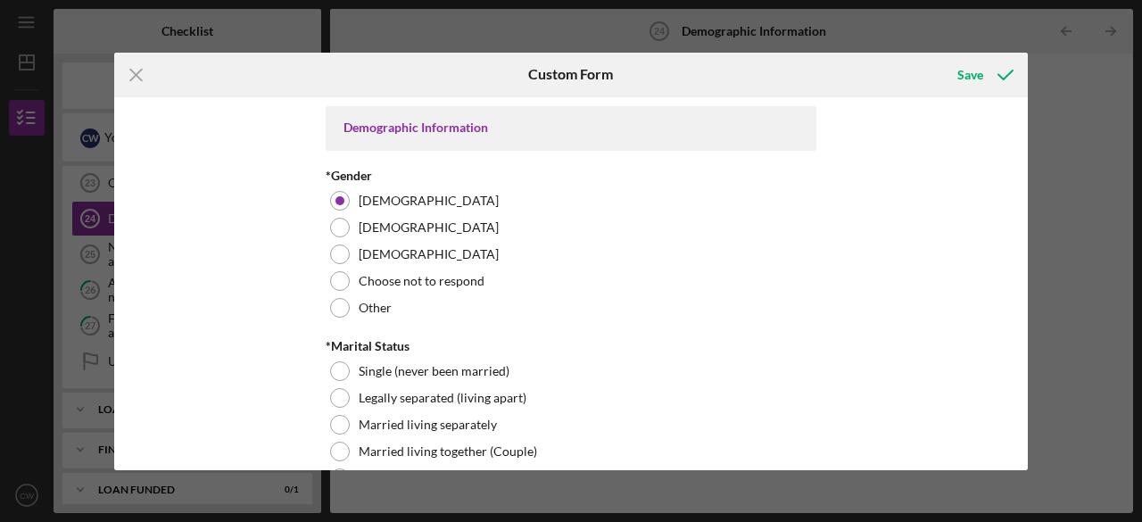
click at [401, 343] on div "*Marital Status" at bounding box center [571, 346] width 491 height 14
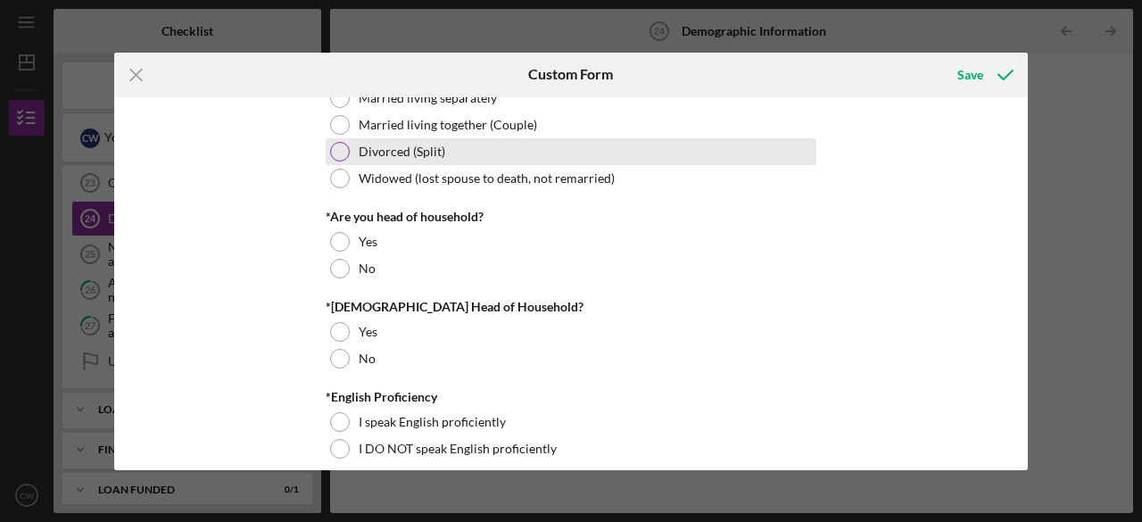
click at [336, 154] on div at bounding box center [340, 152] width 20 height 20
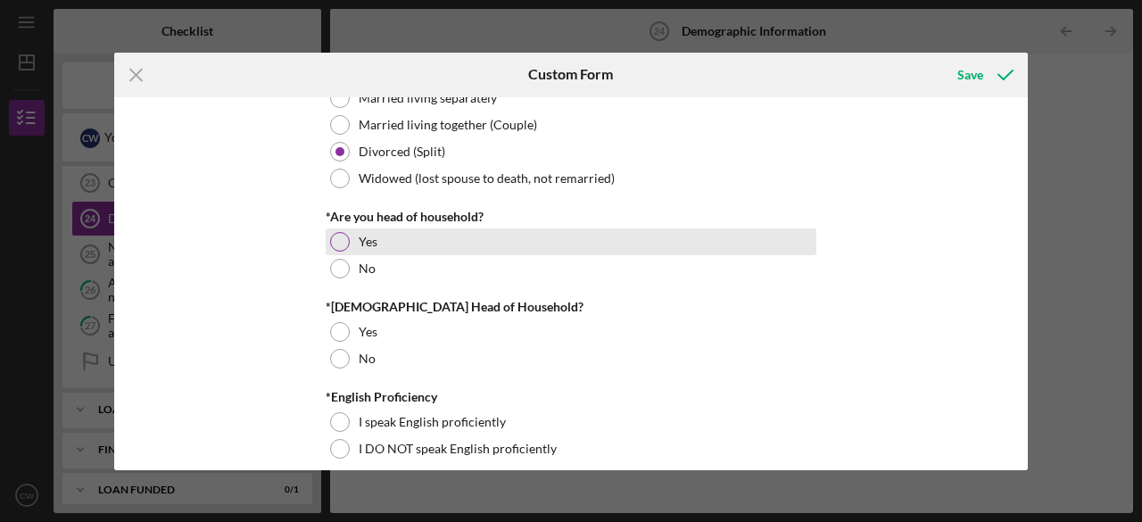
click at [336, 237] on div at bounding box center [340, 242] width 20 height 20
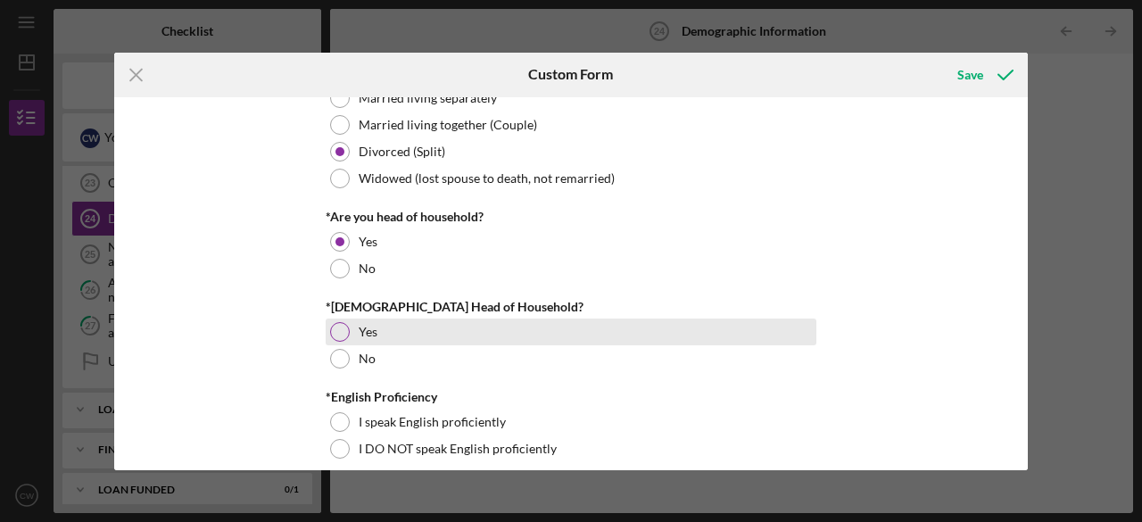
click at [338, 338] on div at bounding box center [340, 332] width 20 height 20
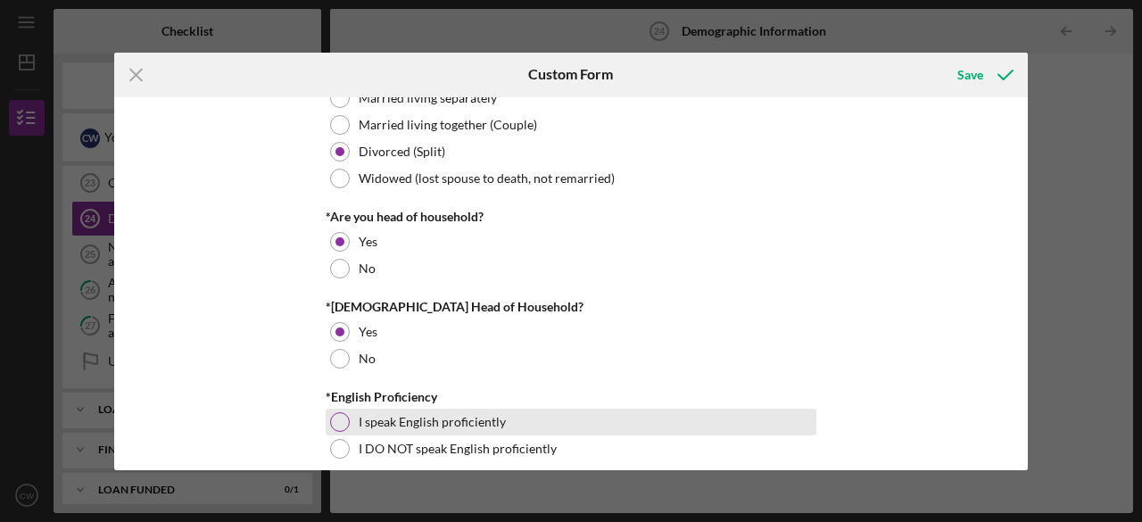
click at [336, 421] on div at bounding box center [340, 422] width 20 height 20
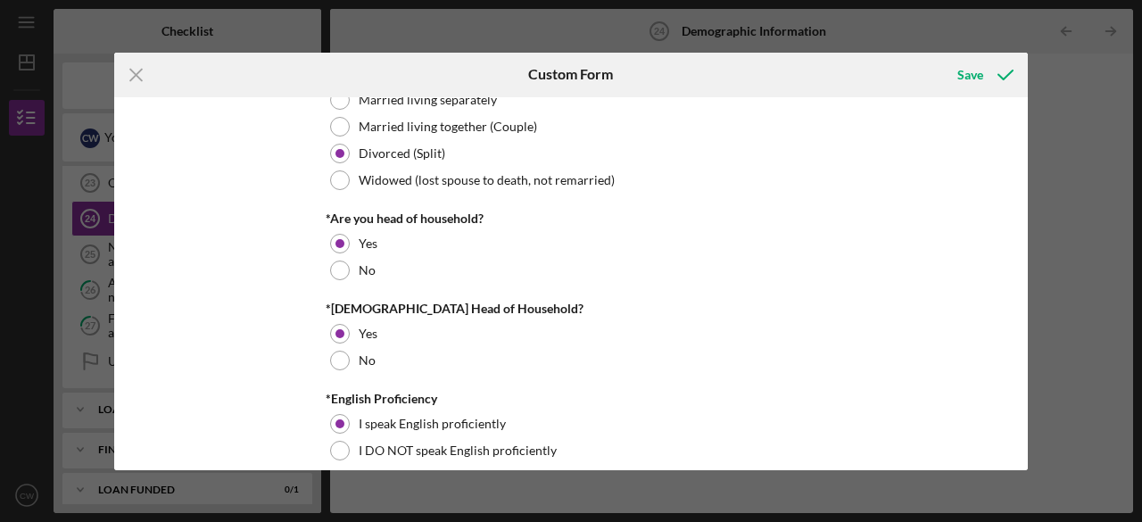
scroll to position [318, 0]
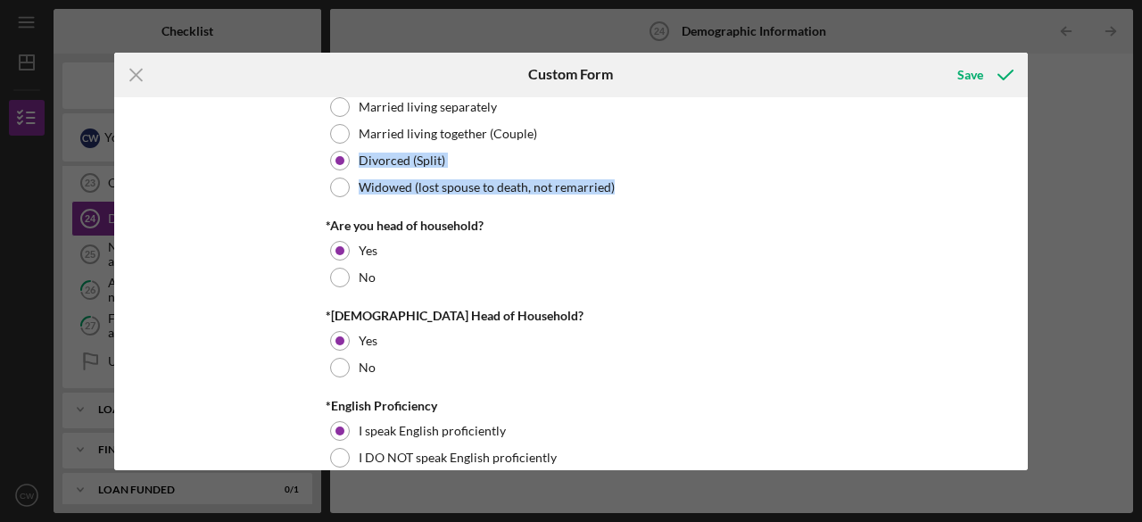
drag, startPoint x: 1021, startPoint y: 142, endPoint x: 1023, endPoint y: 193, distance: 50.9
click at [1023, 193] on div "Demographic Information *Gender [DEMOGRAPHIC_DATA] [DEMOGRAPHIC_DATA] [DEMOGRAP…" at bounding box center [571, 283] width 914 height 373
click at [1016, 140] on div "Demographic Information *Gender [DEMOGRAPHIC_DATA] [DEMOGRAPHIC_DATA] [DEMOGRAP…" at bounding box center [571, 283] width 914 height 373
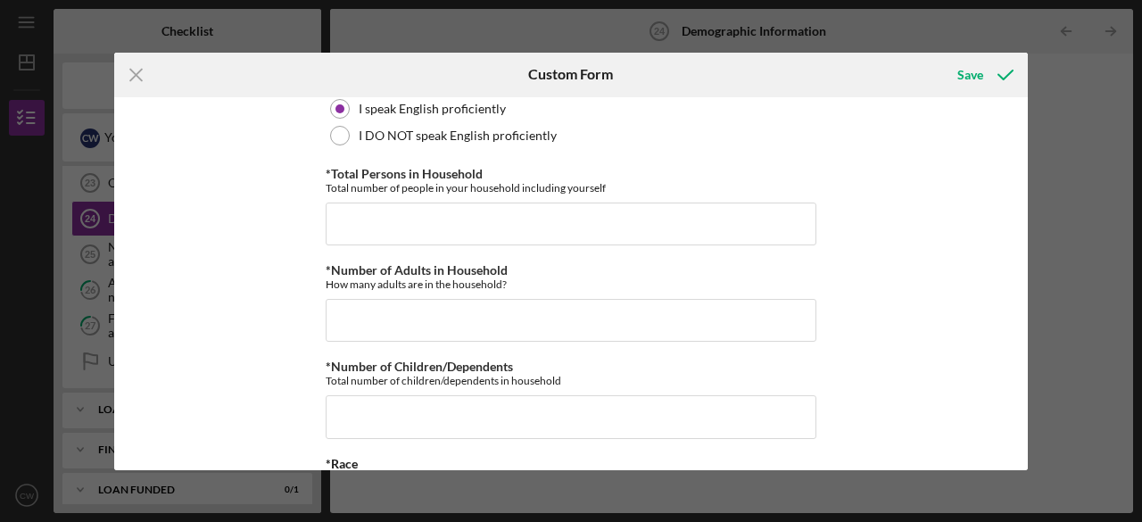
scroll to position [660, 0]
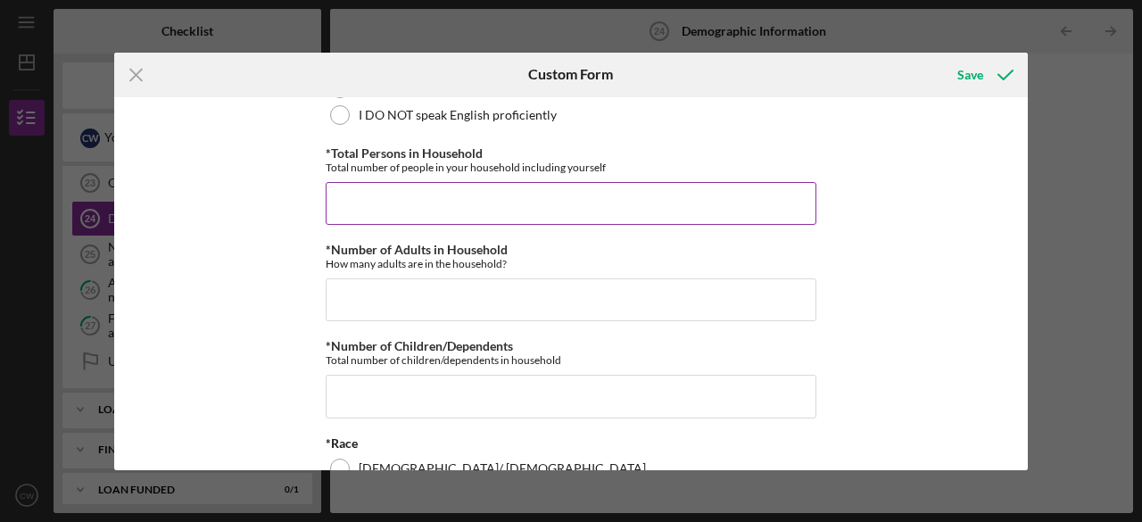
click at [621, 205] on input "*Total Persons in Household" at bounding box center [571, 203] width 491 height 43
type input "2"
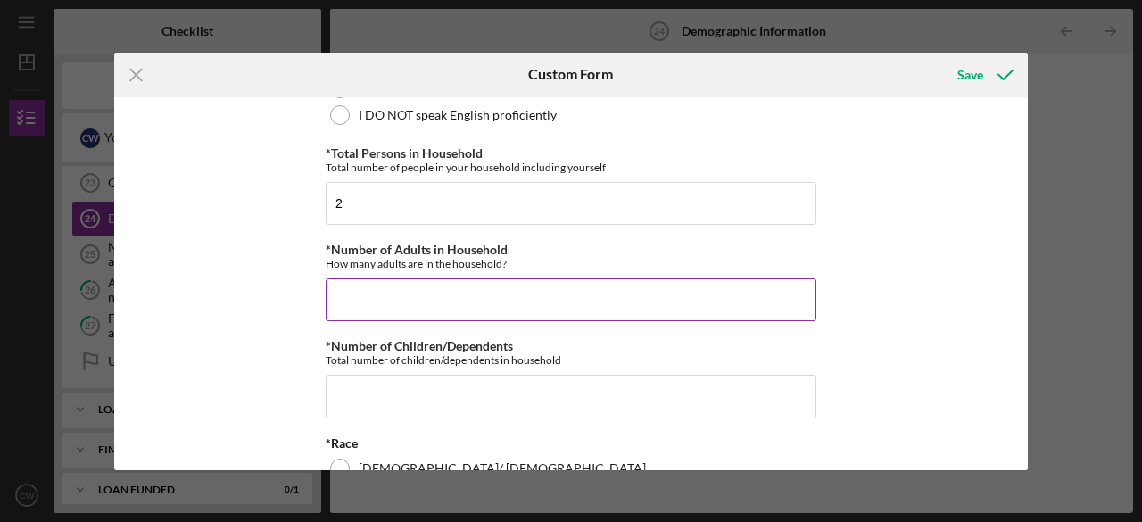
click at [547, 286] on input "*Number of Adults in Household" at bounding box center [571, 299] width 491 height 43
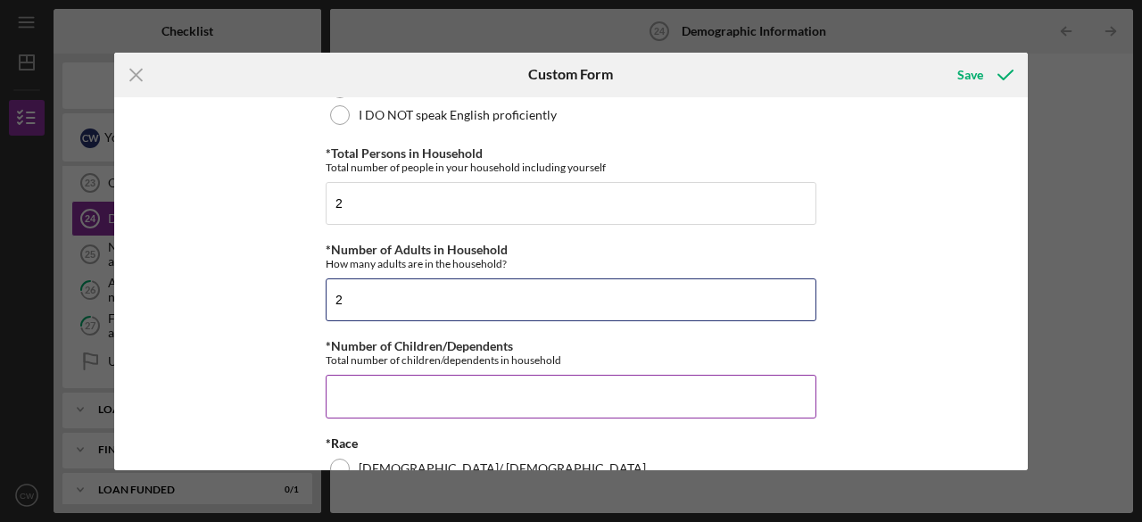
type input "2"
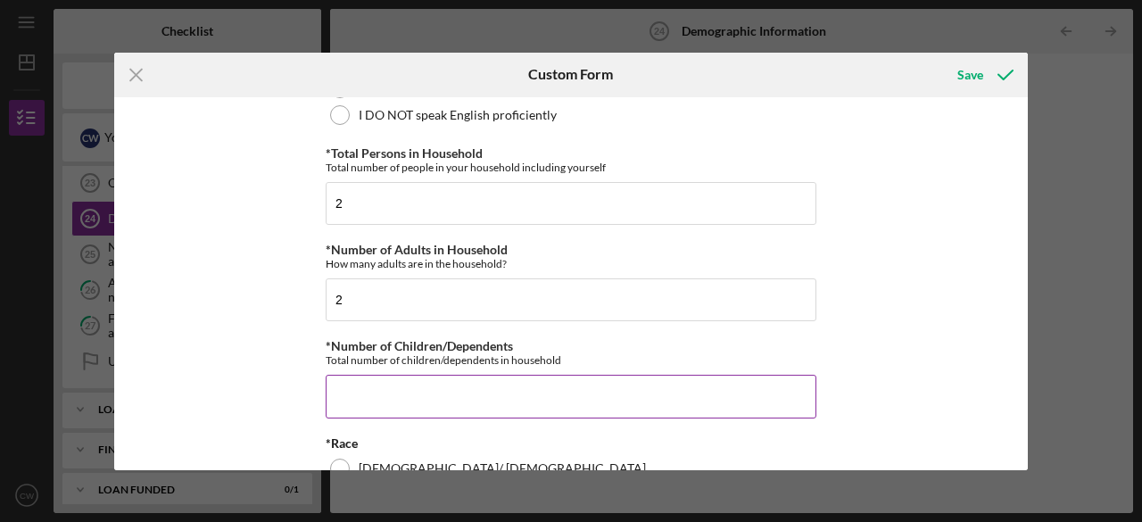
click at [451, 404] on input "*Number of Children/Dependents" at bounding box center [571, 396] width 491 height 43
type input "1"
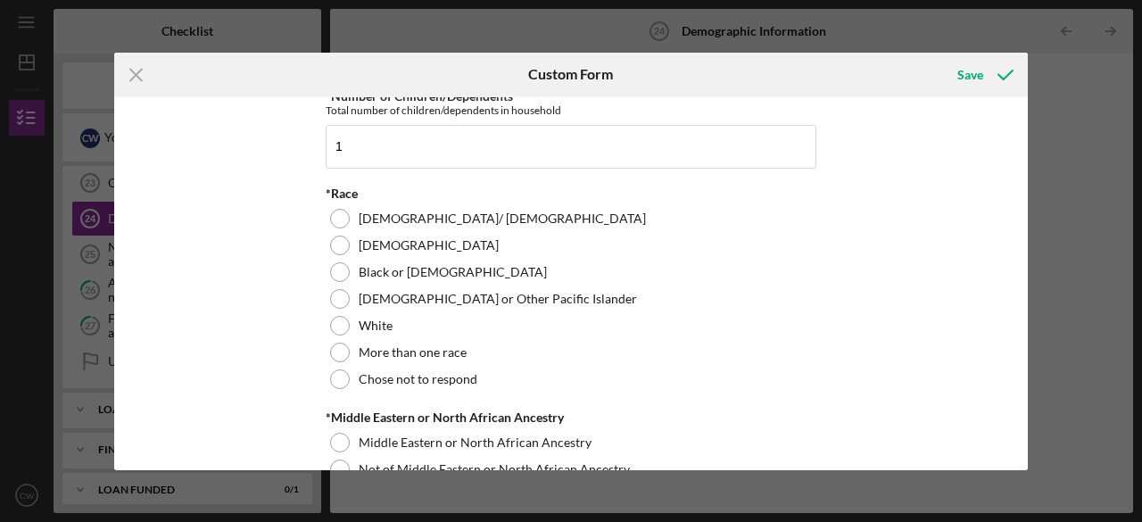
scroll to position [924, 0]
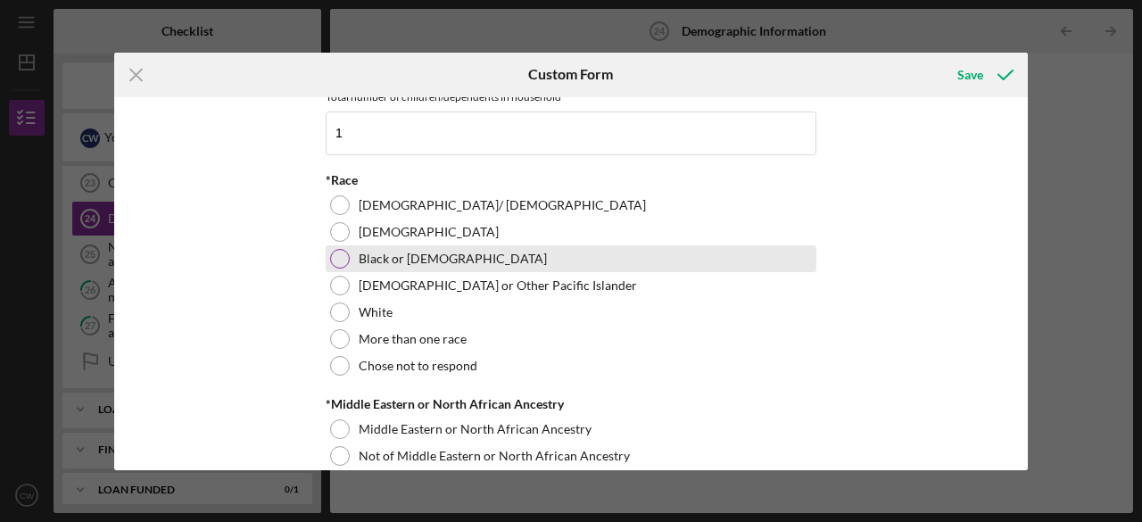
click at [334, 253] on div at bounding box center [340, 259] width 20 height 20
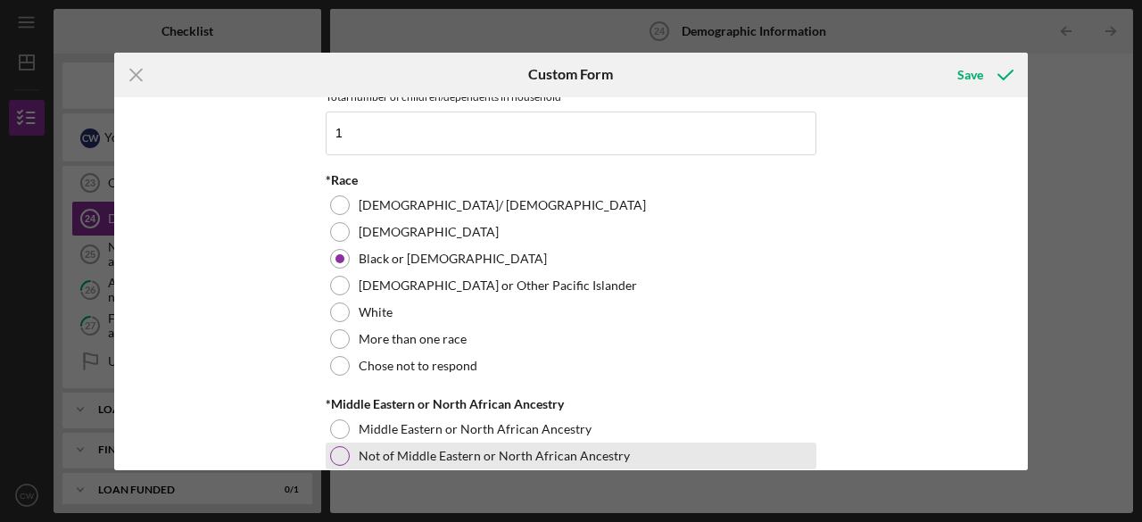
click at [330, 458] on div at bounding box center [340, 456] width 20 height 20
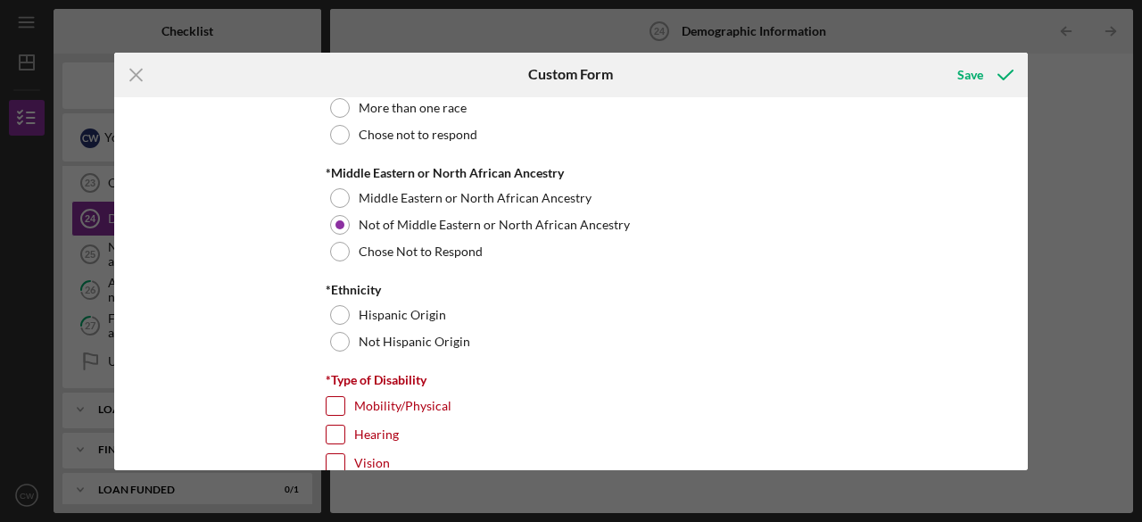
scroll to position [1174, 0]
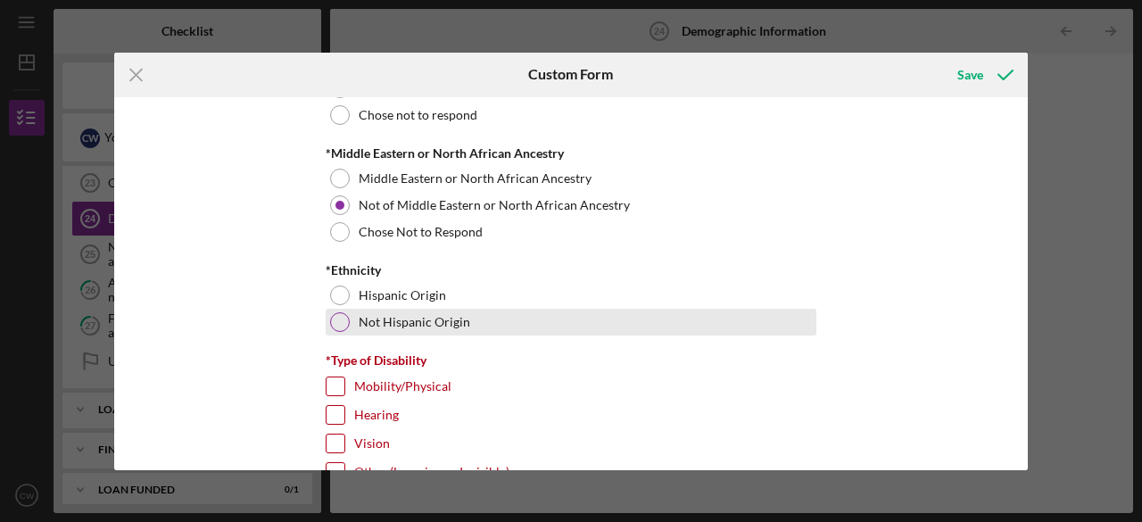
click at [336, 322] on div at bounding box center [340, 322] width 20 height 20
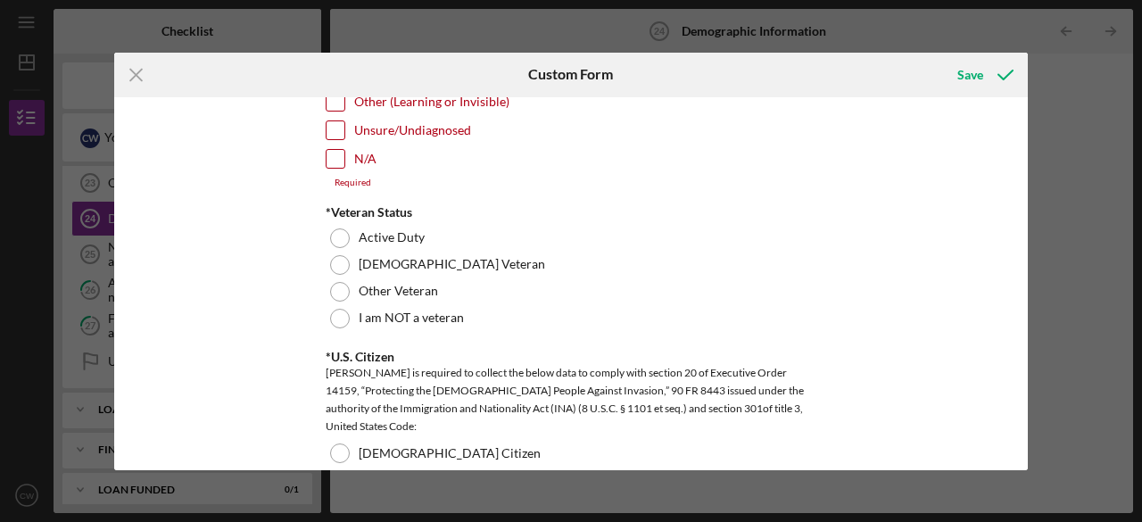
scroll to position [1538, 0]
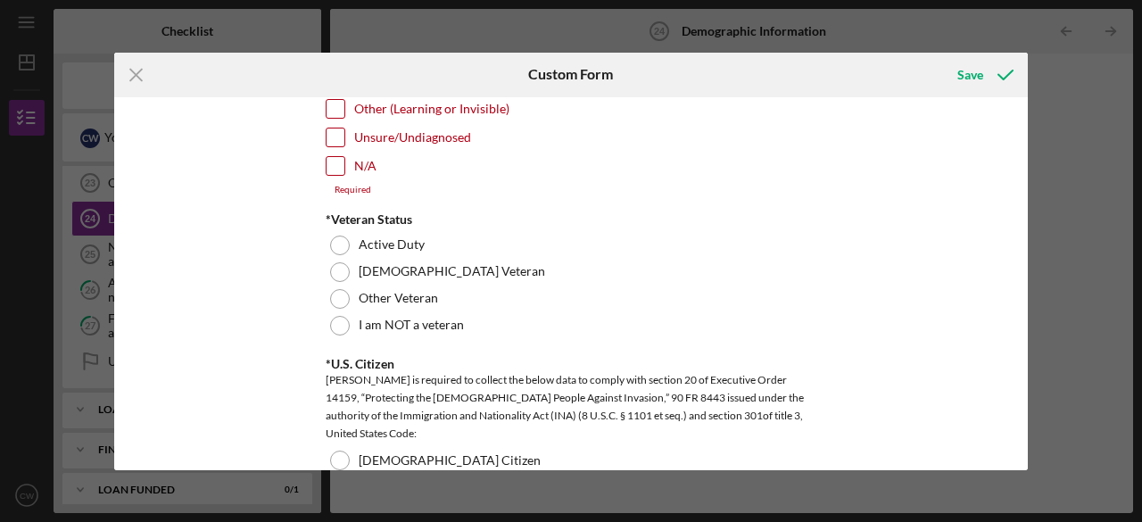
click at [334, 159] on input "N/A" at bounding box center [336, 166] width 18 height 18
checkbox input "true"
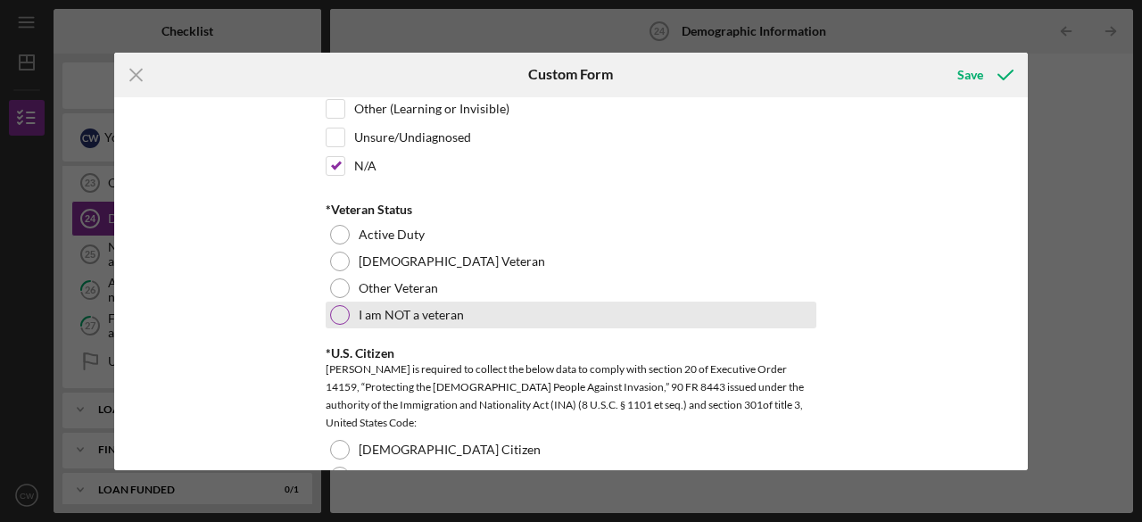
click at [344, 308] on div at bounding box center [340, 315] width 20 height 20
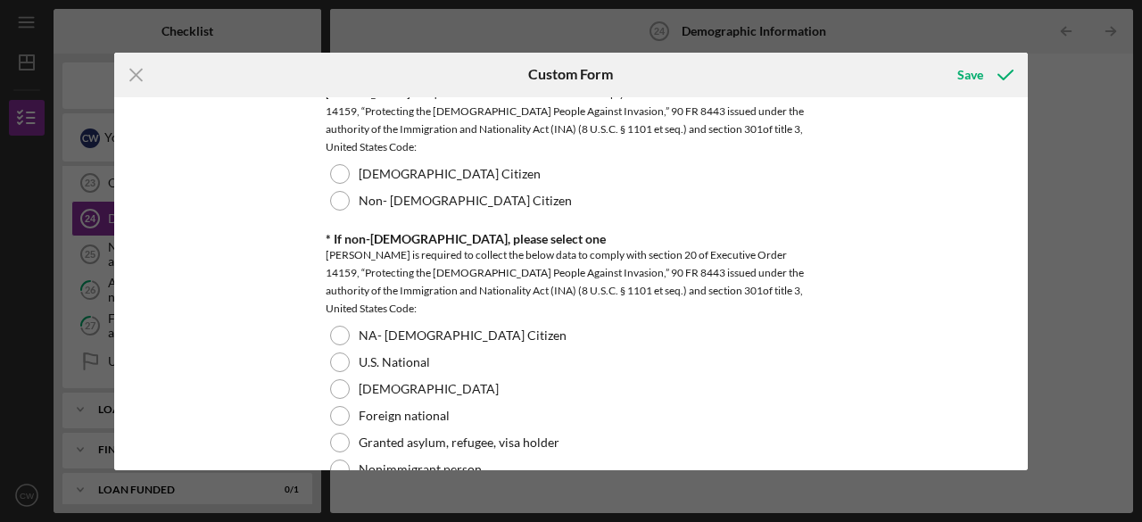
scroll to position [1794, 0]
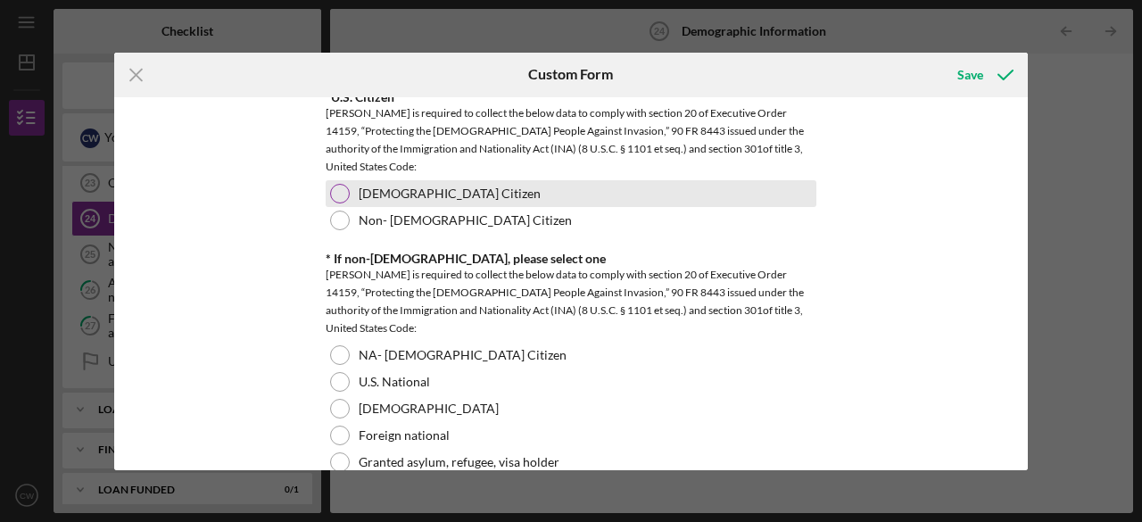
click at [337, 193] on div at bounding box center [340, 194] width 20 height 20
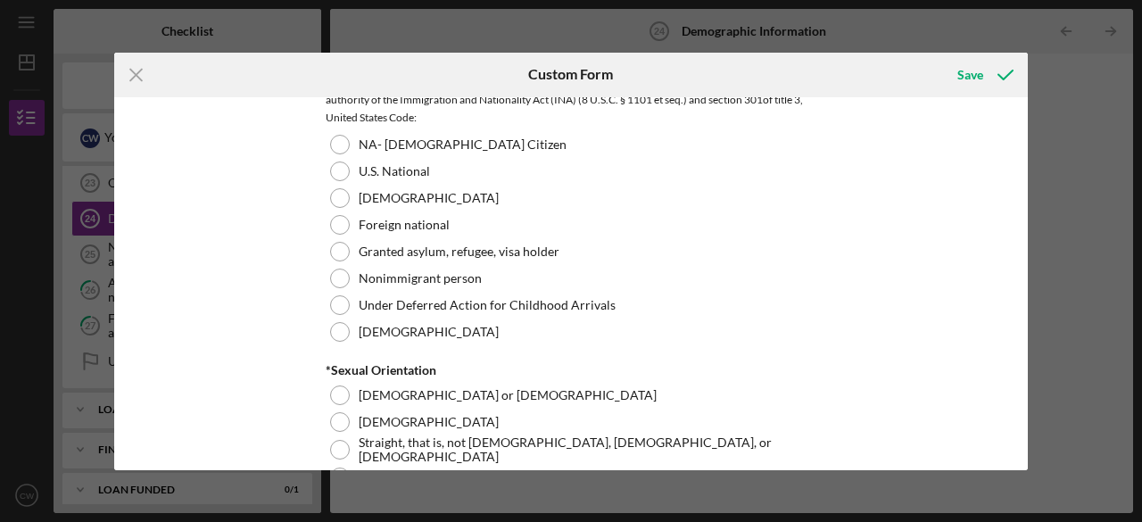
scroll to position [1992, 0]
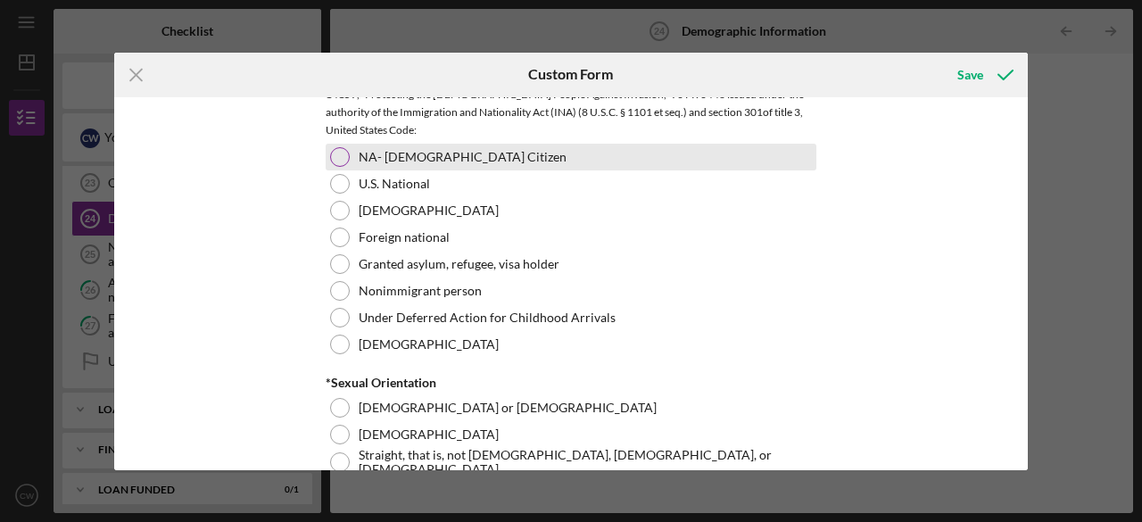
click at [339, 149] on div at bounding box center [340, 157] width 20 height 20
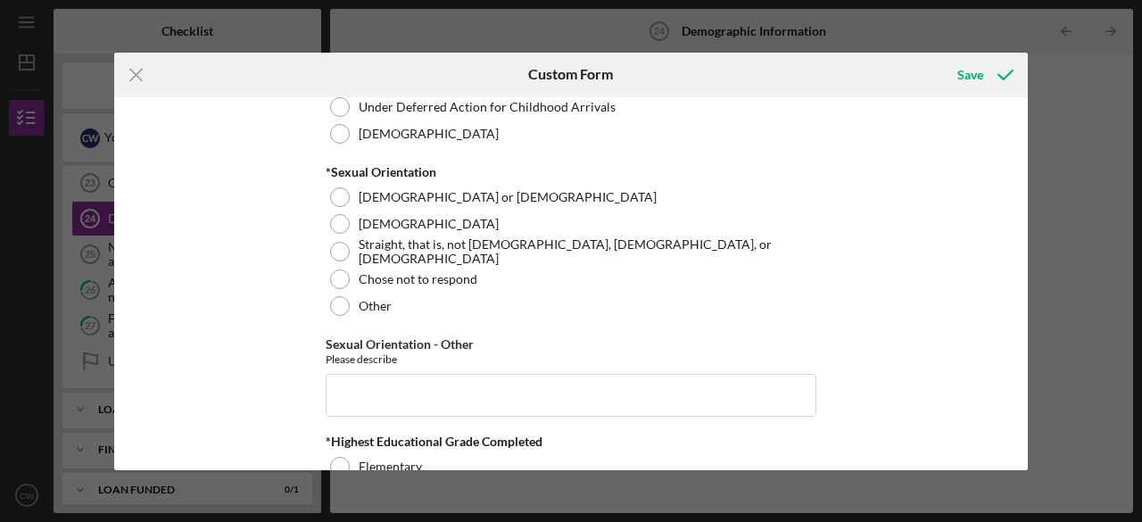
scroll to position [2242, 0]
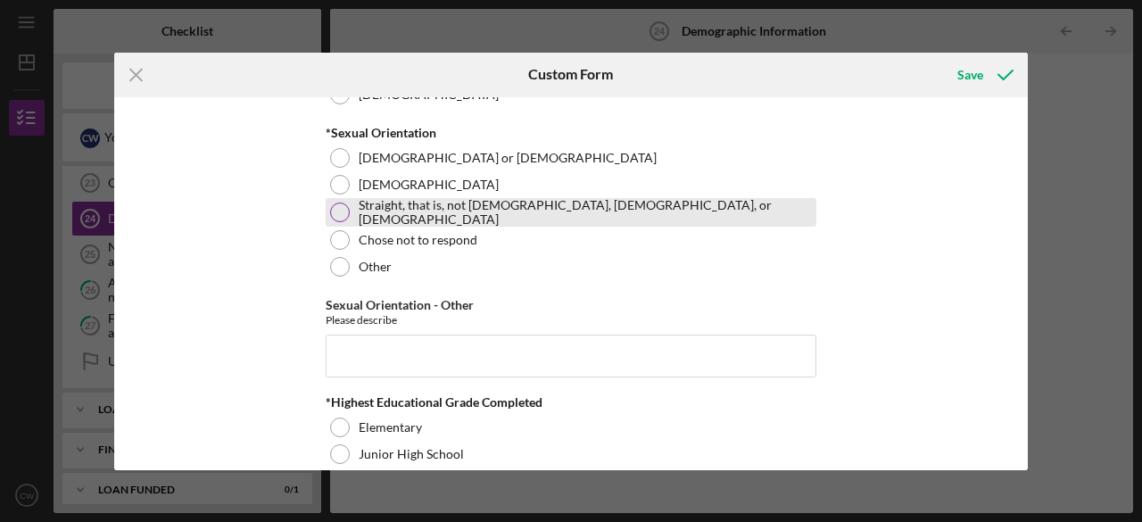
click at [336, 203] on div at bounding box center [340, 213] width 20 height 20
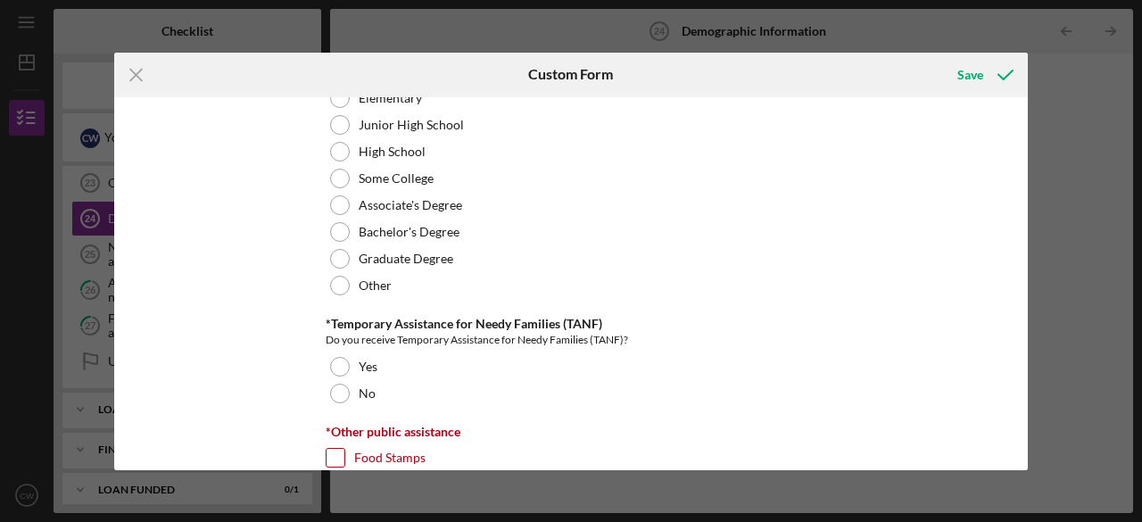
scroll to position [2558, 0]
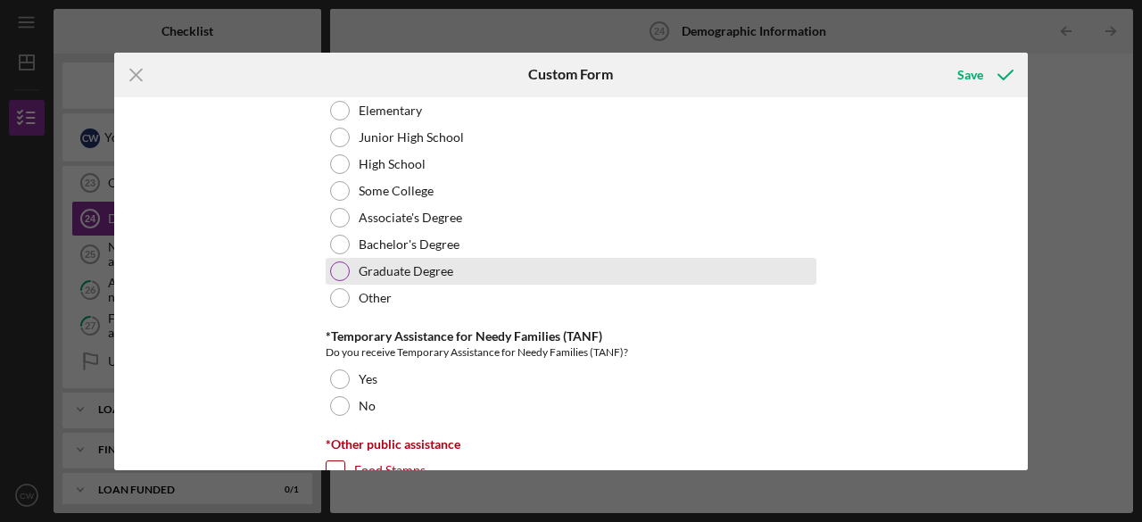
click at [347, 259] on div "Graduate Degree" at bounding box center [571, 271] width 491 height 27
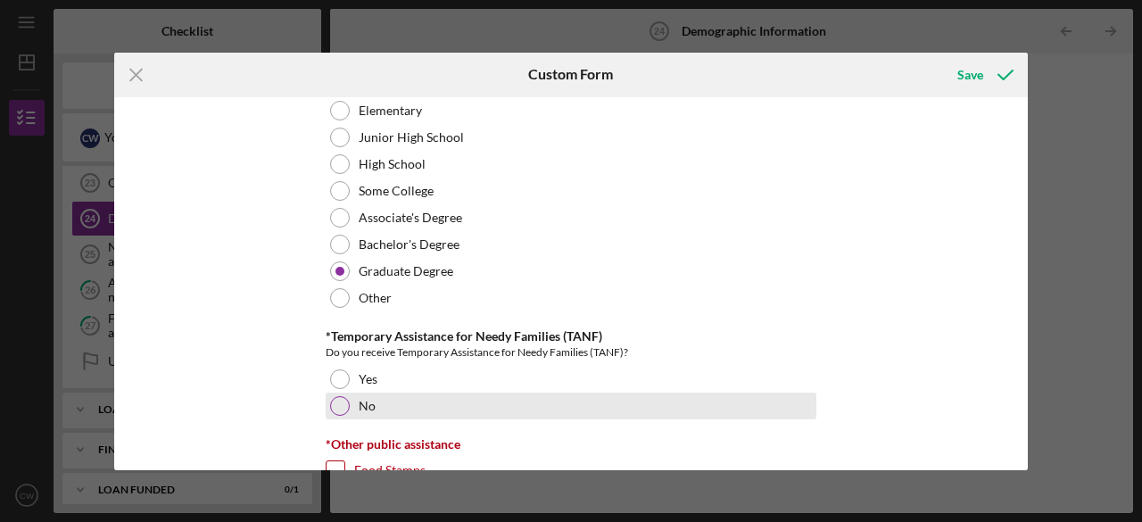
click at [337, 399] on div at bounding box center [340, 406] width 20 height 20
click at [337, 402] on div at bounding box center [340, 406] width 9 height 9
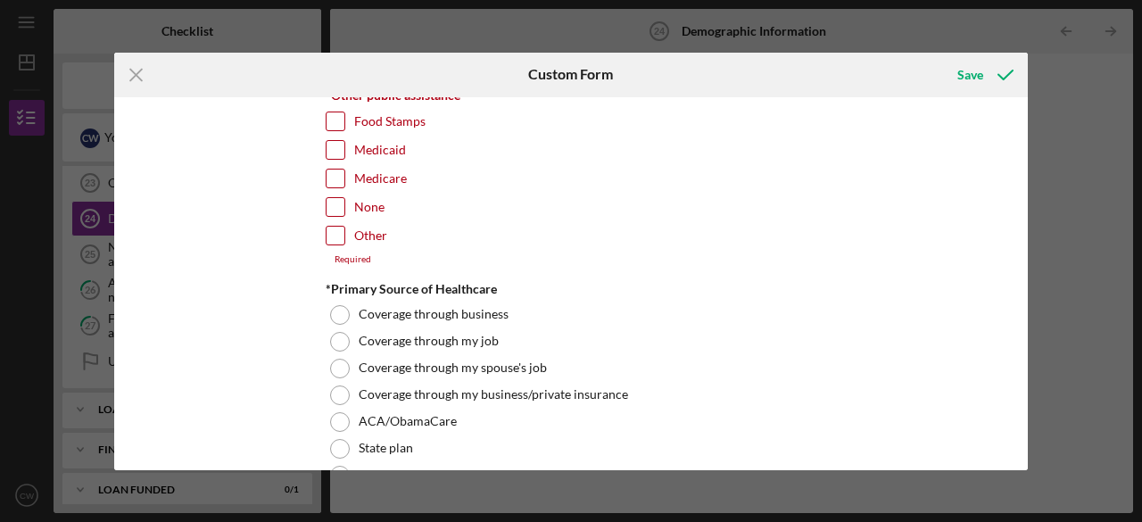
scroll to position [2921, 0]
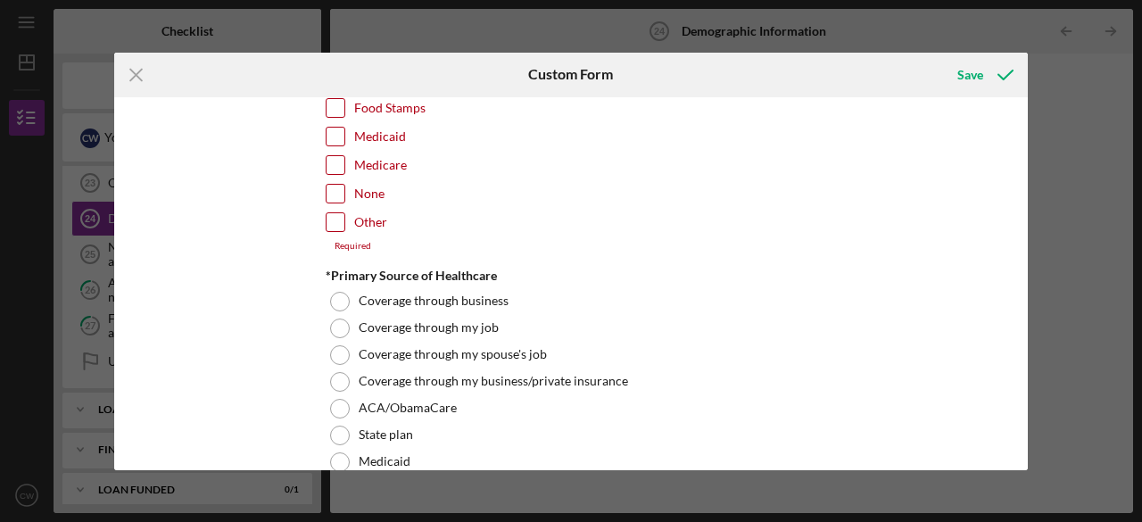
click at [336, 185] on input "None" at bounding box center [336, 194] width 18 height 18
checkbox input "true"
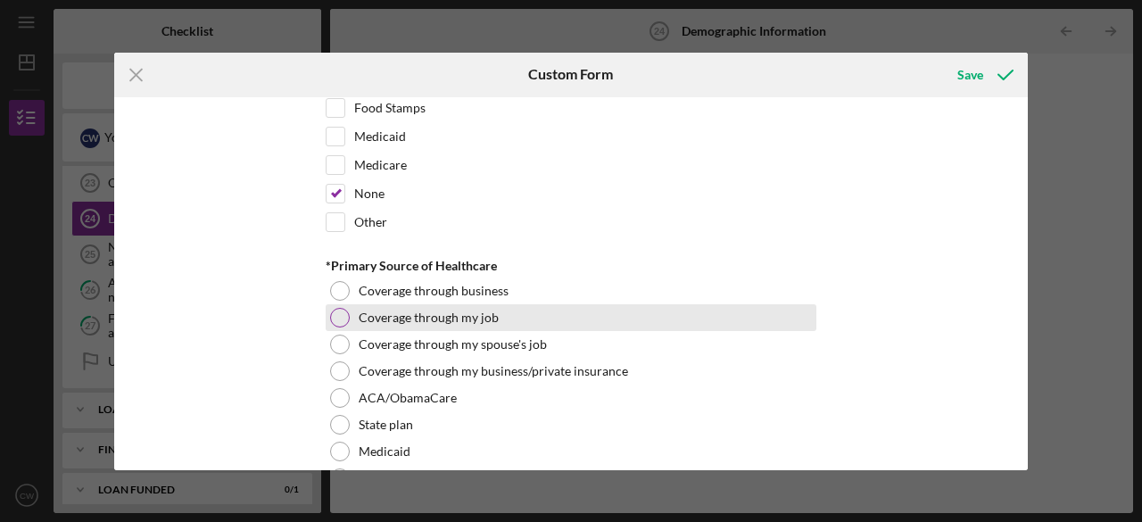
click at [336, 319] on div "Coverage through my job" at bounding box center [571, 317] width 491 height 27
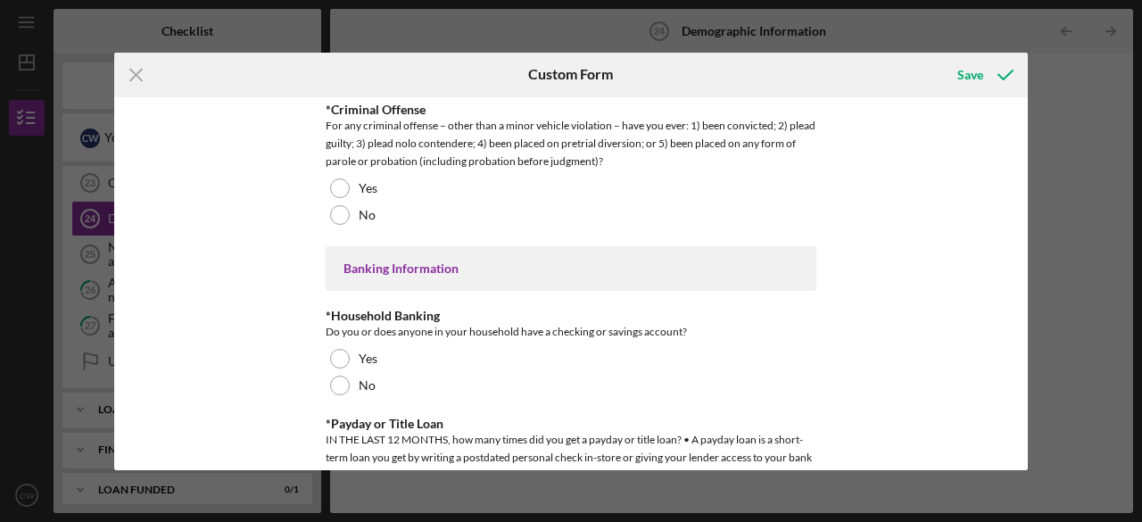
scroll to position [3334, 0]
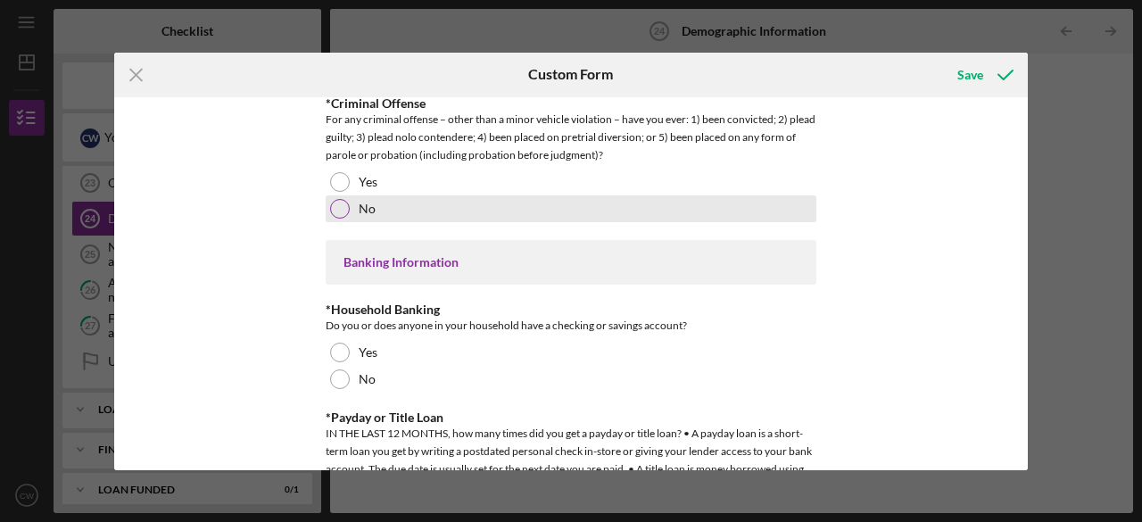
click at [334, 200] on div at bounding box center [340, 209] width 20 height 20
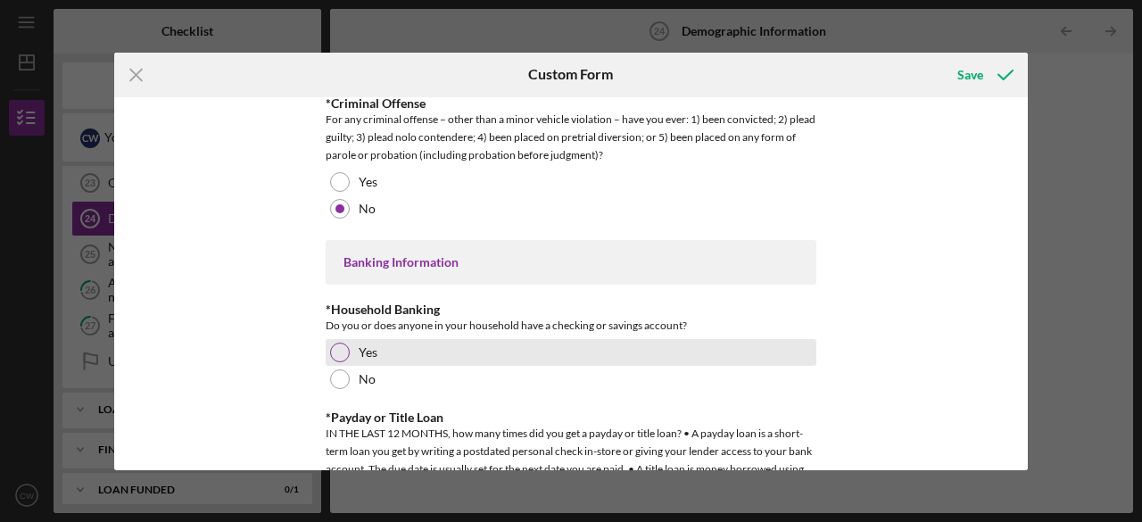
click at [343, 343] on div at bounding box center [340, 353] width 20 height 20
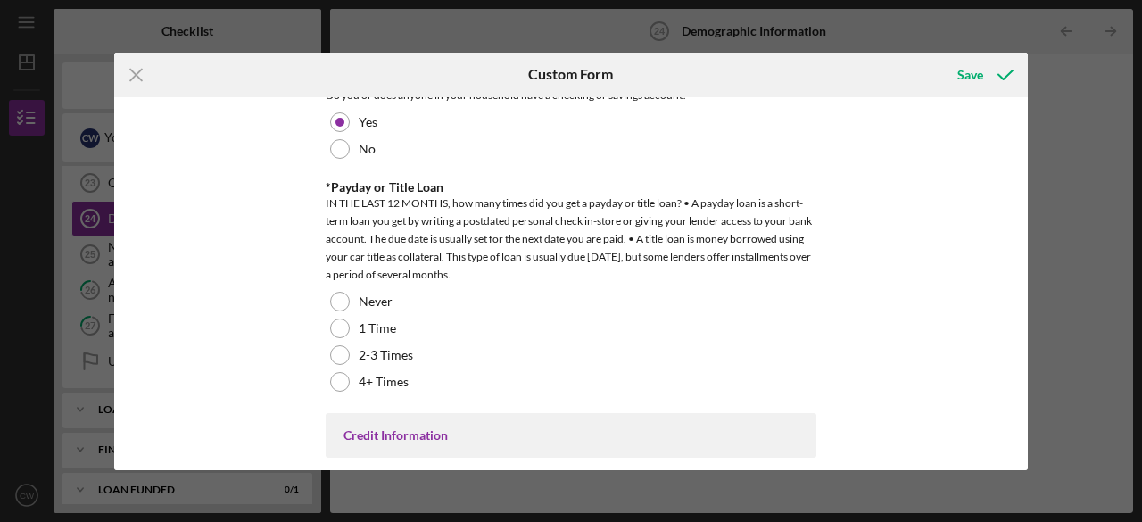
scroll to position [3591, 0]
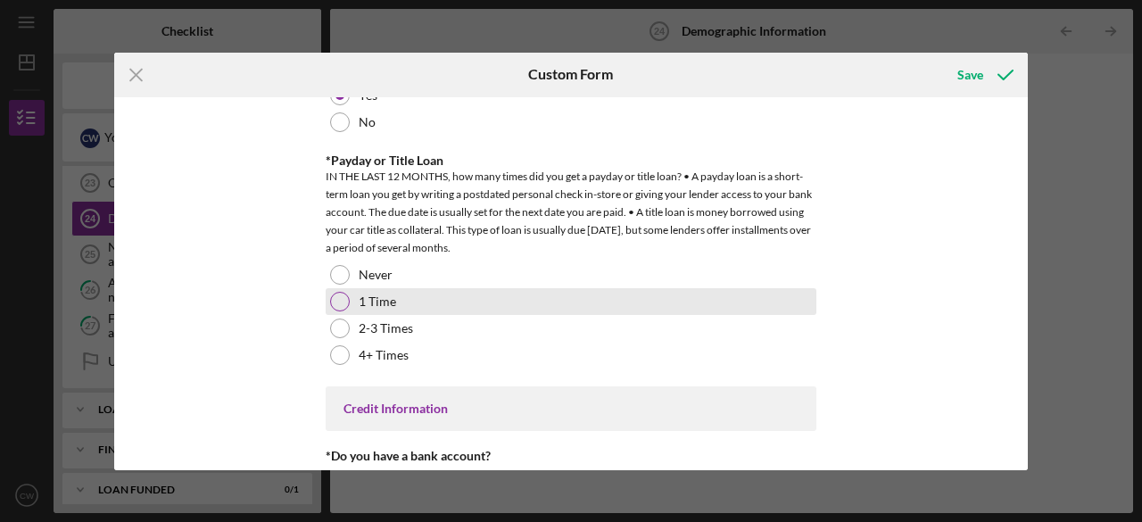
click at [326, 288] on div "1 Time" at bounding box center [571, 301] width 491 height 27
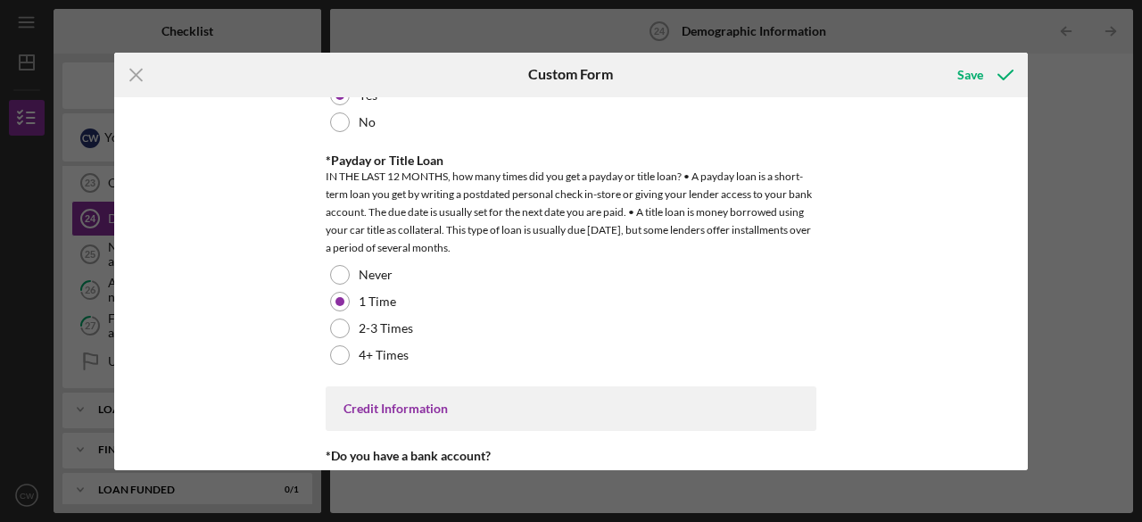
scroll to position [3748, 0]
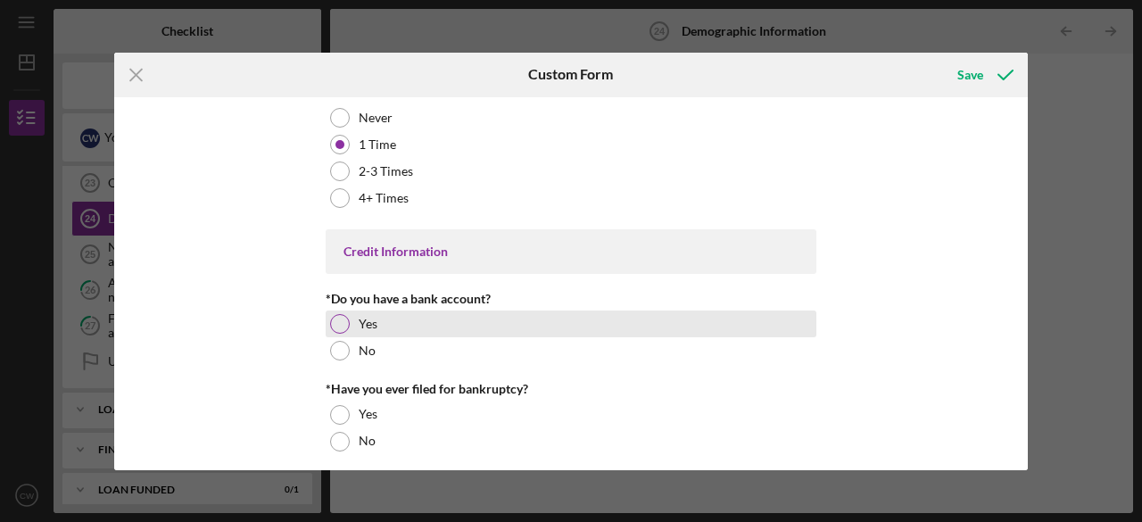
click at [336, 315] on div at bounding box center [340, 324] width 20 height 20
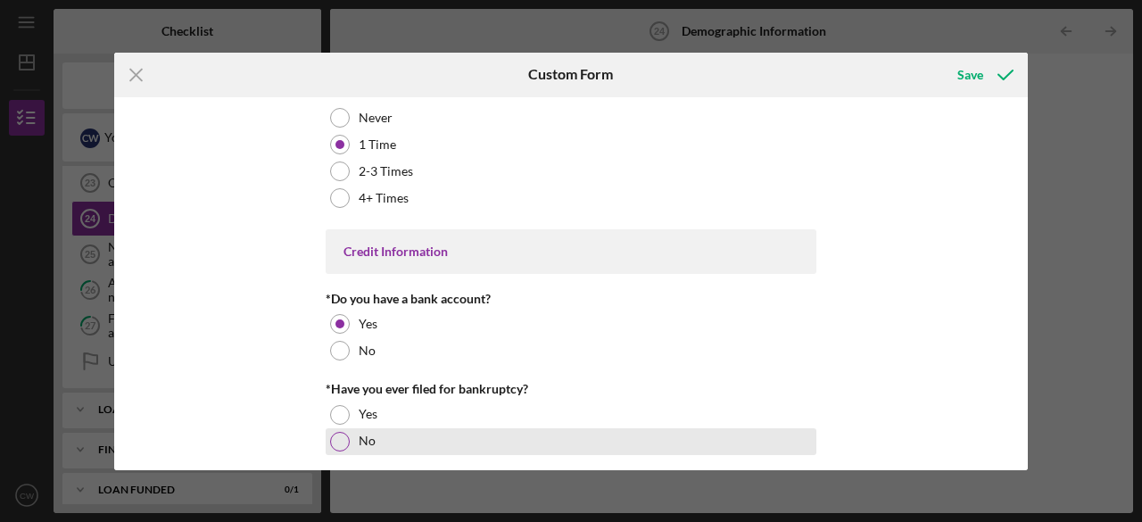
click at [341, 432] on div at bounding box center [340, 442] width 20 height 20
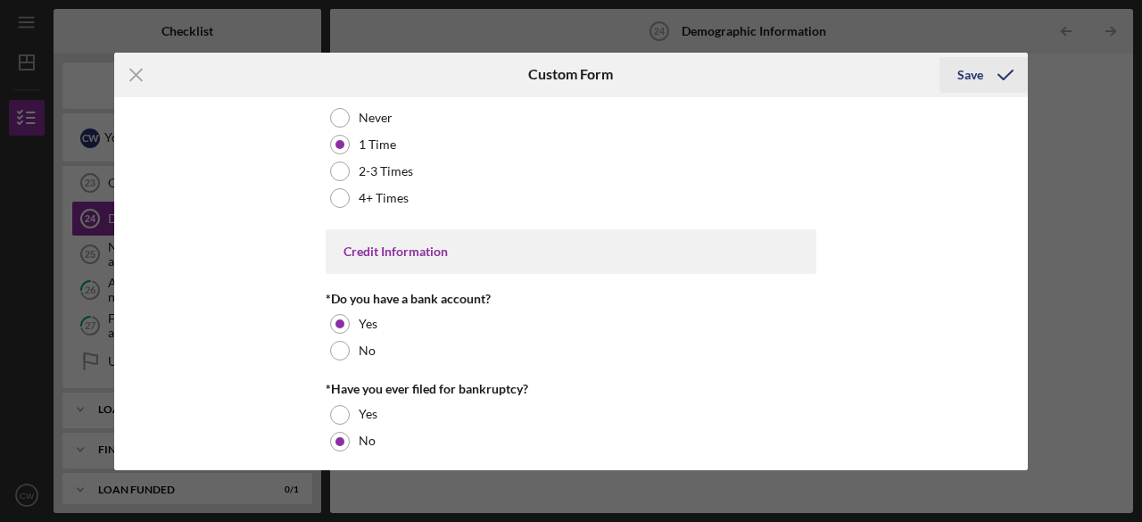
click at [970, 72] on div "Save" at bounding box center [971, 75] width 26 height 36
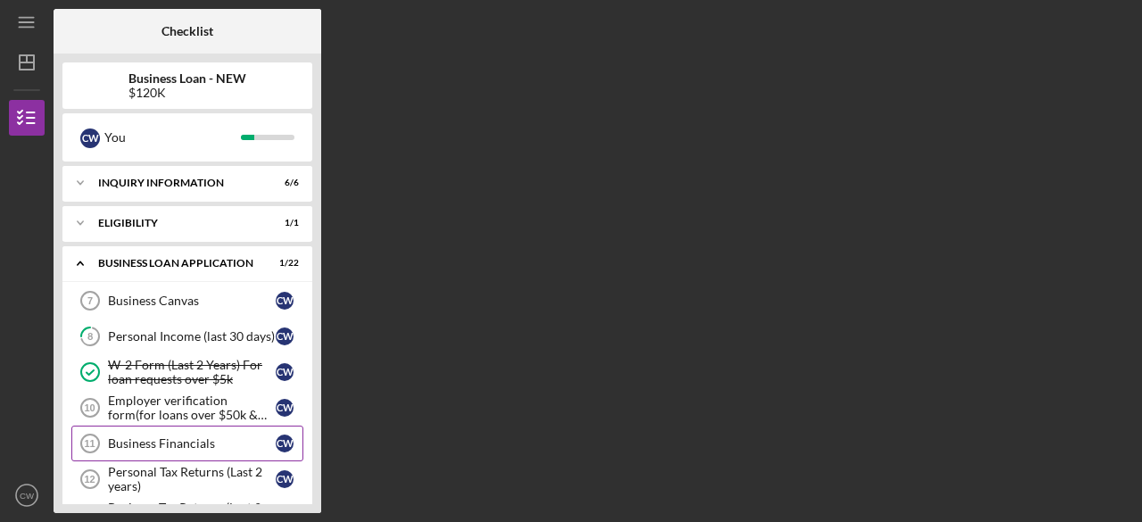
click at [120, 444] on div "Business Financials" at bounding box center [192, 443] width 168 height 14
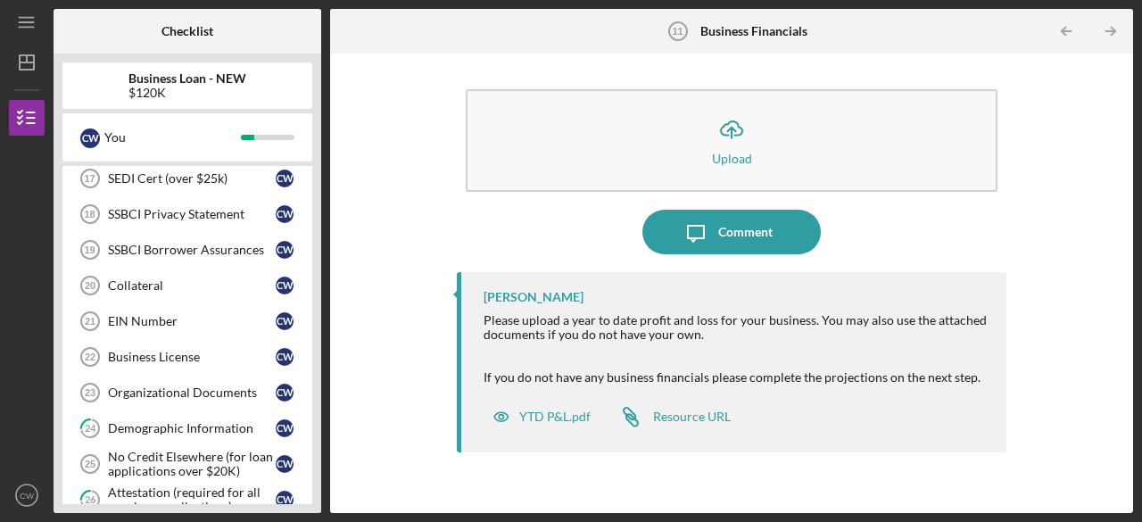
scroll to position [475, 0]
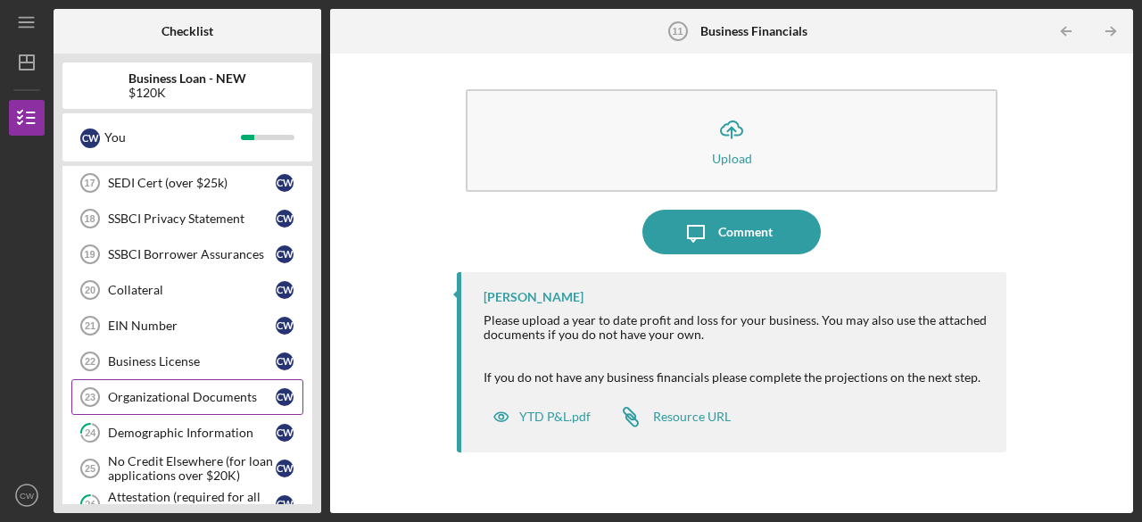
click at [134, 390] on div "Organizational Documents" at bounding box center [192, 397] width 168 height 14
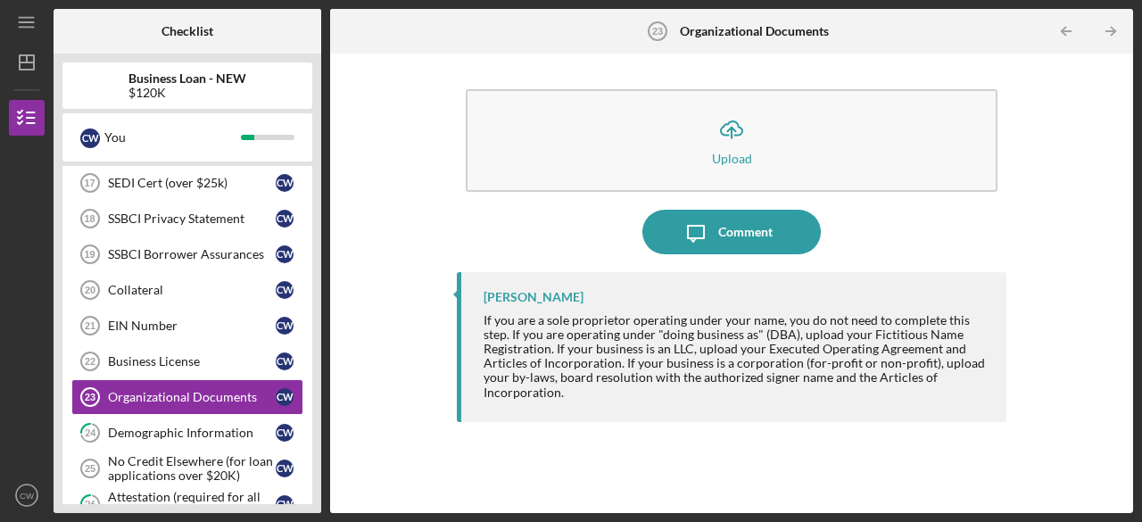
click at [734, 411] on div "Samantha O'Rourke If you are a sole proprietor operating under your name, you d…" at bounding box center [732, 347] width 550 height 150
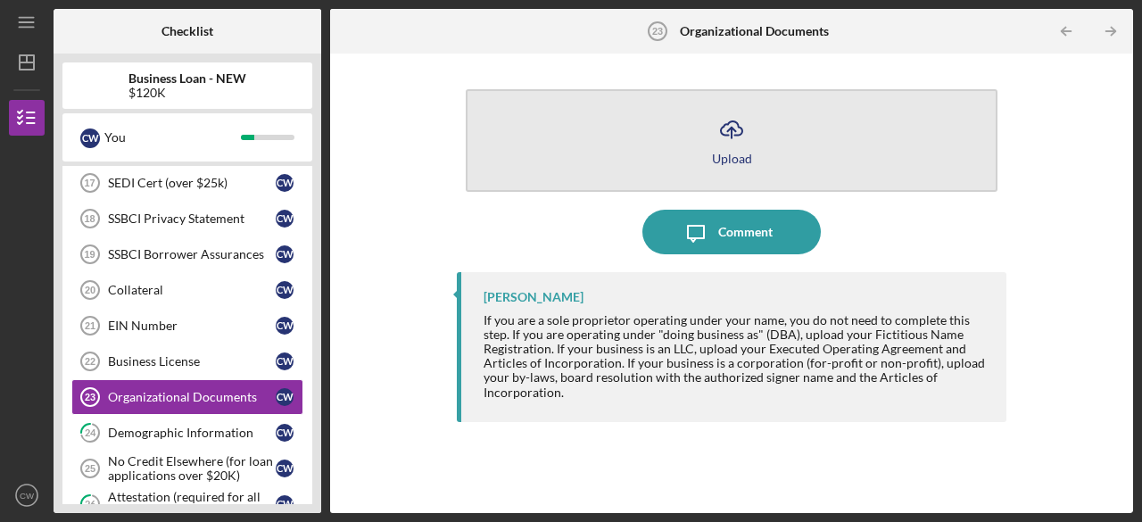
click at [710, 149] on icon "Icon/Upload" at bounding box center [731, 129] width 45 height 45
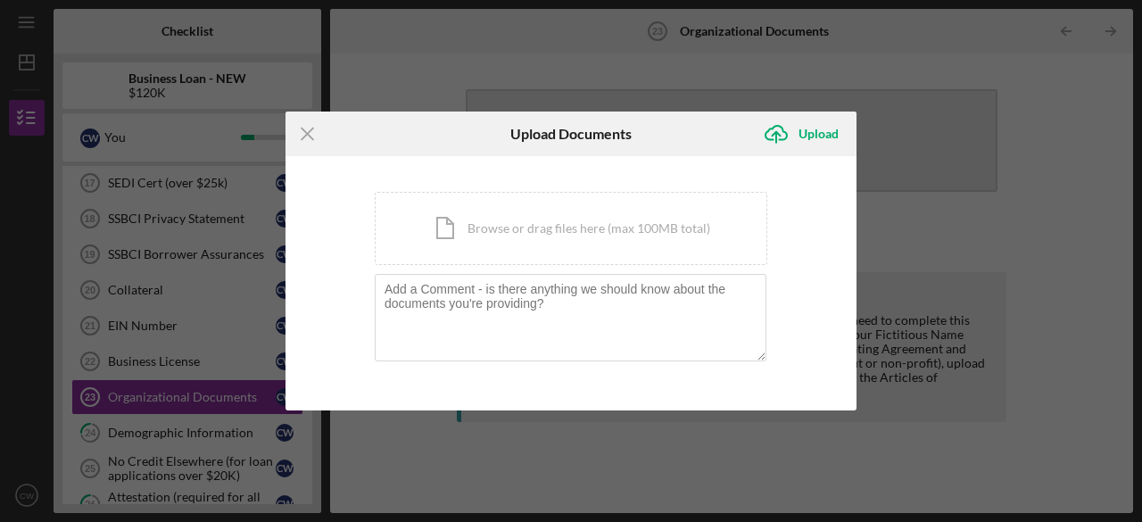
click at [710, 149] on div "Icon/Upload Upload" at bounding box center [762, 134] width 190 height 45
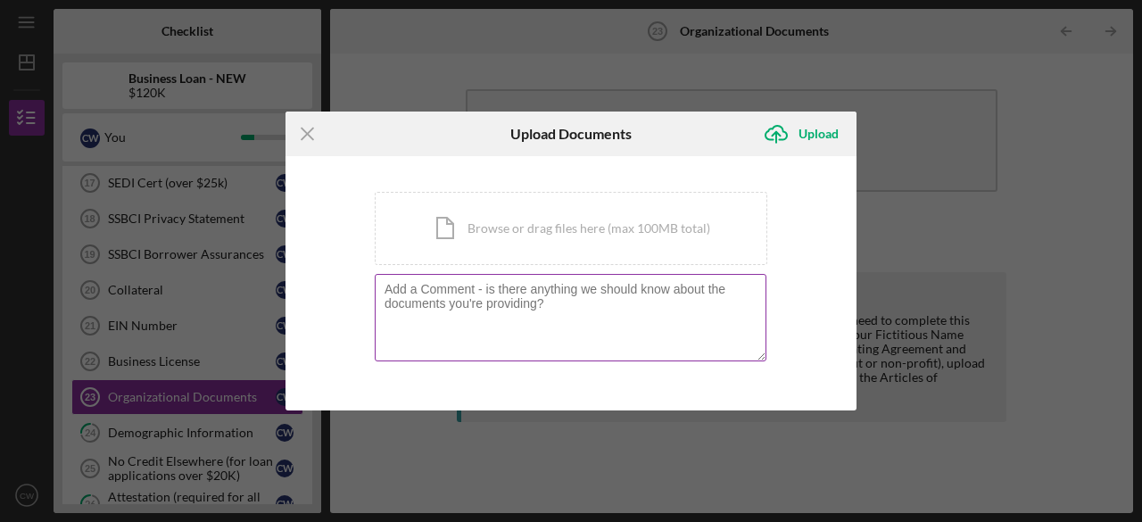
click at [438, 302] on textarea at bounding box center [571, 317] width 392 height 87
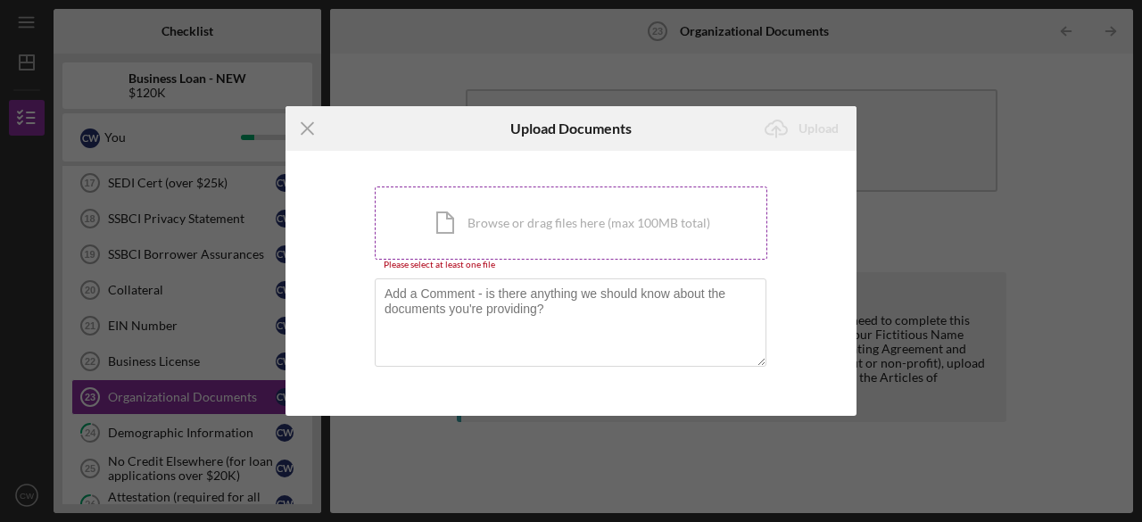
click at [485, 244] on div "Icon/Document Browse or drag files here (max 100MB total) Tap to choose files o…" at bounding box center [571, 223] width 393 height 73
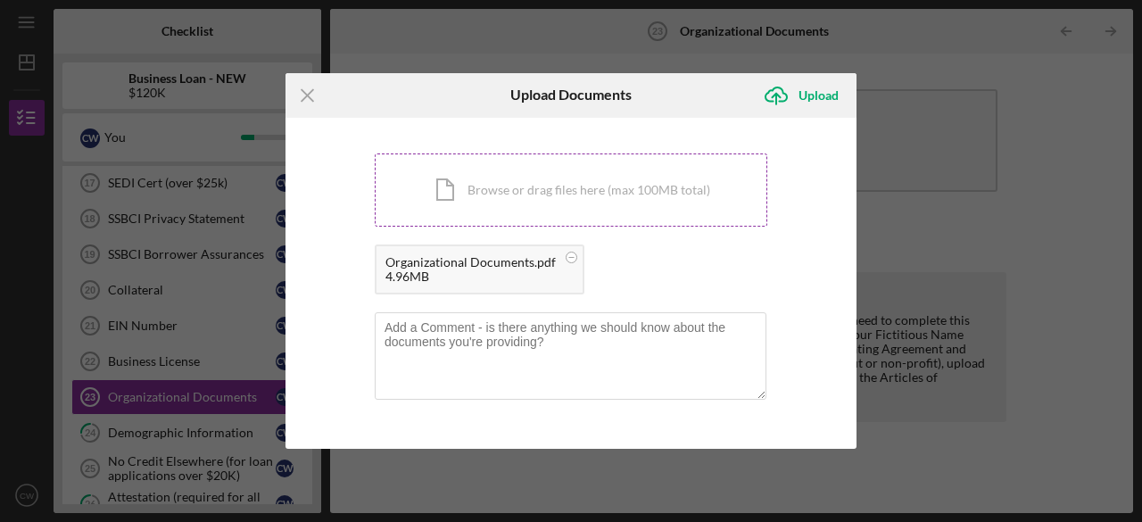
click at [298, 69] on div "Icon/Menu Close Upload Documents Icon/Upload Upload You're uploading documents …" at bounding box center [571, 261] width 1142 height 522
click at [807, 90] on div "Upload" at bounding box center [819, 96] width 40 height 36
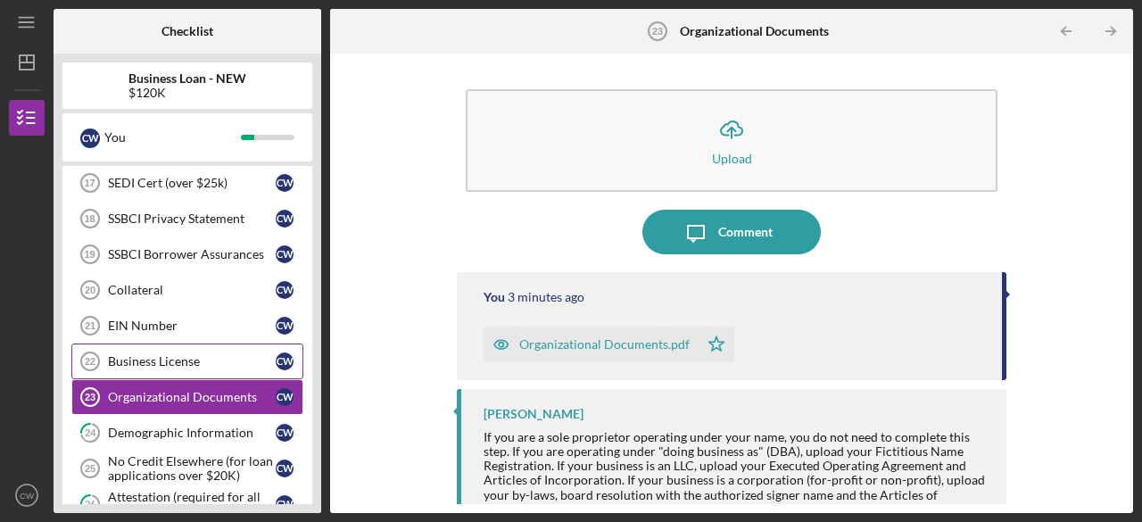
click at [161, 356] on div "Business License" at bounding box center [192, 361] width 168 height 14
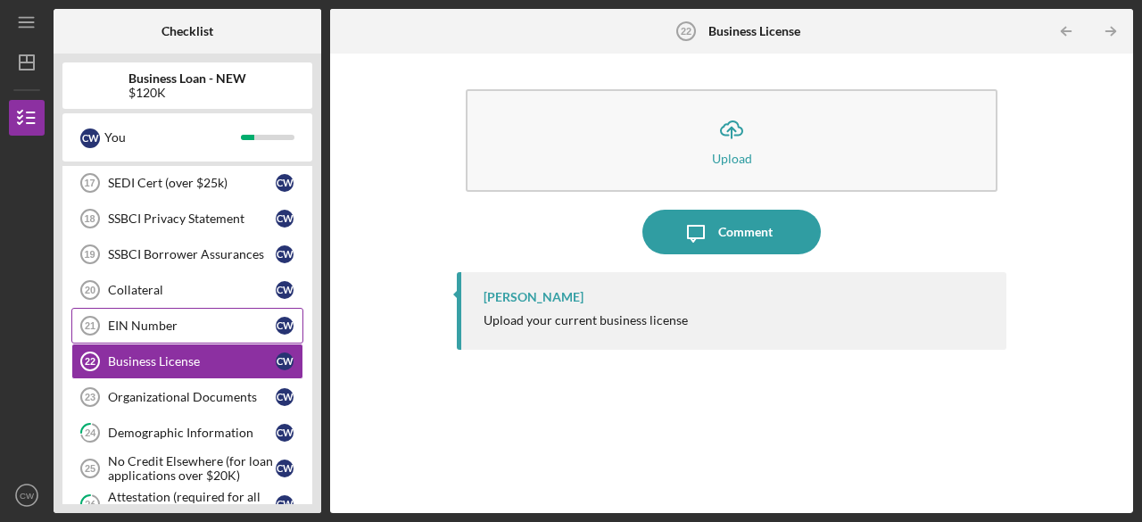
click at [149, 319] on div "EIN Number" at bounding box center [192, 326] width 168 height 14
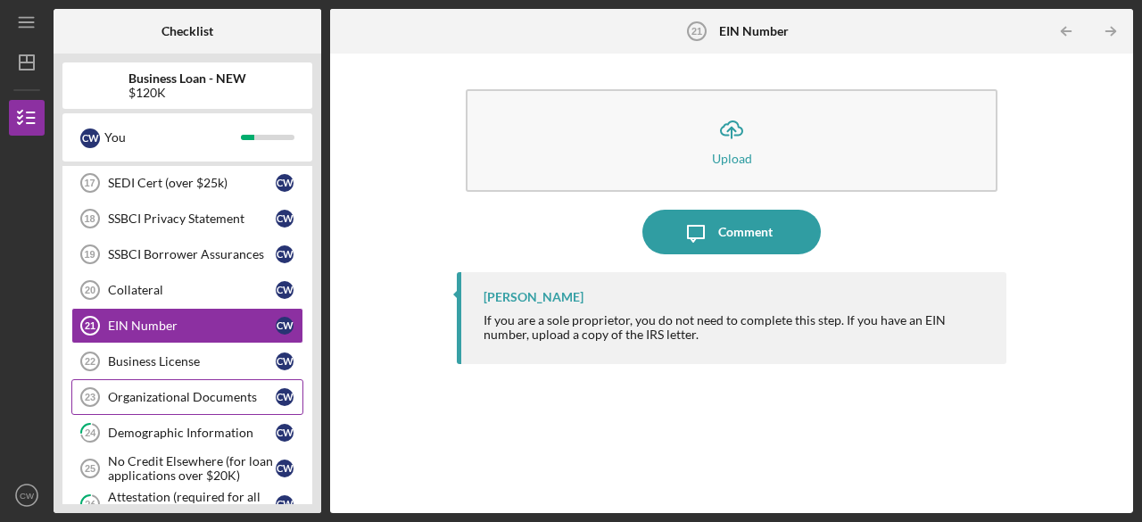
click at [173, 390] on div "Organizational Documents" at bounding box center [192, 397] width 168 height 14
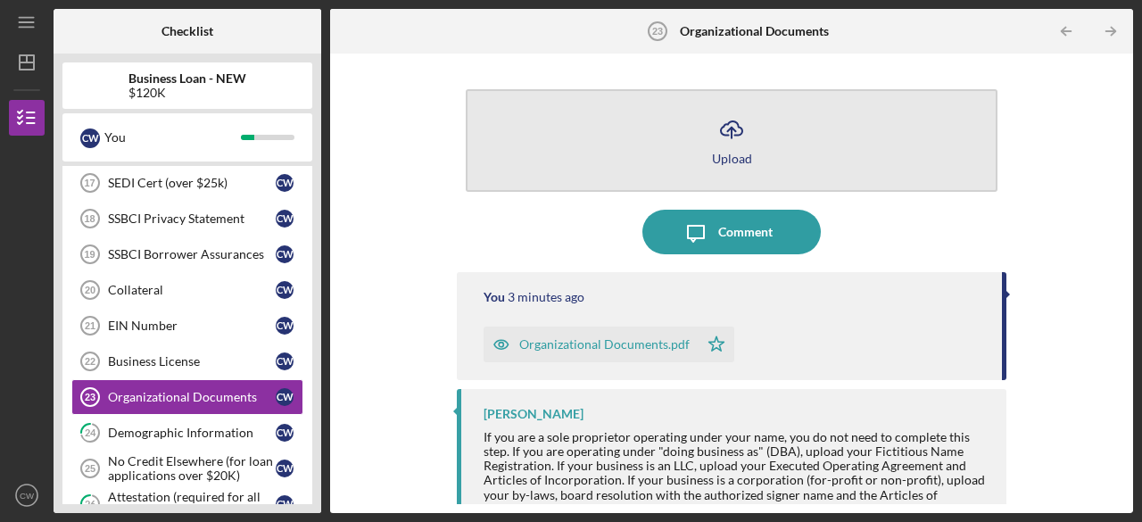
click at [689, 154] on button "Icon/Upload Upload" at bounding box center [732, 140] width 532 height 103
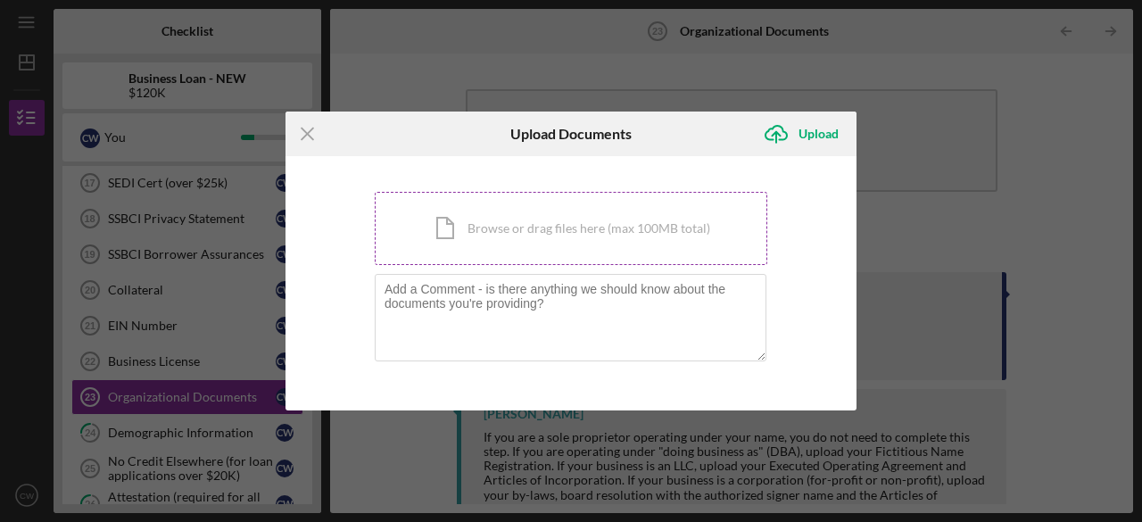
click at [487, 224] on div "Icon/Document Browse or drag files here (max 100MB total) Tap to choose files o…" at bounding box center [571, 228] width 393 height 73
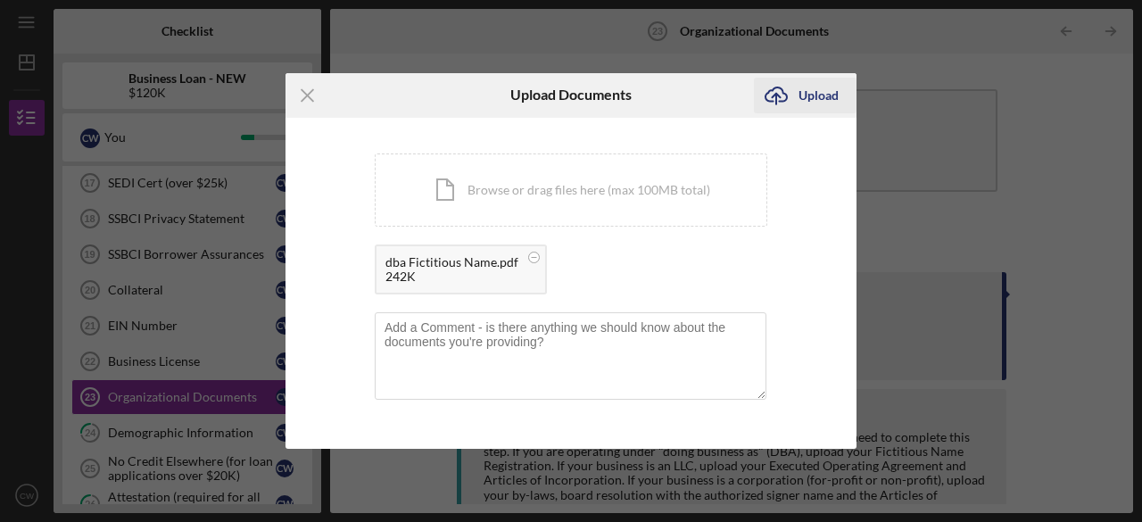
click at [816, 98] on div "Upload" at bounding box center [819, 96] width 40 height 36
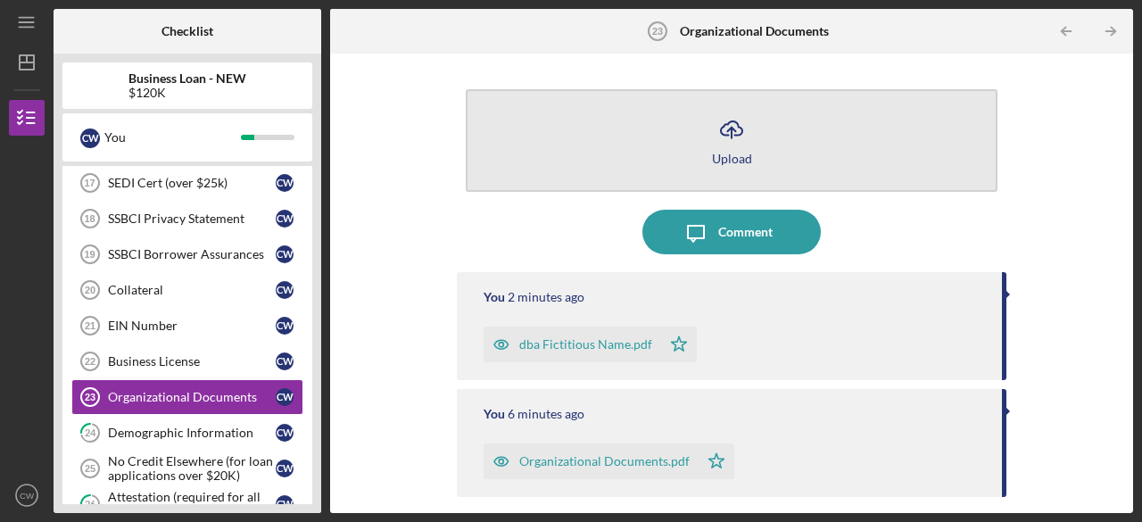
click at [712, 138] on icon "Icon/Upload" at bounding box center [731, 129] width 45 height 45
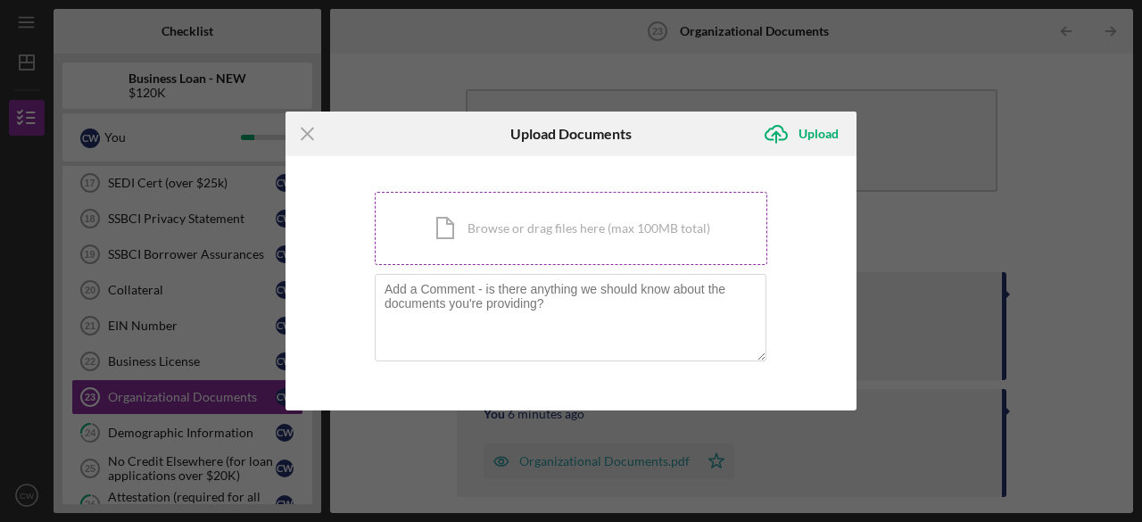
click at [528, 242] on div "Icon/Document Browse or drag files here (max 100MB total) Tap to choose files o…" at bounding box center [571, 228] width 393 height 73
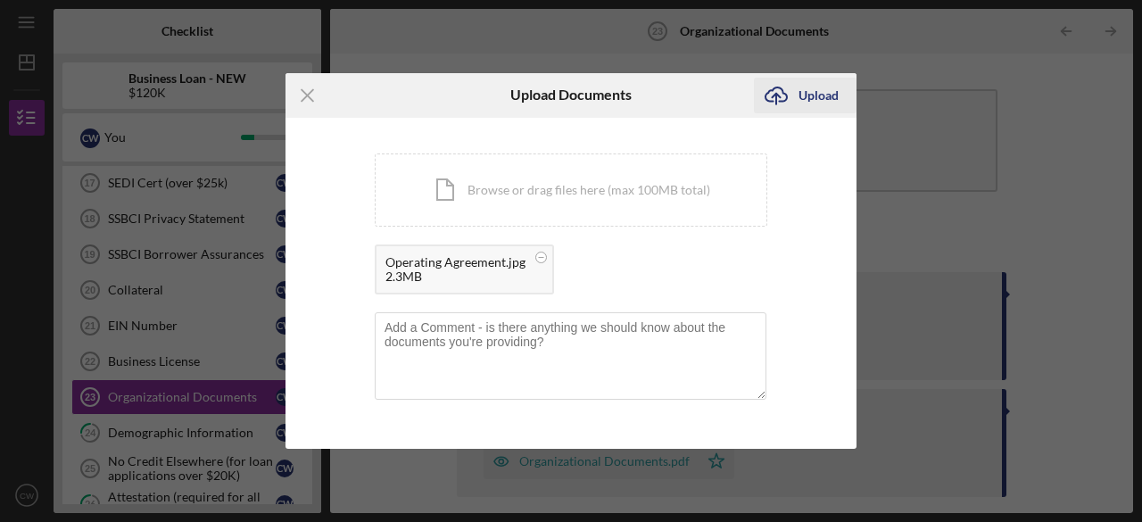
click at [805, 102] on div "Upload" at bounding box center [819, 96] width 40 height 36
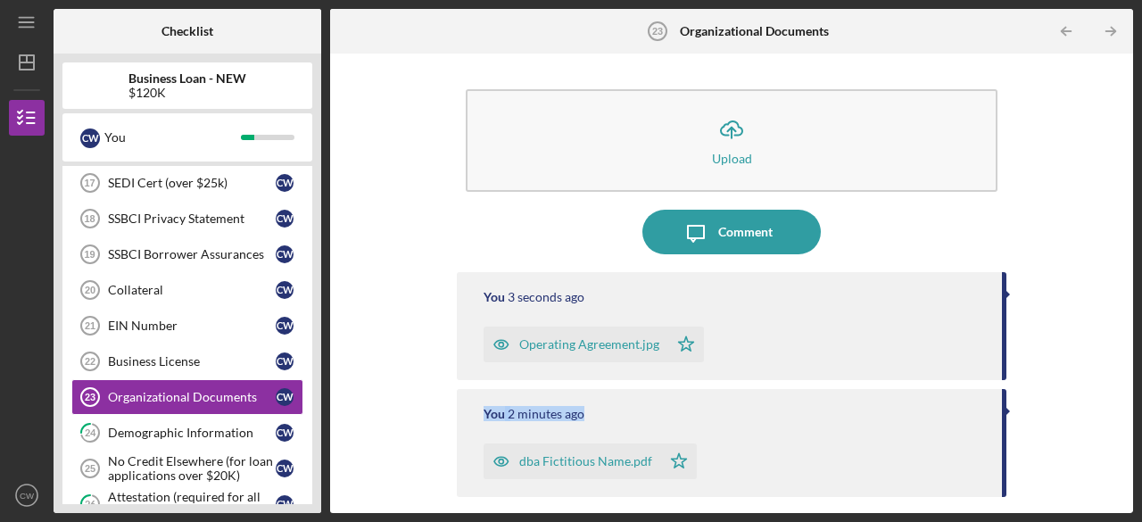
drag, startPoint x: 1137, startPoint y: 330, endPoint x: 1141, endPoint y: 424, distance: 93.8
click at [1141, 424] on div "Icon/Menu Organizational Documents 23 Organizational Documents Checklist Busine…" at bounding box center [571, 261] width 1142 height 522
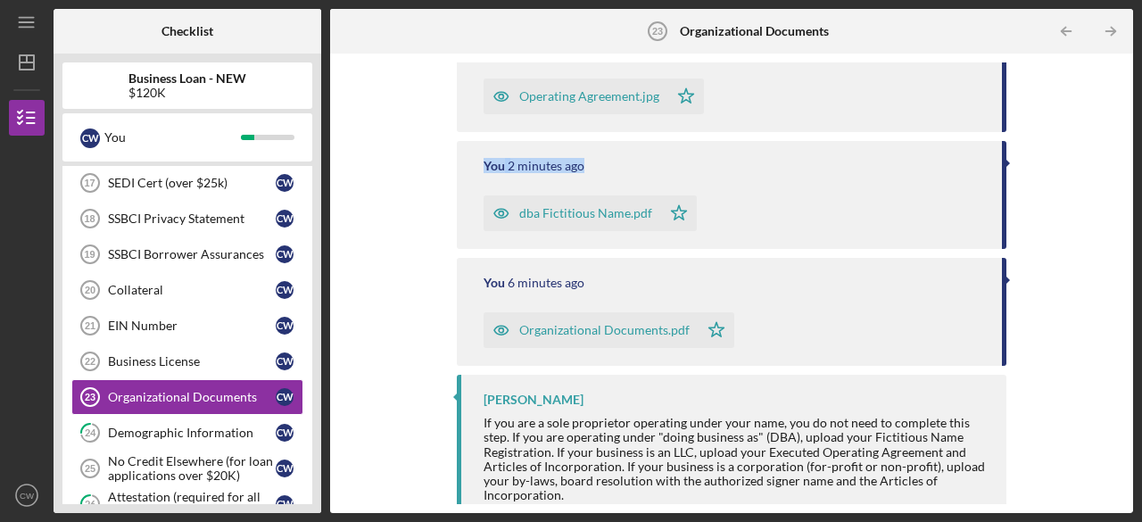
scroll to position [268, 0]
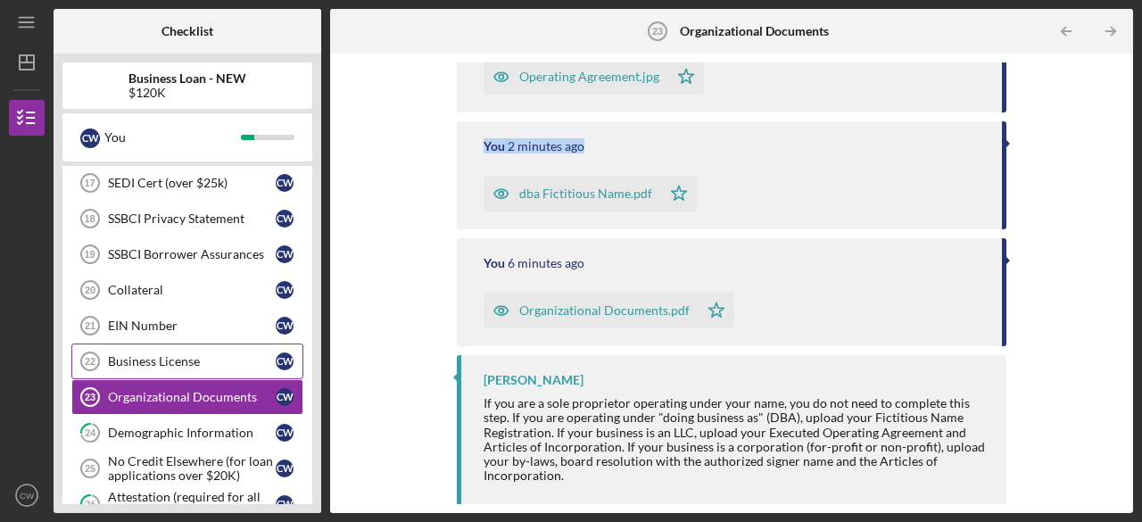
click at [180, 344] on link "Business License 22 Business License C W" at bounding box center [187, 362] width 232 height 36
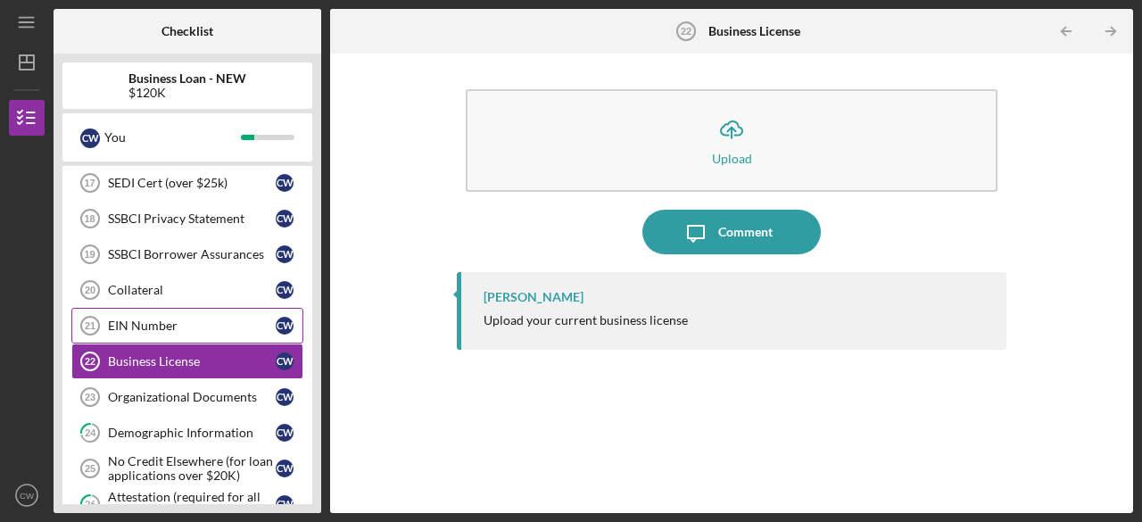
click at [164, 308] on link "EIN Number 21 EIN Number C W" at bounding box center [187, 326] width 232 height 36
